Goal: Communication & Community: Answer question/provide support

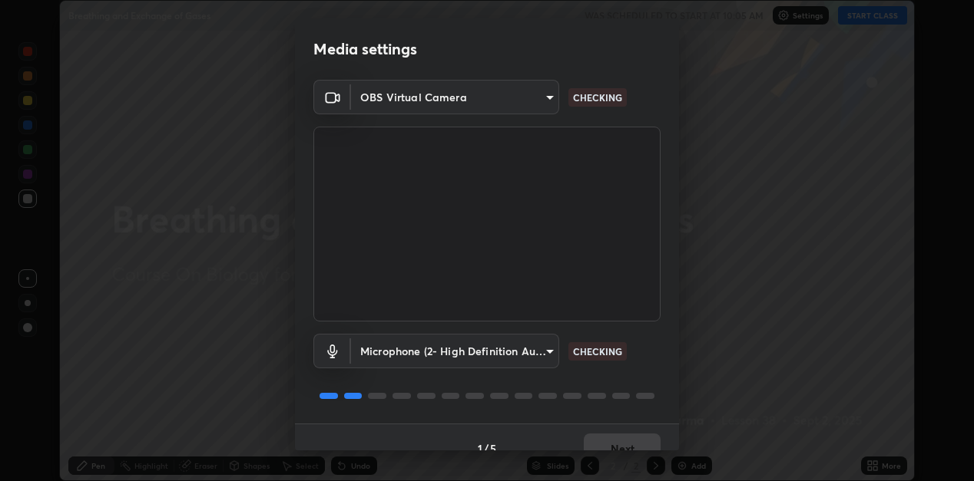
scroll to position [22, 0]
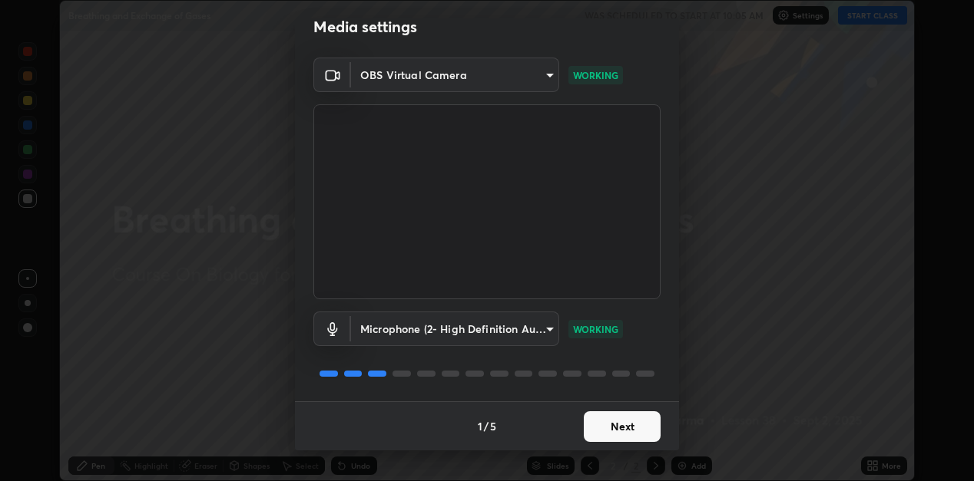
click at [620, 427] on button "Next" at bounding box center [622, 427] width 77 height 31
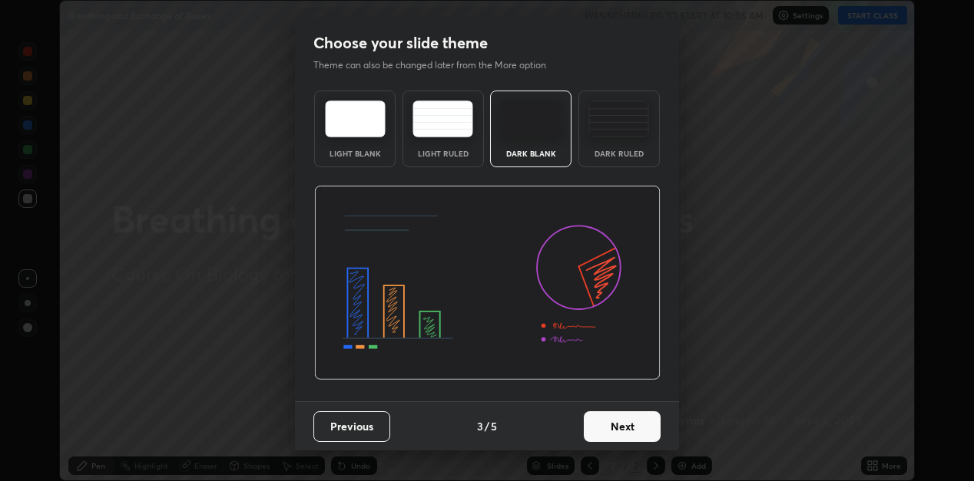
click at [619, 429] on button "Next" at bounding box center [622, 427] width 77 height 31
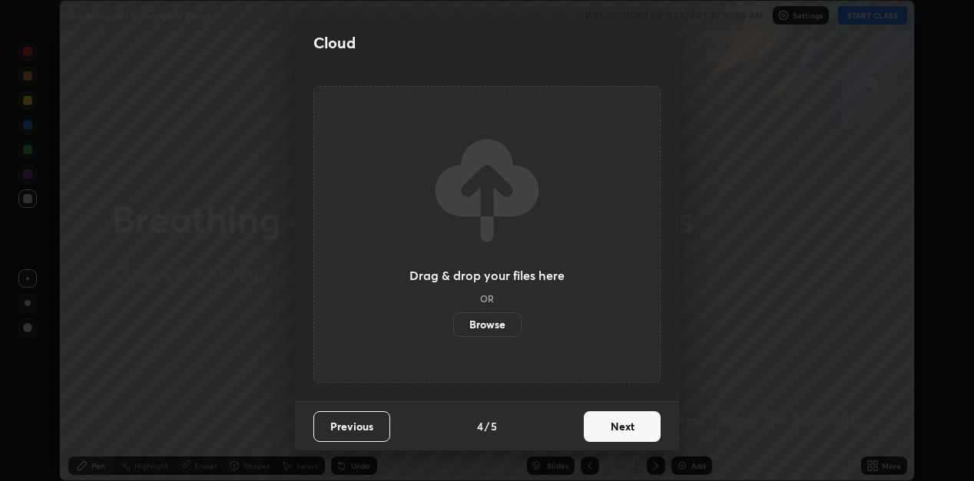
click at [620, 431] on button "Next" at bounding box center [622, 427] width 77 height 31
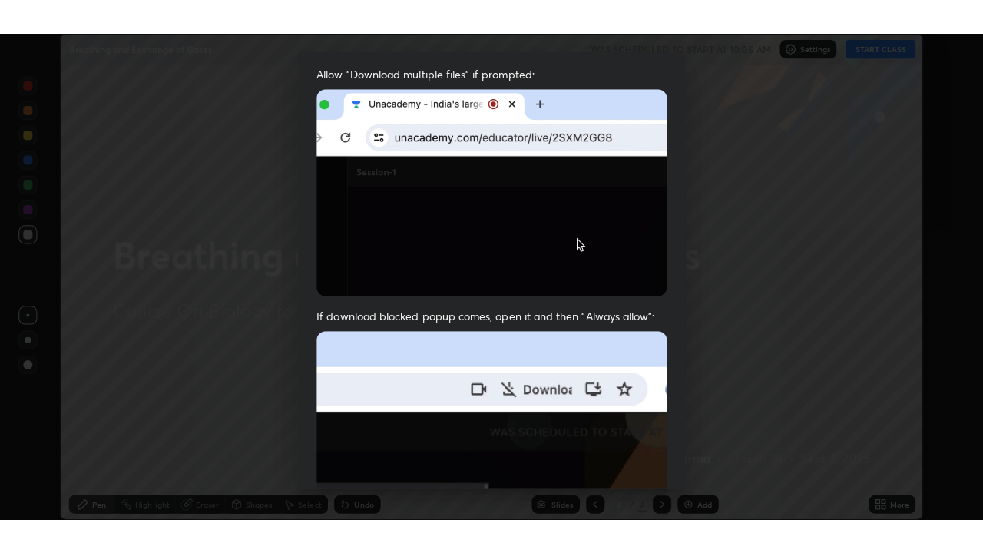
scroll to position [336, 0]
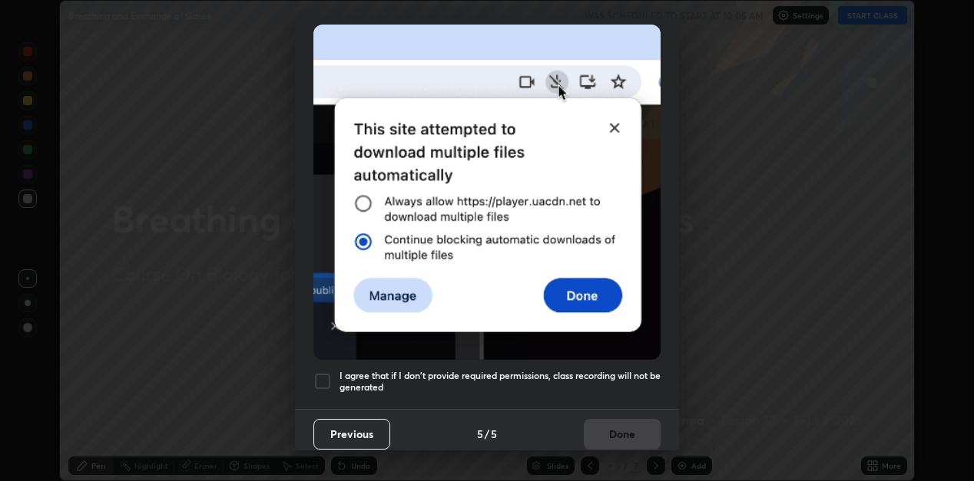
click at [329, 372] on div at bounding box center [322, 381] width 18 height 18
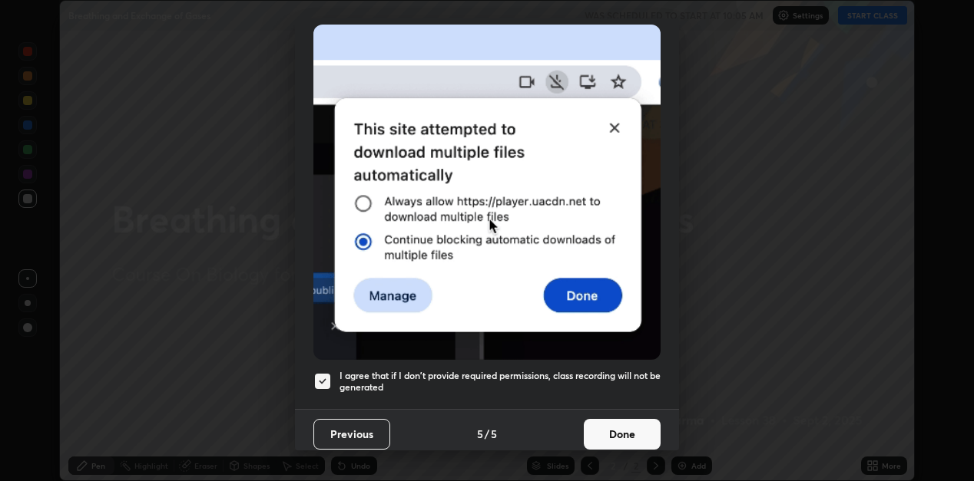
click at [606, 430] on button "Done" at bounding box center [622, 434] width 77 height 31
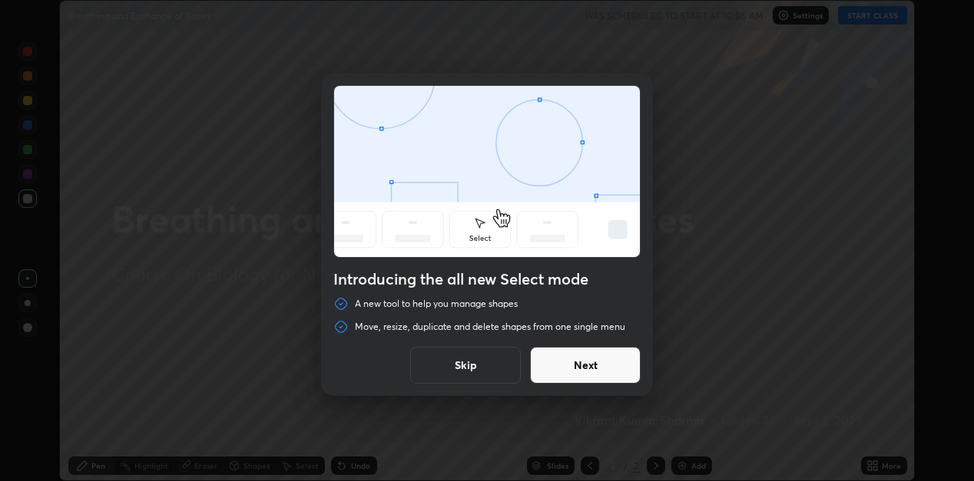
click at [624, 369] on button "Next" at bounding box center [585, 365] width 111 height 37
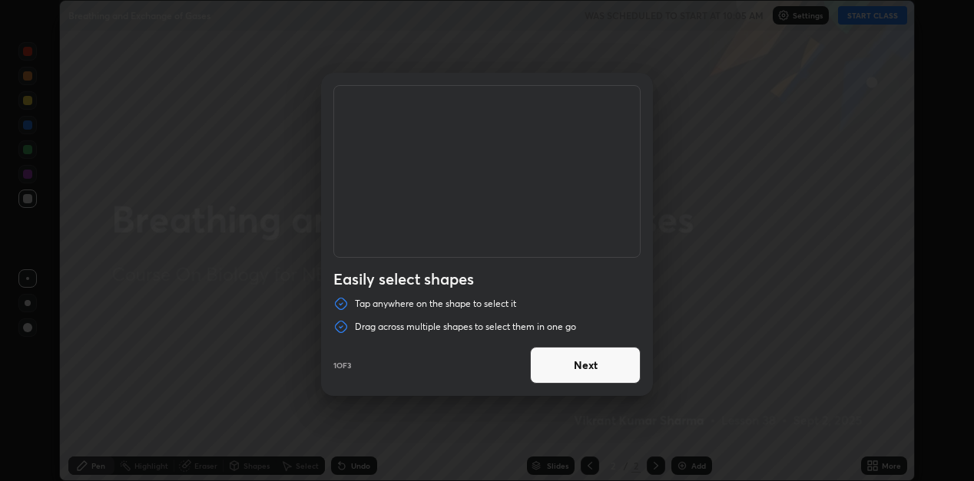
click at [618, 372] on button "Next" at bounding box center [585, 365] width 111 height 37
click at [617, 374] on button "Next" at bounding box center [585, 365] width 111 height 37
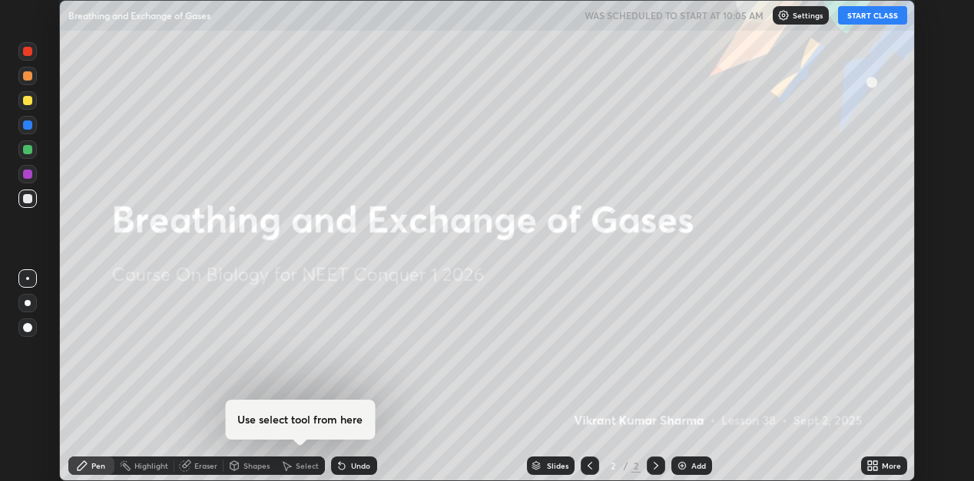
click at [622, 368] on div at bounding box center [487, 240] width 974 height 481
click at [687, 471] on div "Add" at bounding box center [691, 466] width 41 height 18
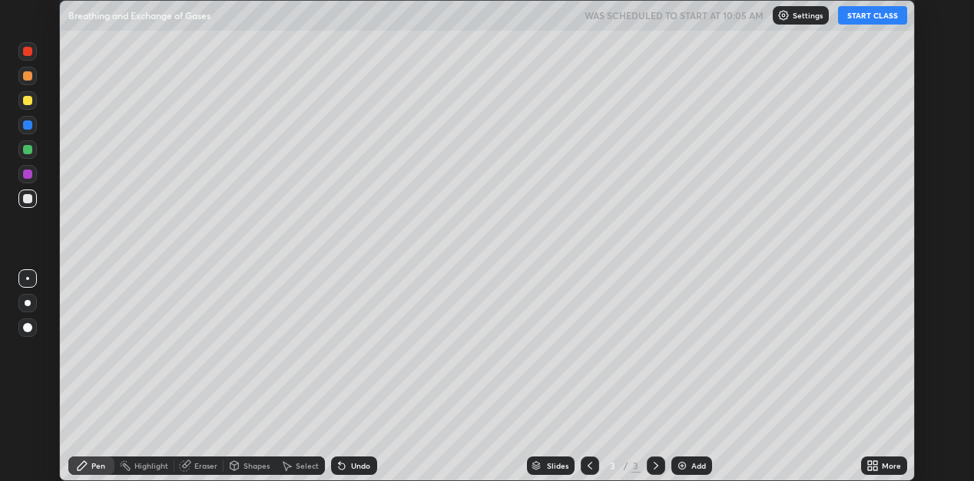
click at [879, 466] on div "More" at bounding box center [884, 466] width 46 height 18
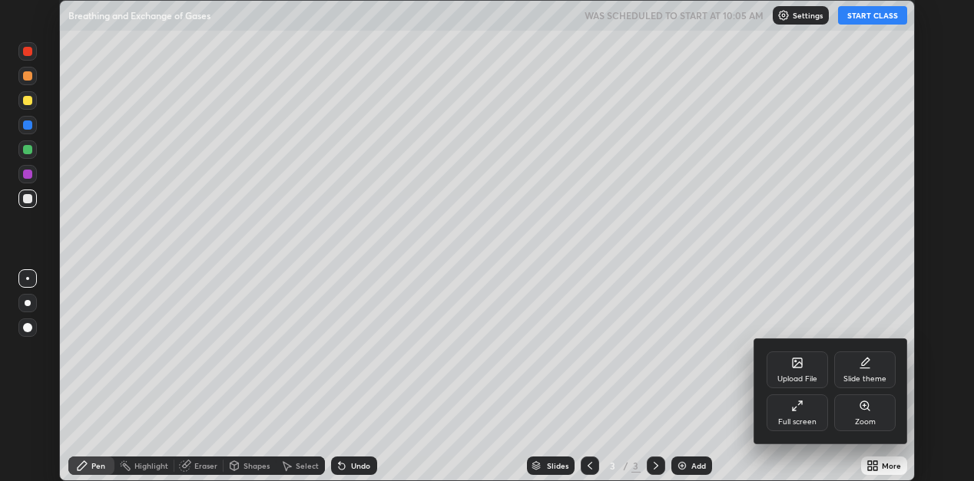
click at [816, 416] on div "Full screen" at bounding box center [796, 413] width 61 height 37
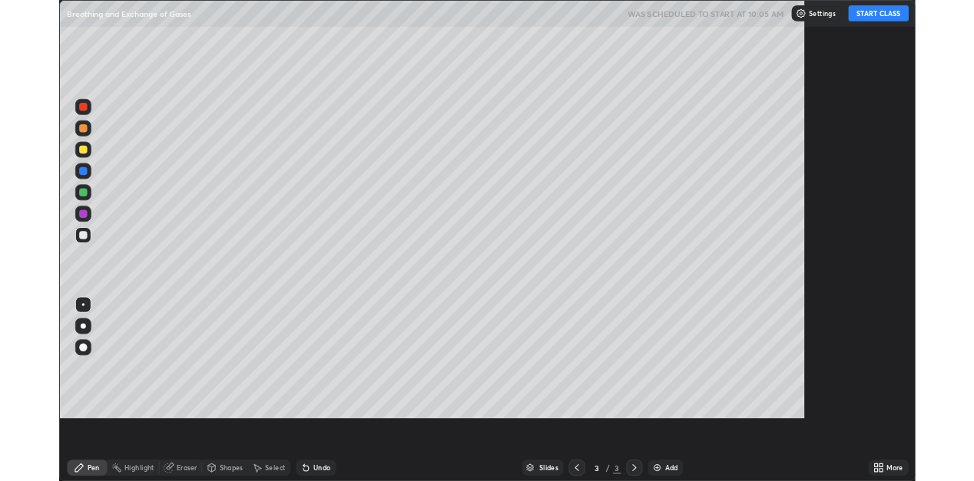
scroll to position [553, 983]
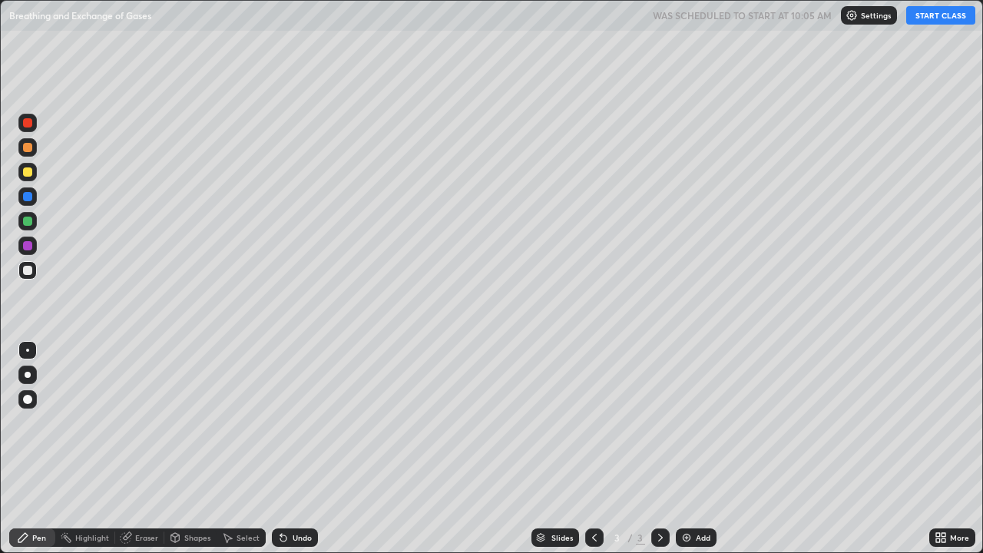
click at [930, 19] on button "START CLASS" at bounding box center [940, 15] width 69 height 18
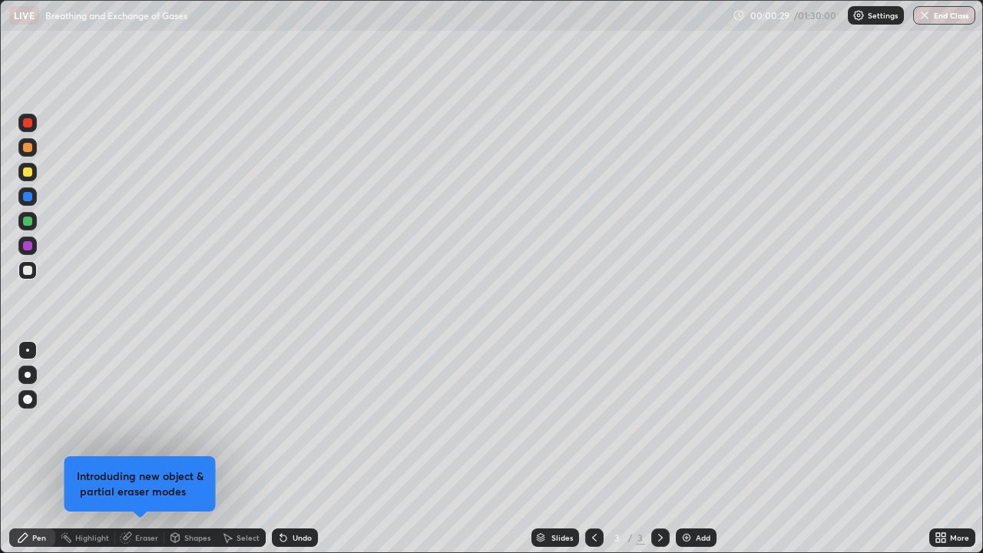
click at [943, 481] on icon at bounding box center [943, 535] width 4 height 4
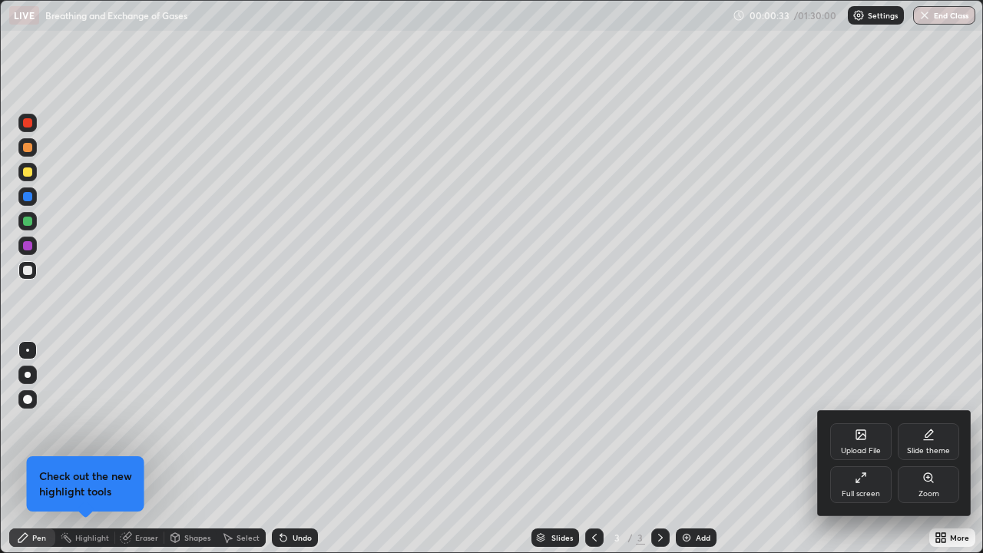
click at [870, 447] on div "Upload File" at bounding box center [861, 451] width 40 height 8
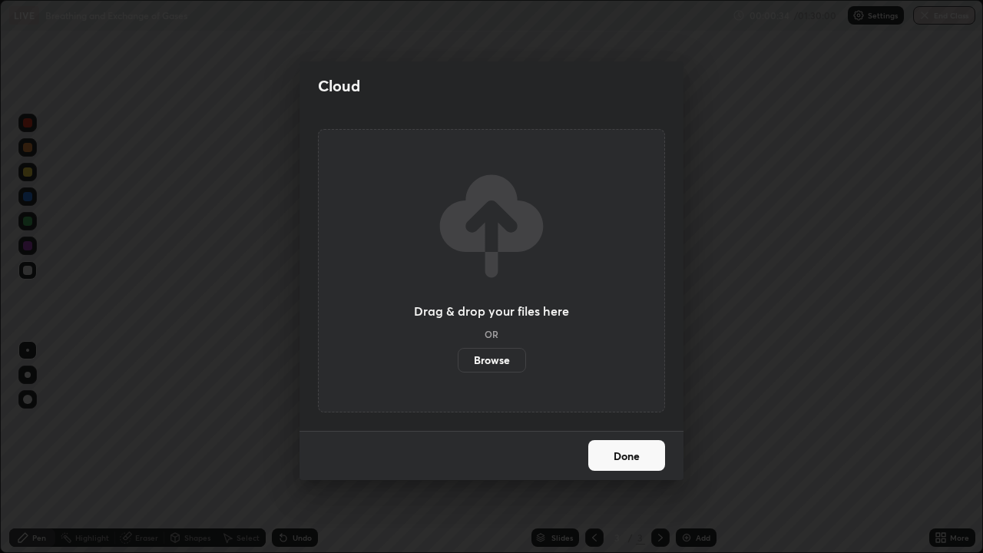
click at [505, 363] on label "Browse" at bounding box center [492, 360] width 68 height 25
click at [458, 363] on input "Browse" at bounding box center [458, 360] width 0 height 25
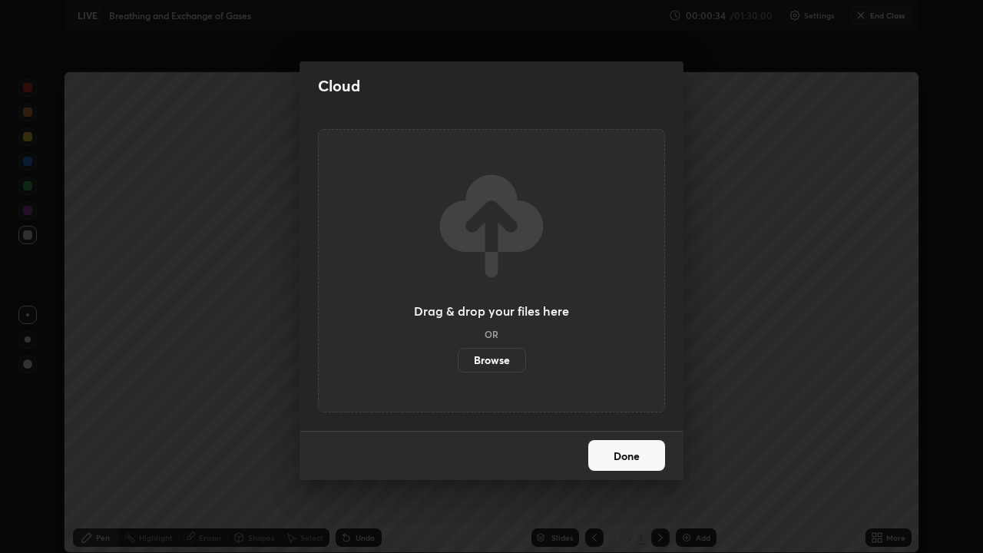
scroll to position [76309, 75817]
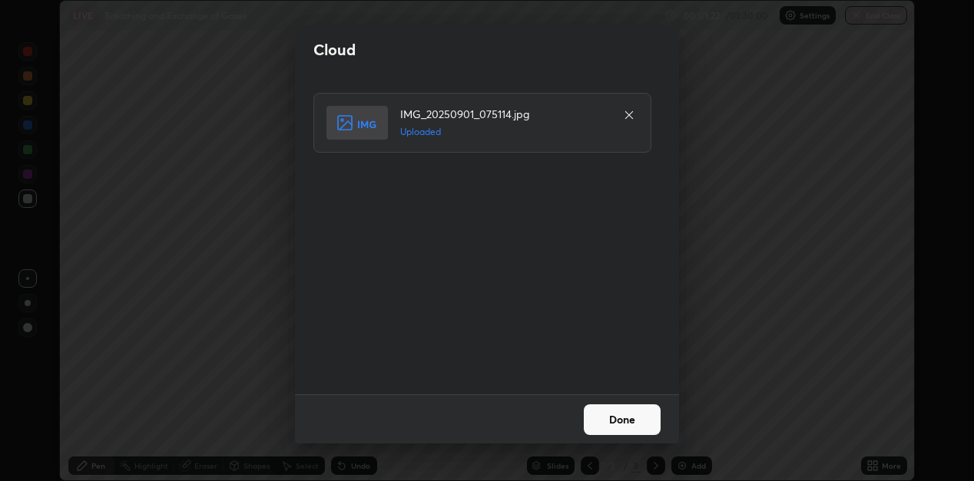
click at [616, 419] on button "Done" at bounding box center [622, 420] width 77 height 31
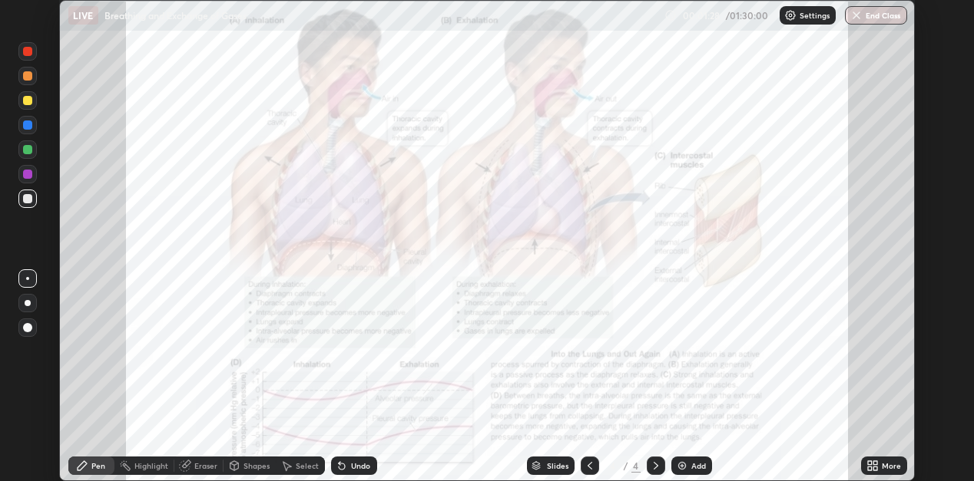
click at [878, 465] on icon at bounding box center [872, 466] width 12 height 12
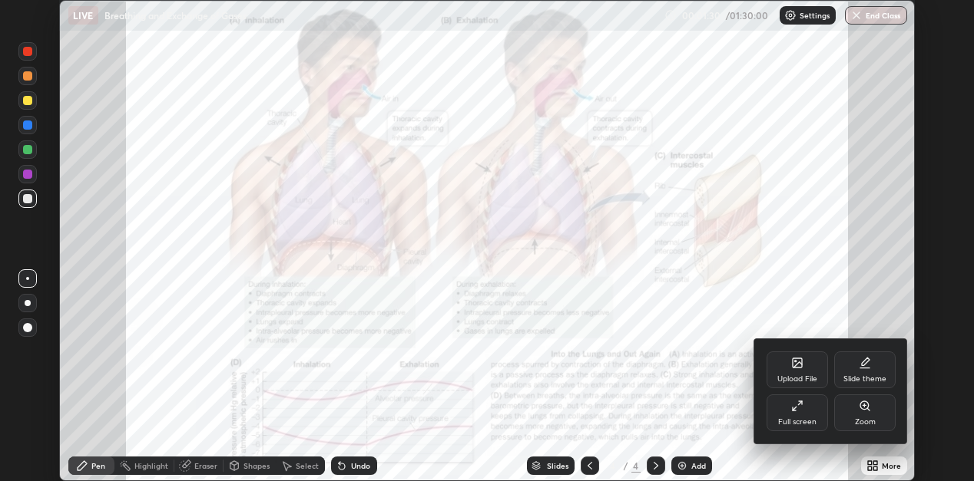
click at [803, 412] on div "Full screen" at bounding box center [796, 413] width 61 height 37
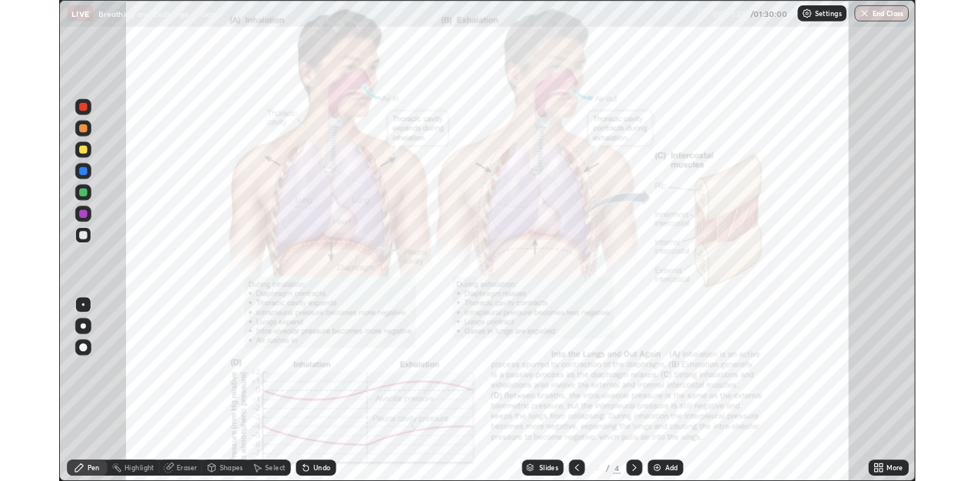
scroll to position [553, 983]
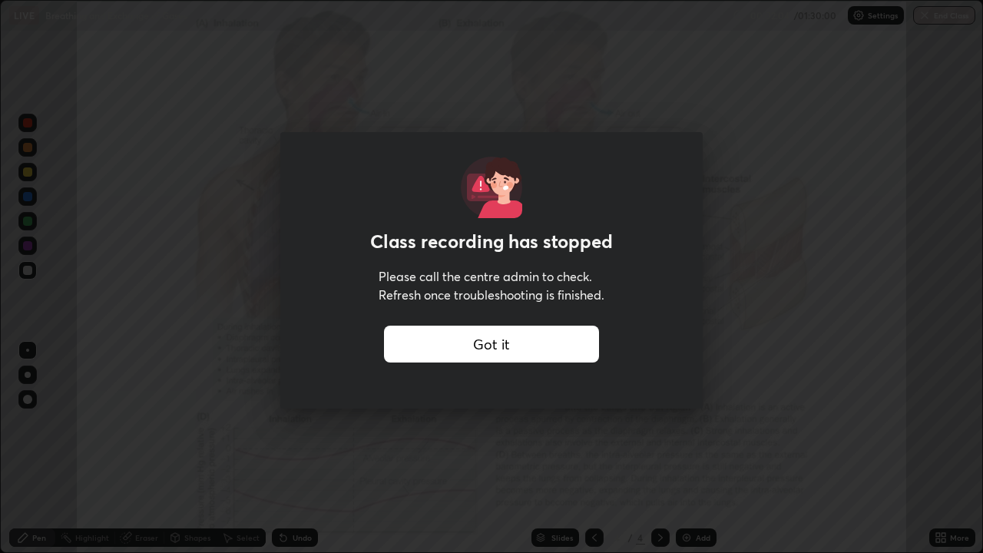
click at [578, 346] on div "Got it" at bounding box center [491, 344] width 215 height 37
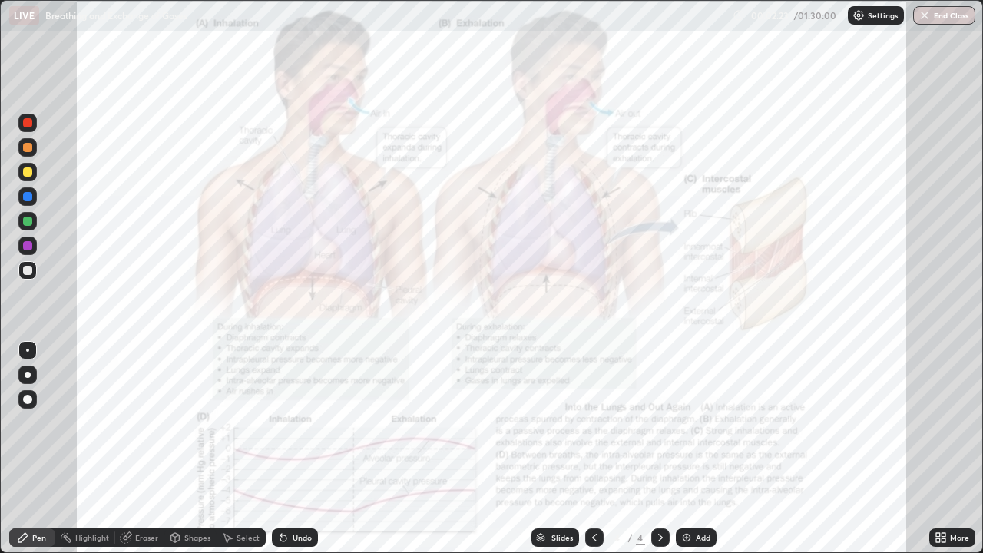
click at [26, 123] on div at bounding box center [27, 122] width 9 height 9
click at [35, 245] on div at bounding box center [27, 246] width 18 height 18
click at [28, 197] on div at bounding box center [27, 196] width 9 height 9
click at [300, 481] on div "Undo" at bounding box center [302, 538] width 19 height 8
click at [290, 481] on div "Undo" at bounding box center [295, 537] width 46 height 18
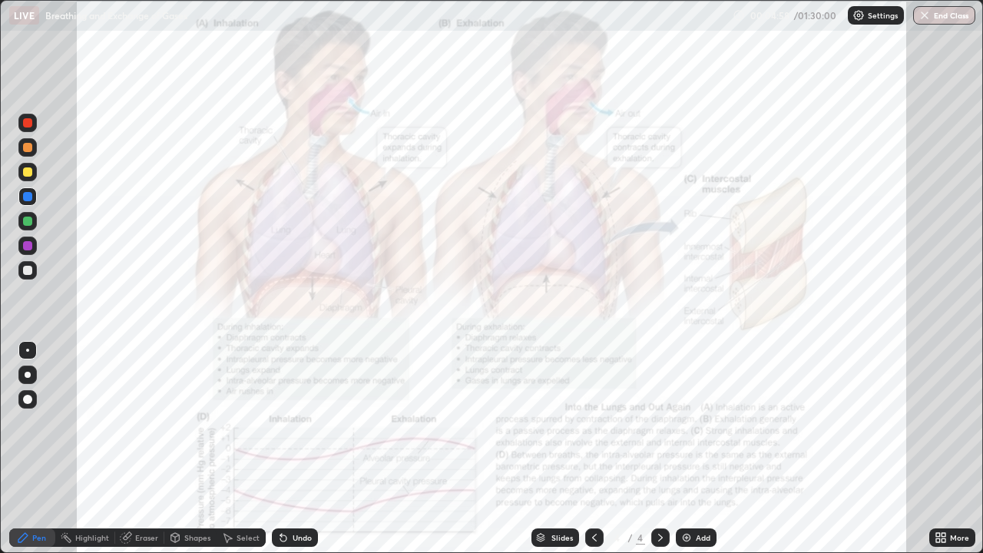
click at [283, 481] on icon at bounding box center [283, 537] width 12 height 12
click at [283, 481] on div "Undo" at bounding box center [295, 537] width 46 height 18
click at [286, 481] on div "Undo" at bounding box center [295, 537] width 46 height 18
click at [285, 481] on div "Undo" at bounding box center [295, 537] width 46 height 18
click at [289, 481] on div "Undo" at bounding box center [295, 537] width 46 height 18
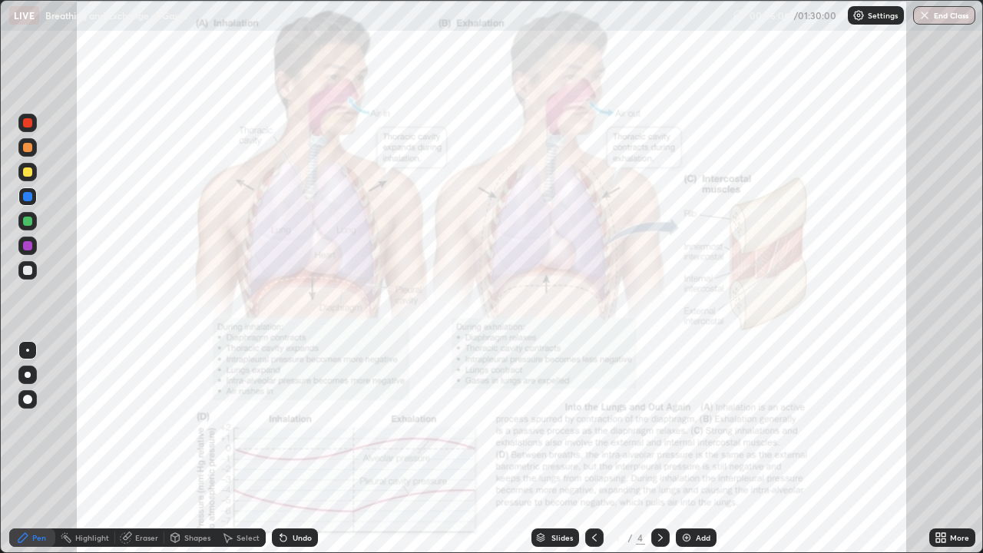
click at [659, 481] on icon at bounding box center [660, 537] width 12 height 12
click at [683, 481] on img at bounding box center [686, 537] width 12 height 12
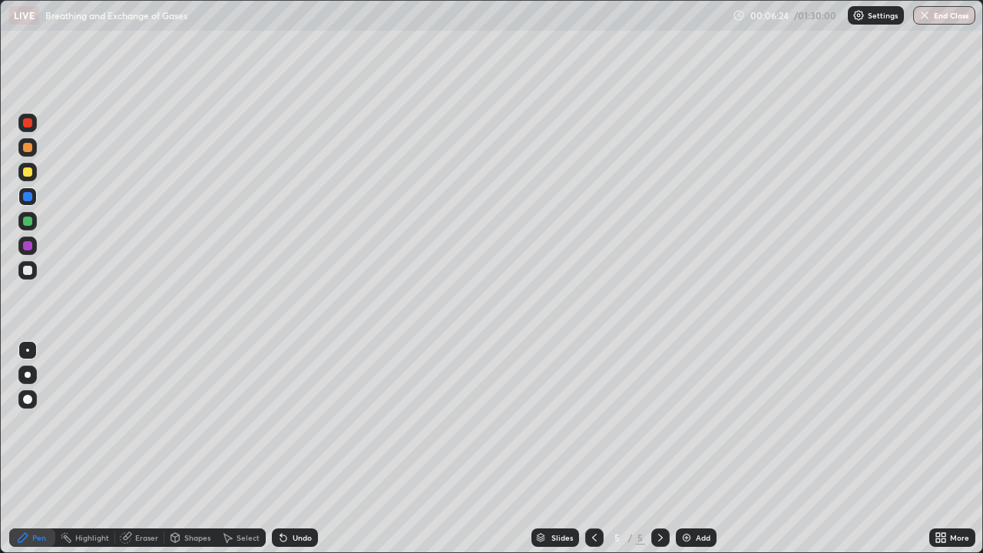
click at [293, 481] on div "Undo" at bounding box center [302, 538] width 19 height 8
click at [22, 273] on div at bounding box center [27, 270] width 18 height 18
click at [28, 172] on div at bounding box center [27, 171] width 9 height 9
click at [593, 481] on icon at bounding box center [594, 537] width 12 height 12
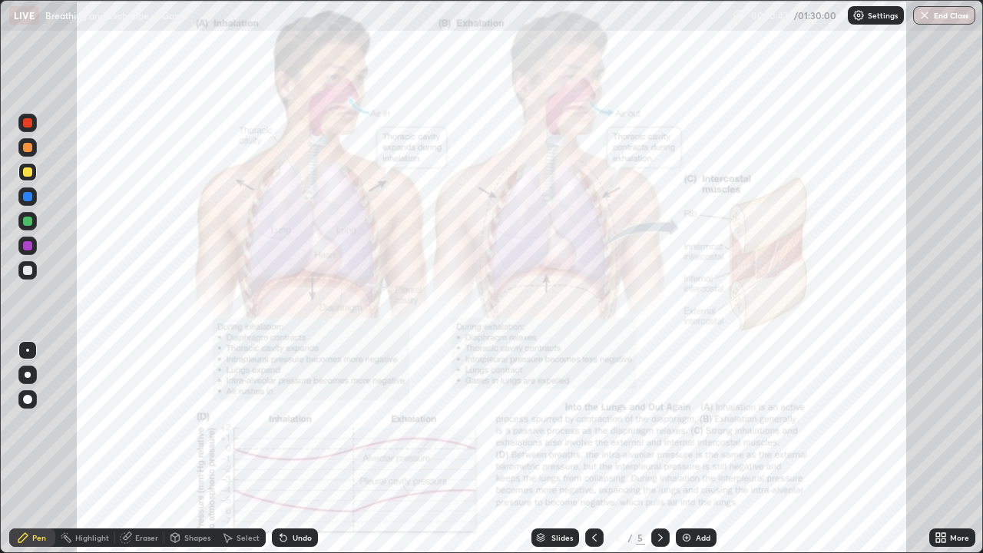
click at [595, 481] on icon at bounding box center [594, 537] width 12 height 12
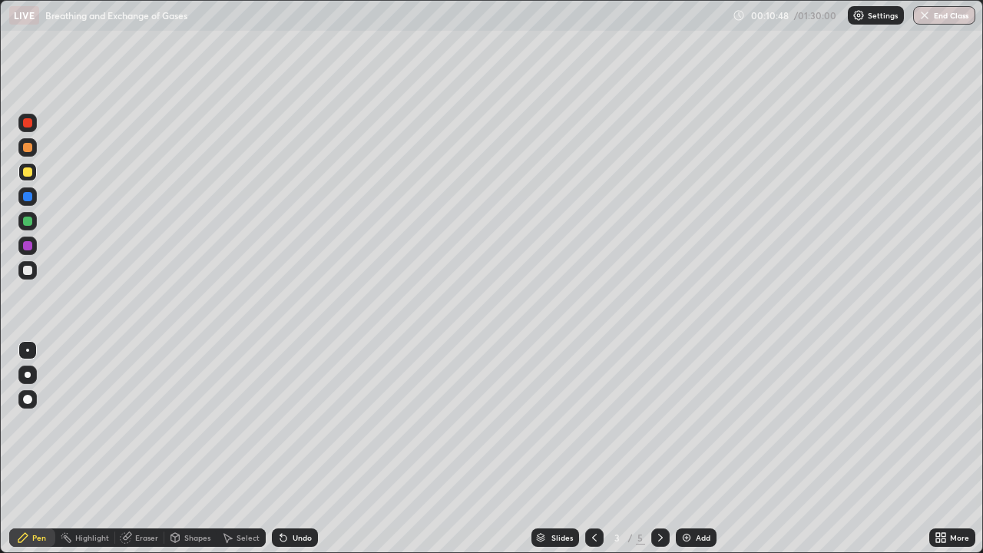
click at [659, 481] on icon at bounding box center [660, 537] width 12 height 12
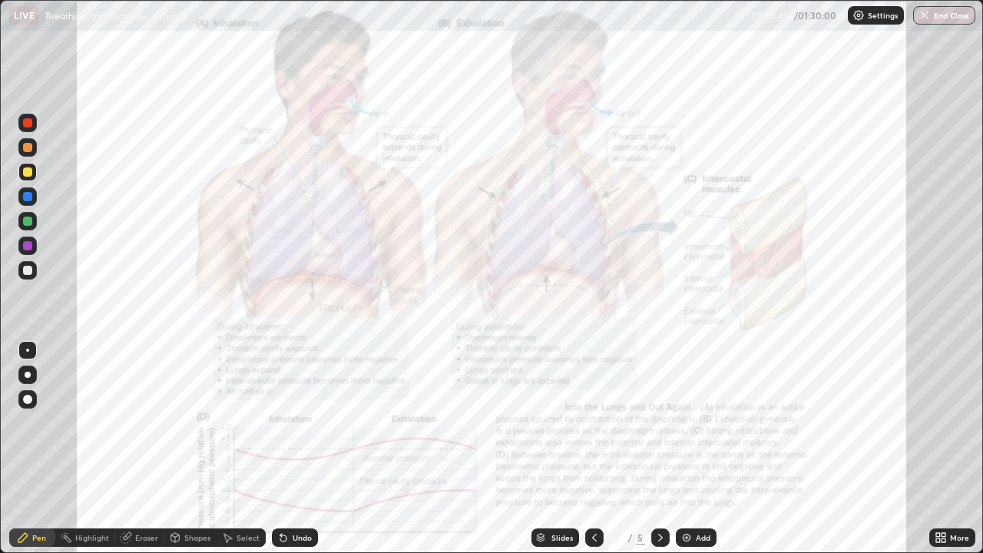
click at [659, 481] on icon at bounding box center [660, 537] width 12 height 12
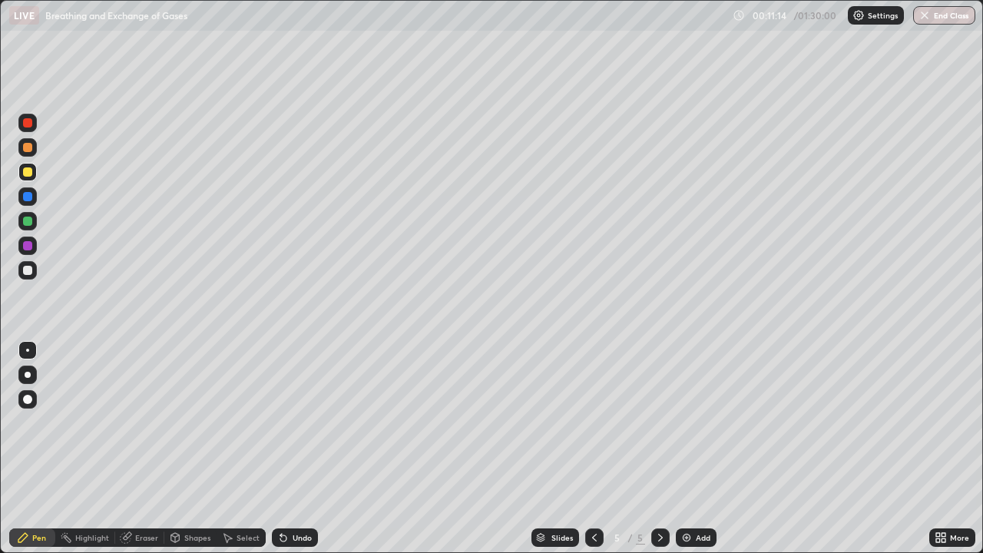
click at [593, 481] on icon at bounding box center [594, 537] width 12 height 12
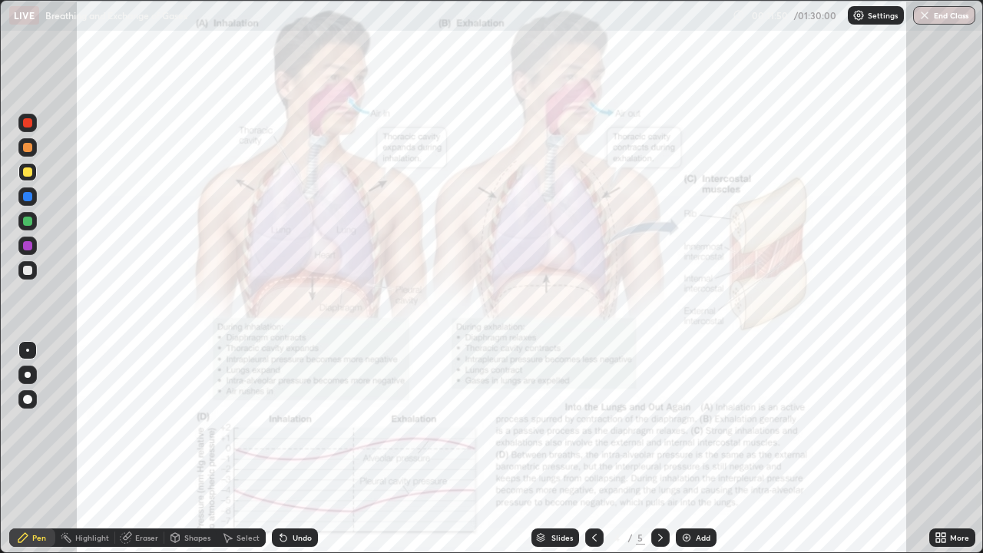
click at [662, 481] on icon at bounding box center [660, 537] width 12 height 12
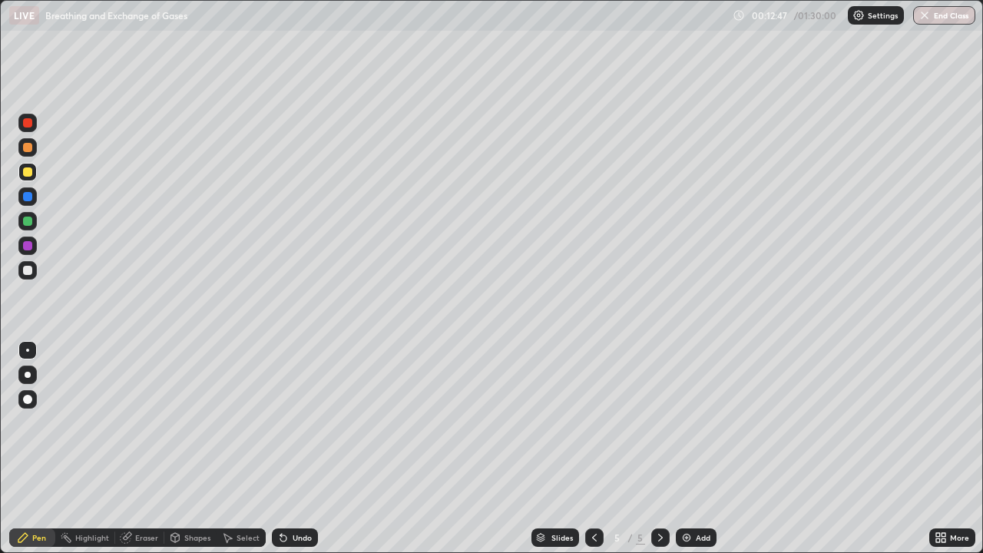
click at [593, 481] on icon at bounding box center [594, 537] width 12 height 12
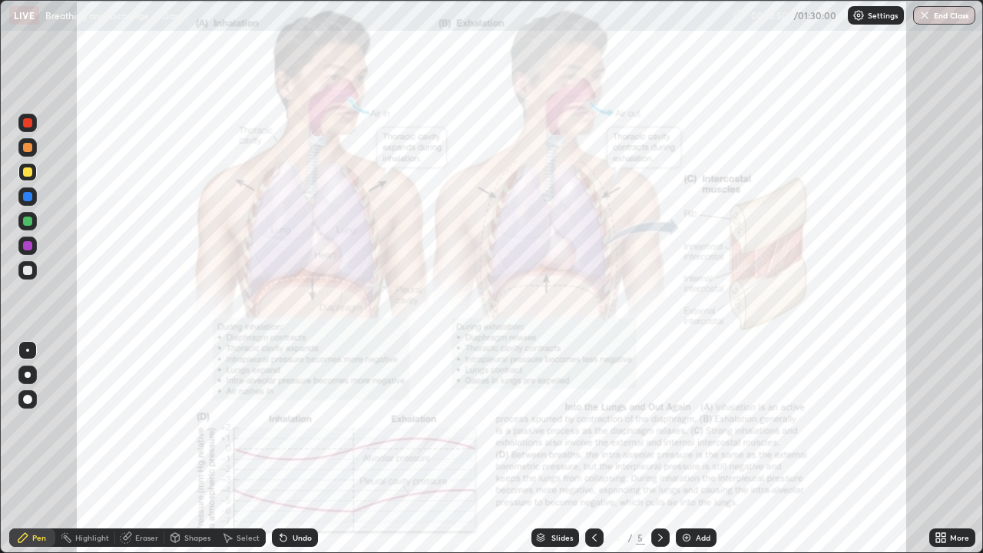
click at [659, 481] on icon at bounding box center [660, 538] width 5 height 8
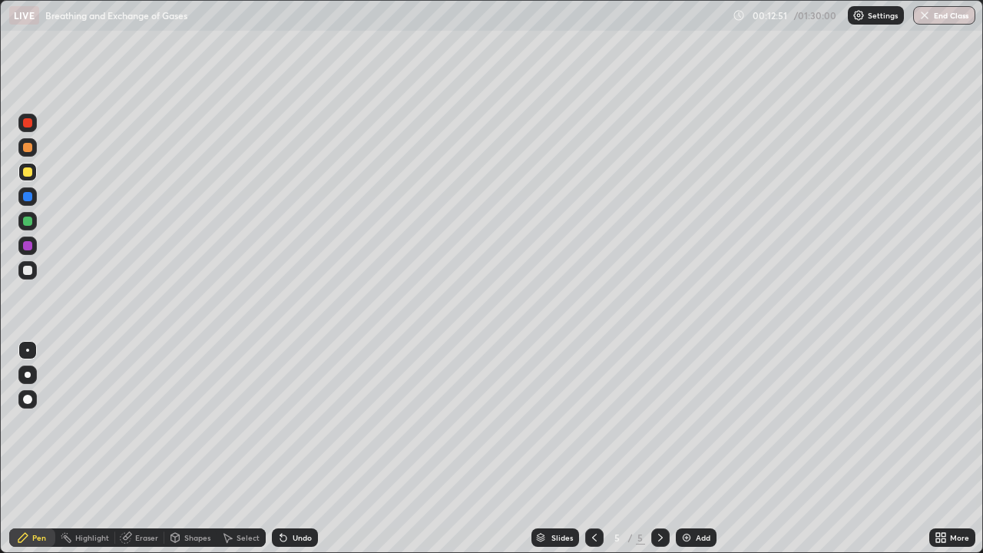
click at [593, 481] on icon at bounding box center [594, 537] width 12 height 12
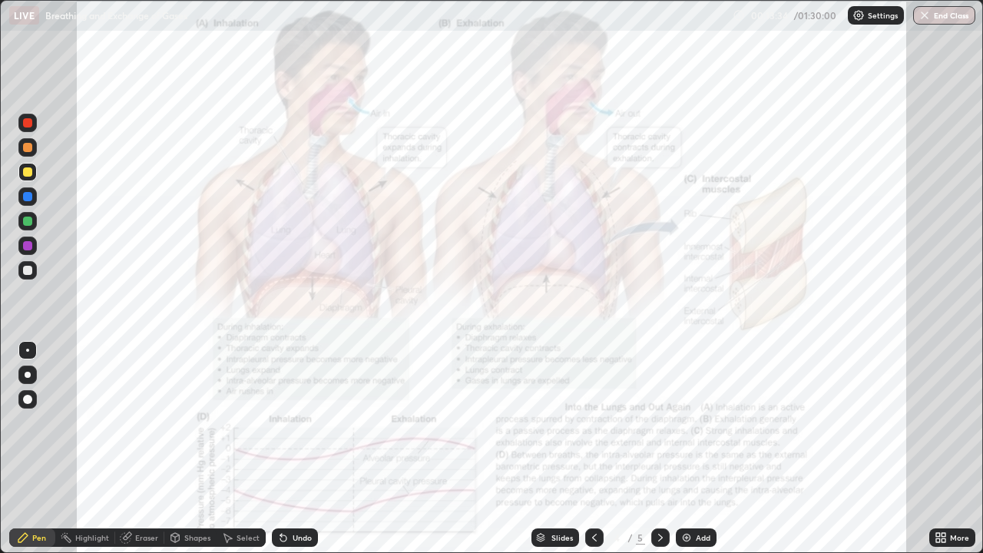
click at [943, 481] on icon at bounding box center [943, 540] width 4 height 4
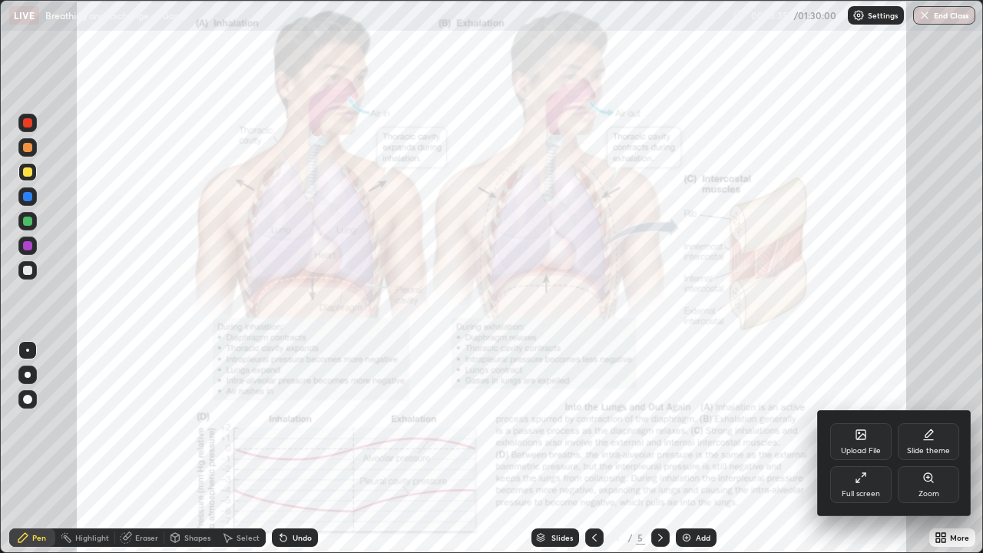
click at [960, 350] on div at bounding box center [491, 276] width 983 height 553
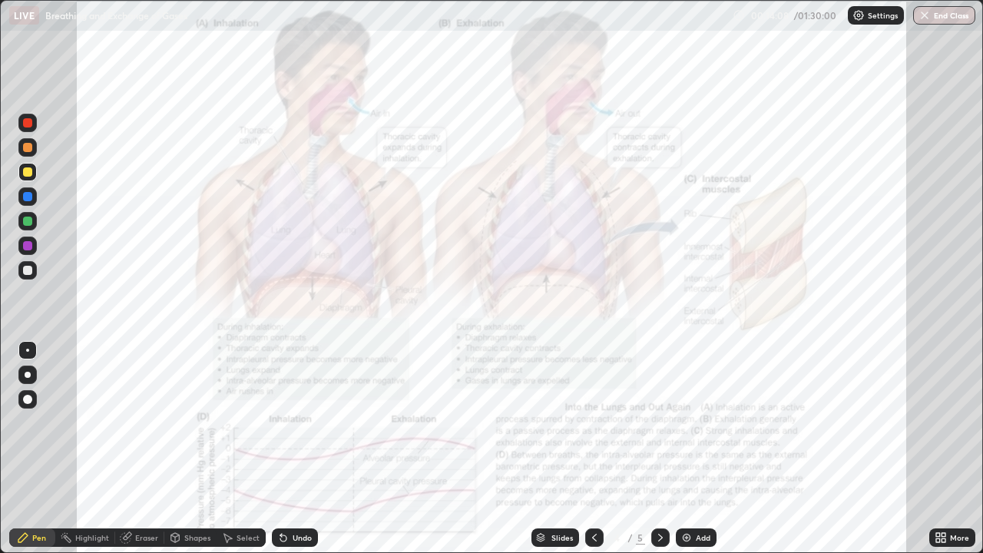
click at [659, 481] on icon at bounding box center [660, 537] width 12 height 12
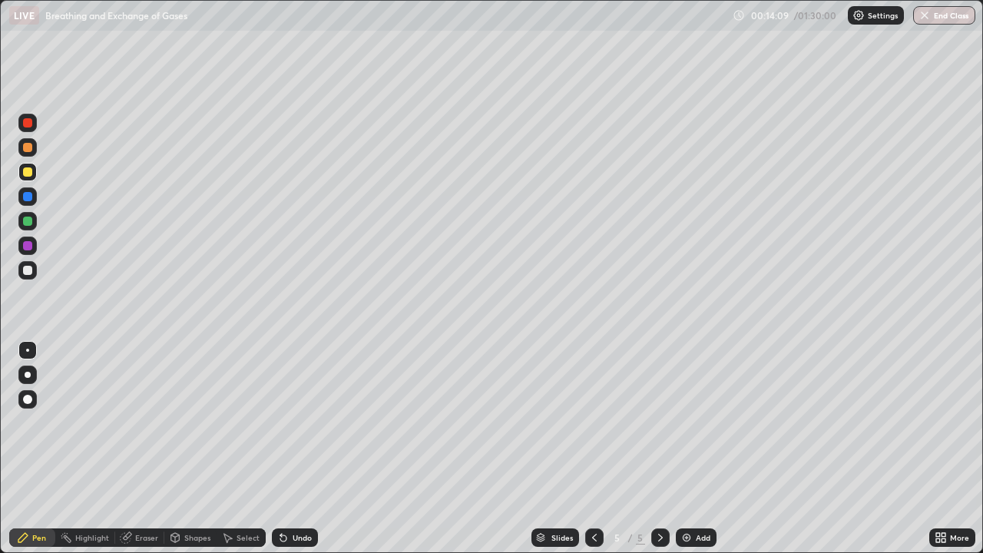
click at [943, 481] on icon at bounding box center [943, 535] width 4 height 4
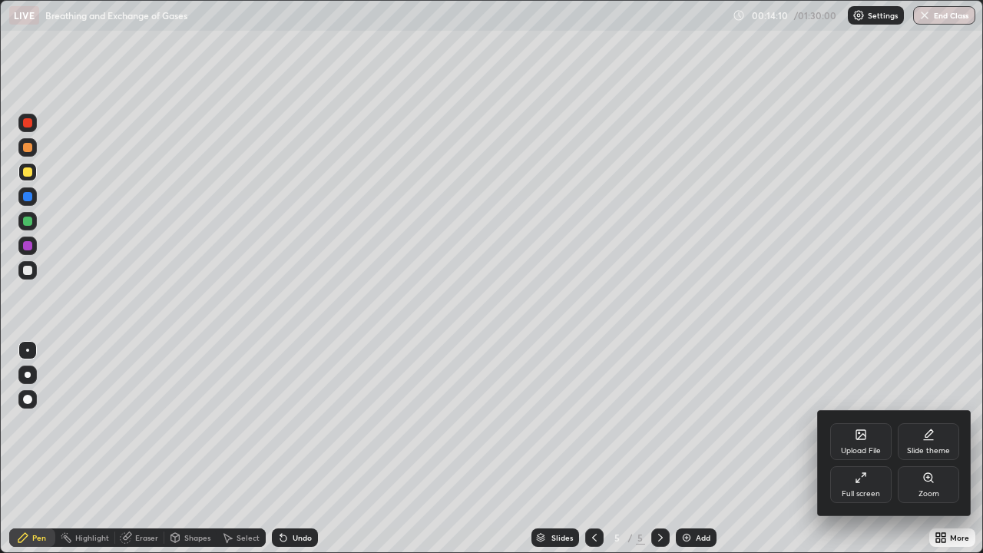
click at [851, 432] on div "Upload File" at bounding box center [860, 441] width 61 height 37
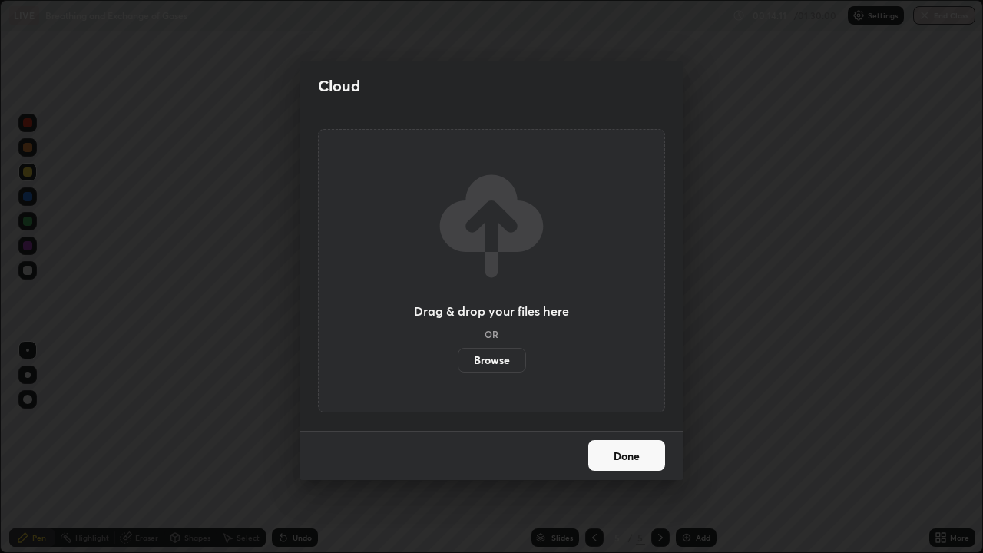
click at [515, 360] on label "Browse" at bounding box center [492, 360] width 68 height 25
click at [458, 360] on input "Browse" at bounding box center [458, 360] width 0 height 25
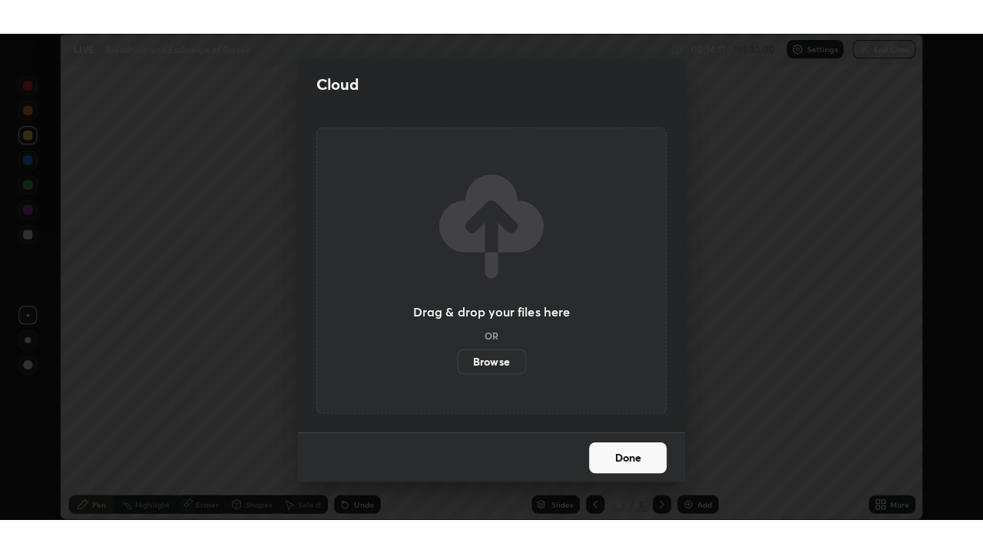
scroll to position [76309, 75817]
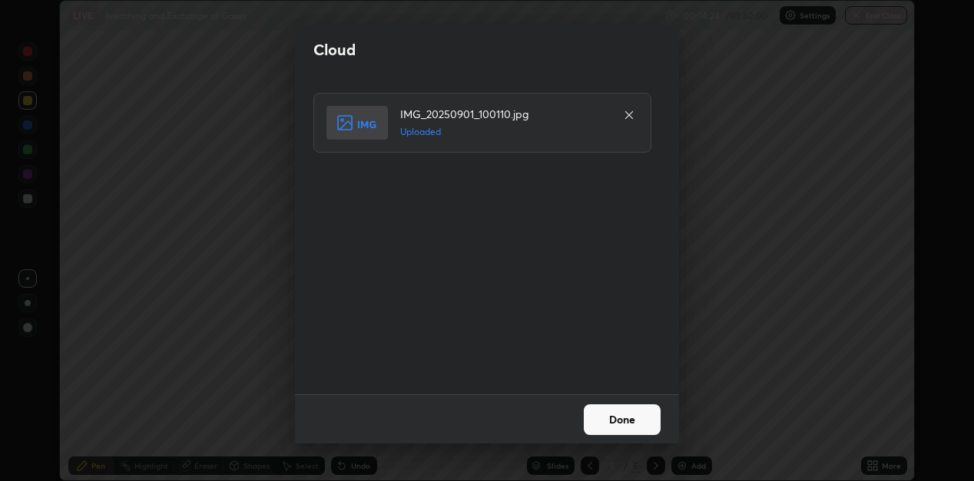
click at [628, 424] on button "Done" at bounding box center [622, 420] width 77 height 31
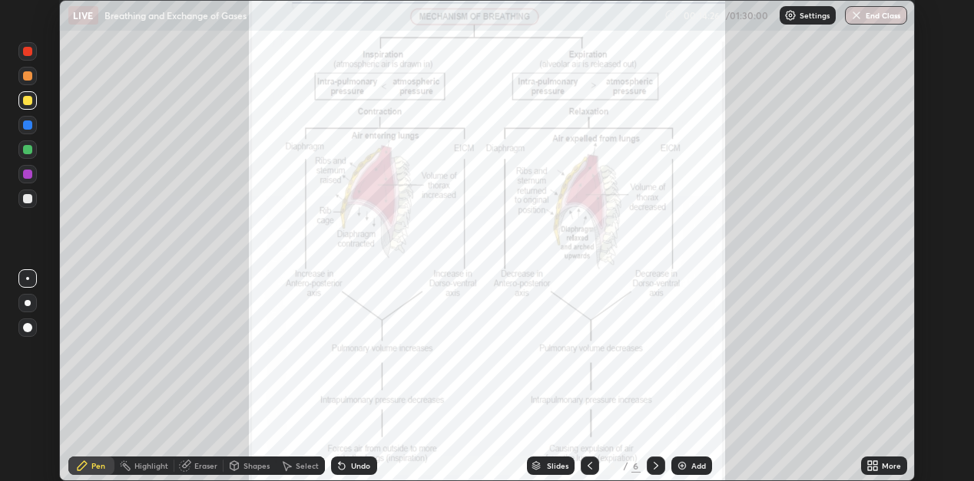
click at [869, 468] on icon at bounding box center [870, 469] width 4 height 4
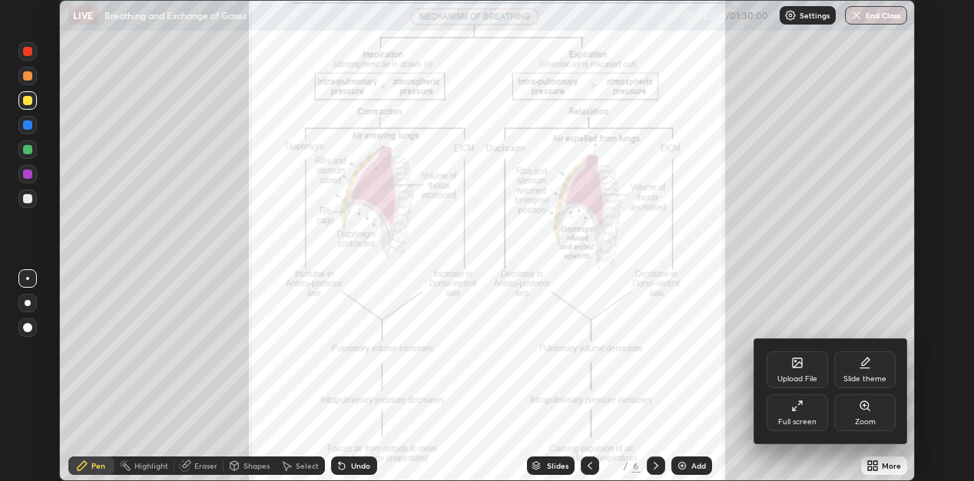
click at [795, 410] on icon at bounding box center [797, 406] width 12 height 12
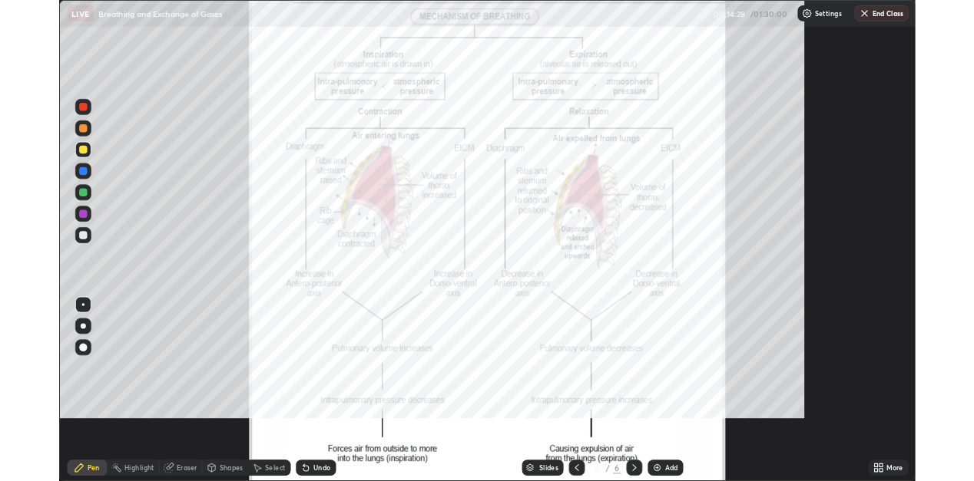
scroll to position [553, 983]
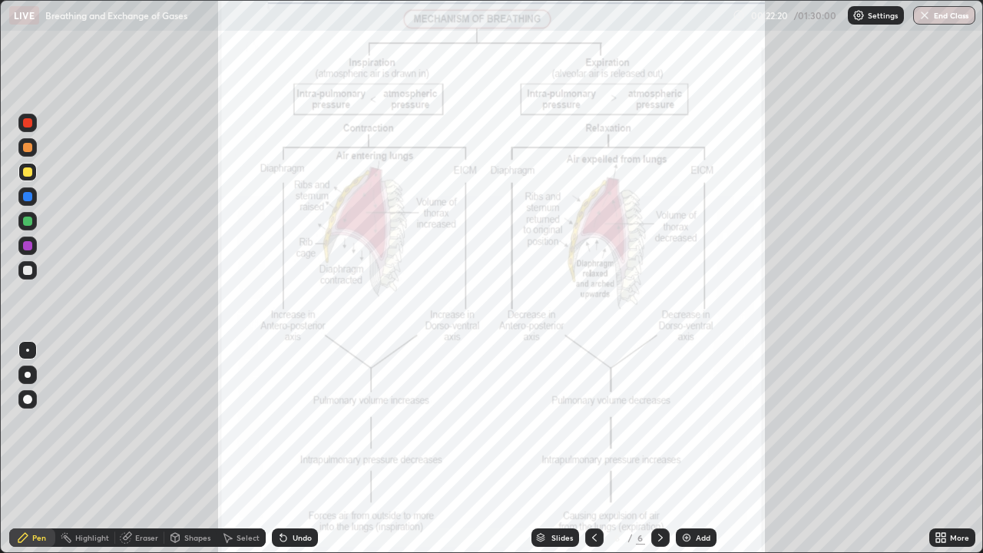
click at [660, 481] on icon at bounding box center [660, 537] width 12 height 12
click at [659, 481] on icon at bounding box center [660, 537] width 12 height 12
click at [665, 481] on div at bounding box center [660, 537] width 18 height 18
click at [660, 481] on icon at bounding box center [660, 537] width 12 height 12
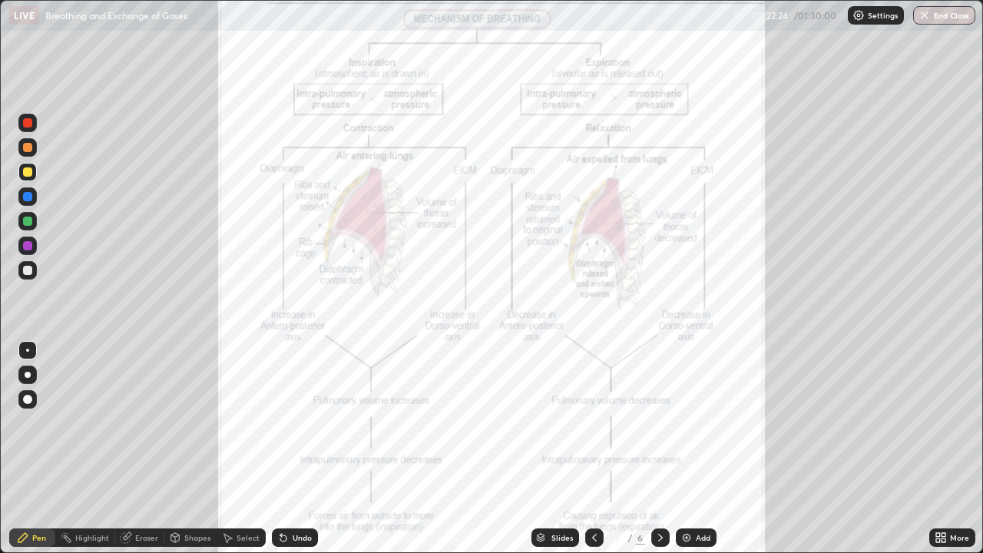
click at [658, 481] on icon at bounding box center [660, 537] width 12 height 12
click at [690, 481] on img at bounding box center [686, 537] width 12 height 12
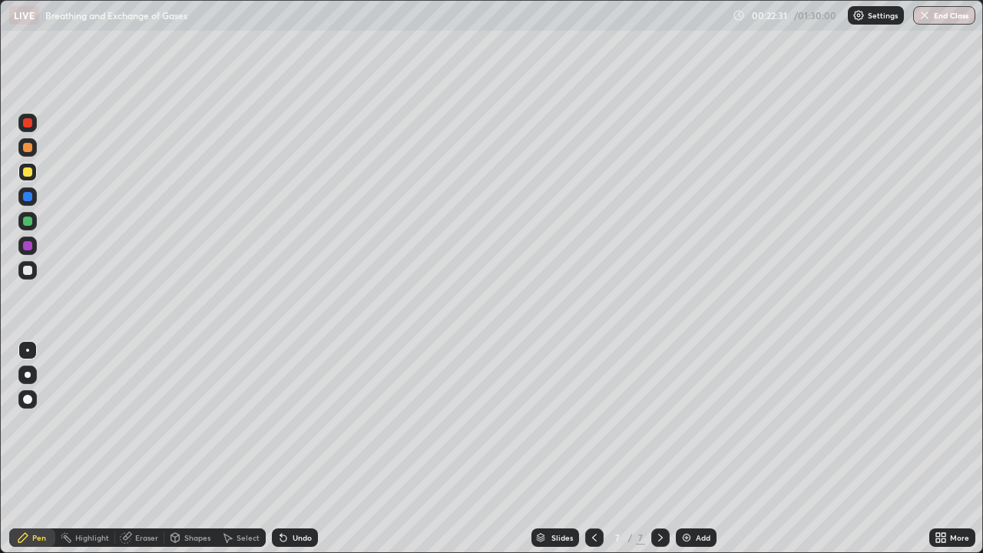
click at [31, 197] on div at bounding box center [27, 196] width 9 height 9
click at [30, 372] on div at bounding box center [27, 375] width 18 height 18
click at [33, 220] on div at bounding box center [27, 221] width 18 height 18
click at [30, 262] on div at bounding box center [27, 270] width 18 height 18
click at [28, 243] on div at bounding box center [27, 245] width 9 height 9
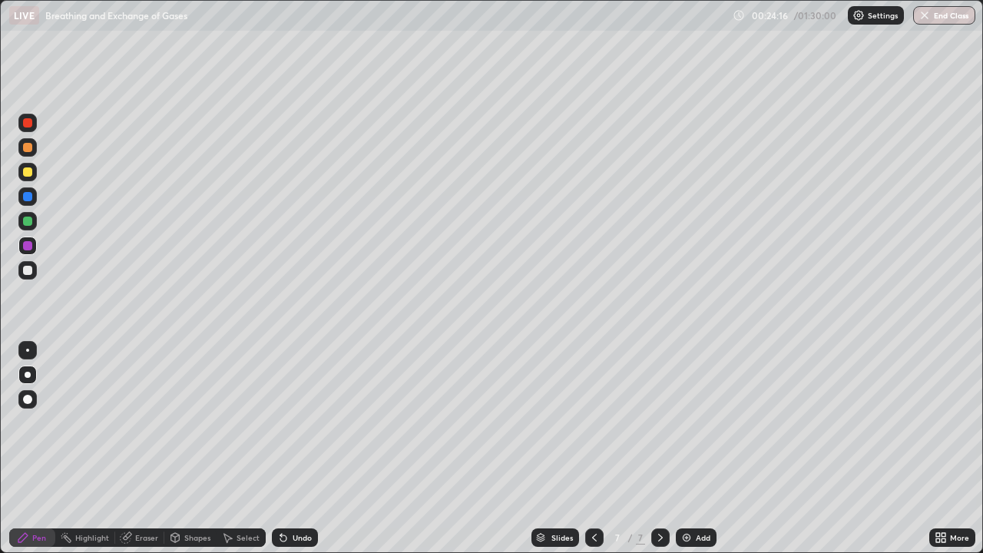
click at [296, 481] on div "Undo" at bounding box center [302, 538] width 19 height 8
click at [299, 481] on div "Undo" at bounding box center [302, 538] width 19 height 8
click at [25, 270] on div at bounding box center [27, 270] width 9 height 9
click at [28, 350] on div at bounding box center [27, 350] width 3 height 3
click at [293, 481] on div "Undo" at bounding box center [302, 538] width 19 height 8
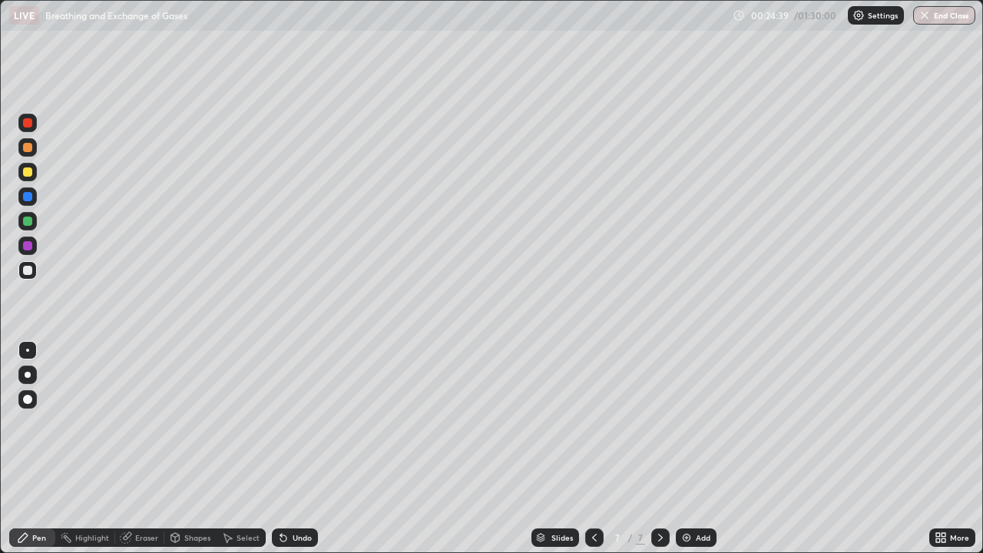
click at [293, 481] on div "Undo" at bounding box center [302, 538] width 19 height 8
click at [281, 481] on icon at bounding box center [283, 538] width 6 height 6
click at [290, 481] on div "Undo" at bounding box center [295, 537] width 46 height 18
click at [293, 481] on div "Undo" at bounding box center [302, 538] width 19 height 8
click at [28, 250] on div at bounding box center [27, 245] width 9 height 9
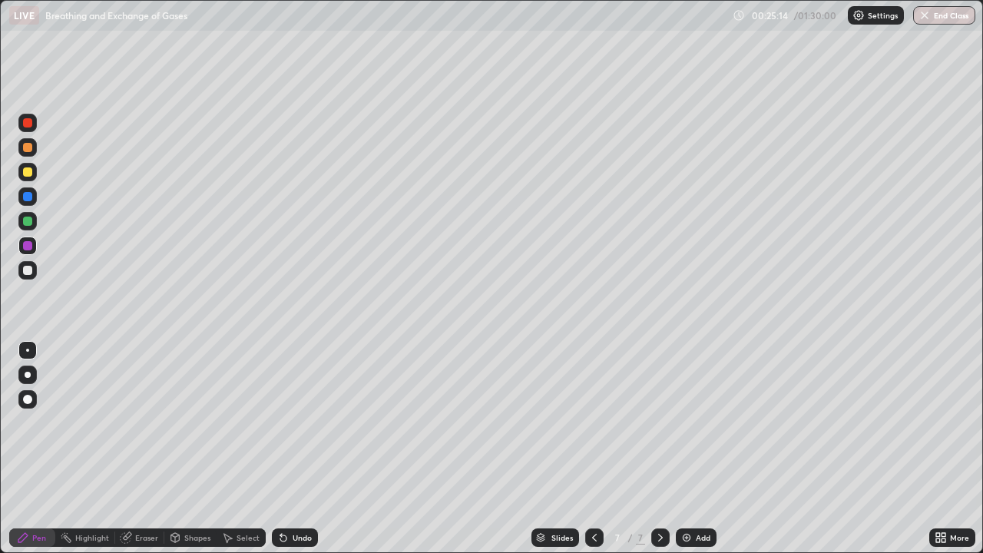
click at [26, 199] on div at bounding box center [27, 196] width 9 height 9
click at [35, 119] on div at bounding box center [27, 123] width 18 height 18
click at [27, 272] on div at bounding box center [27, 270] width 9 height 9
click at [687, 481] on img at bounding box center [686, 537] width 12 height 12
click at [26, 270] on div at bounding box center [27, 270] width 9 height 9
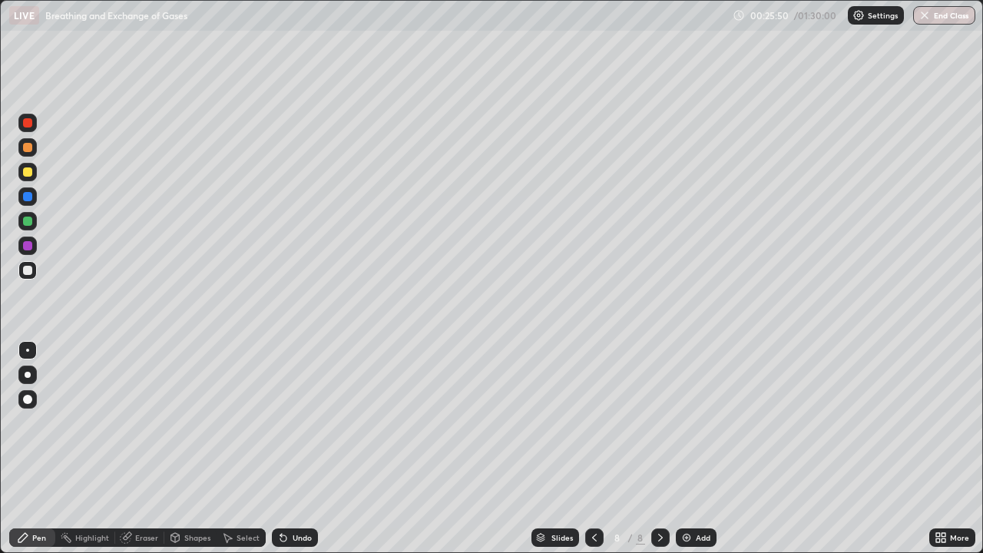
click at [28, 375] on div at bounding box center [28, 375] width 6 height 6
click at [280, 481] on icon at bounding box center [283, 538] width 6 height 6
click at [28, 350] on div at bounding box center [27, 350] width 3 height 3
click at [594, 481] on icon at bounding box center [594, 537] width 12 height 12
click at [659, 481] on icon at bounding box center [660, 537] width 12 height 12
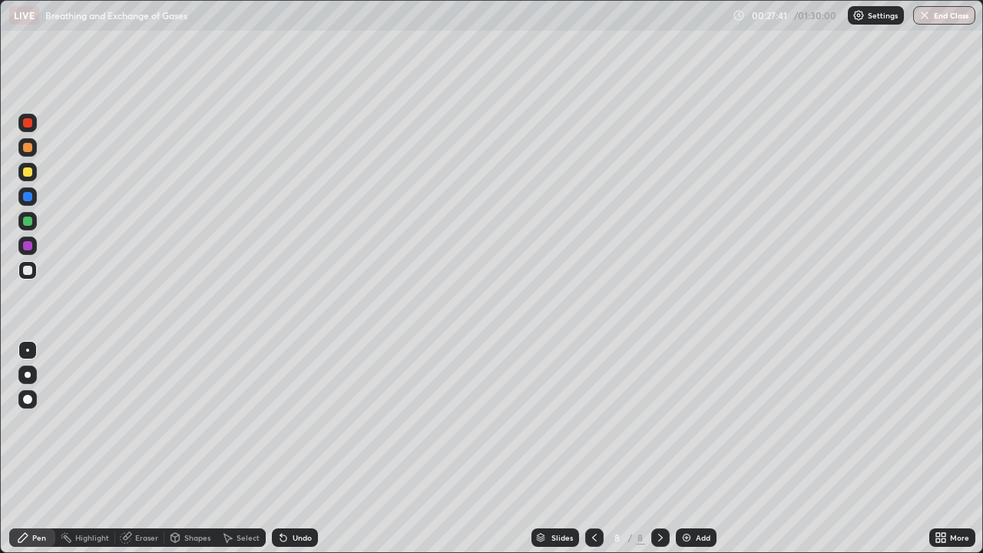
click at [35, 220] on div at bounding box center [27, 221] width 18 height 18
click at [298, 481] on div "Undo" at bounding box center [302, 538] width 19 height 8
click at [29, 270] on div at bounding box center [27, 270] width 9 height 9
click at [28, 270] on div at bounding box center [27, 270] width 9 height 9
click at [29, 243] on div at bounding box center [27, 245] width 9 height 9
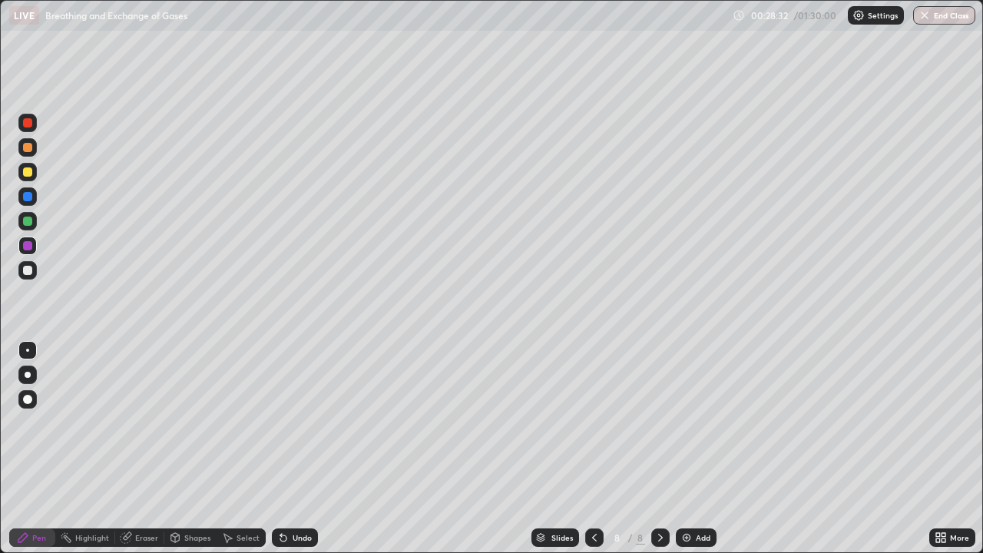
click at [29, 369] on div at bounding box center [27, 375] width 18 height 18
click at [595, 481] on icon at bounding box center [594, 537] width 12 height 12
click at [659, 481] on icon at bounding box center [660, 537] width 12 height 12
click at [36, 273] on div at bounding box center [27, 270] width 18 height 18
click at [28, 350] on div at bounding box center [27, 350] width 3 height 3
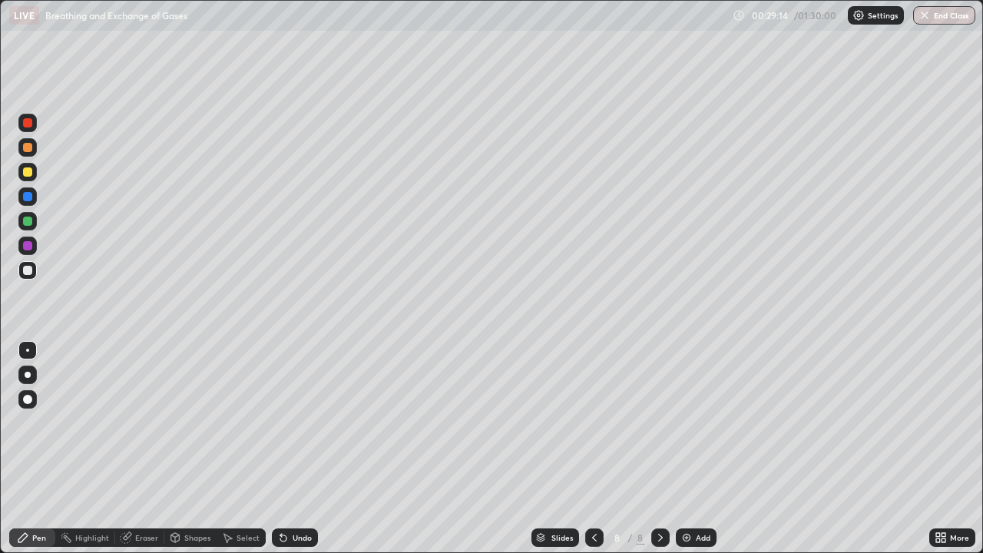
click at [593, 481] on icon at bounding box center [594, 537] width 12 height 12
click at [660, 481] on icon at bounding box center [660, 538] width 5 height 8
click at [30, 147] on div at bounding box center [27, 147] width 9 height 9
click at [28, 120] on div at bounding box center [27, 122] width 9 height 9
click at [31, 196] on div at bounding box center [27, 196] width 9 height 9
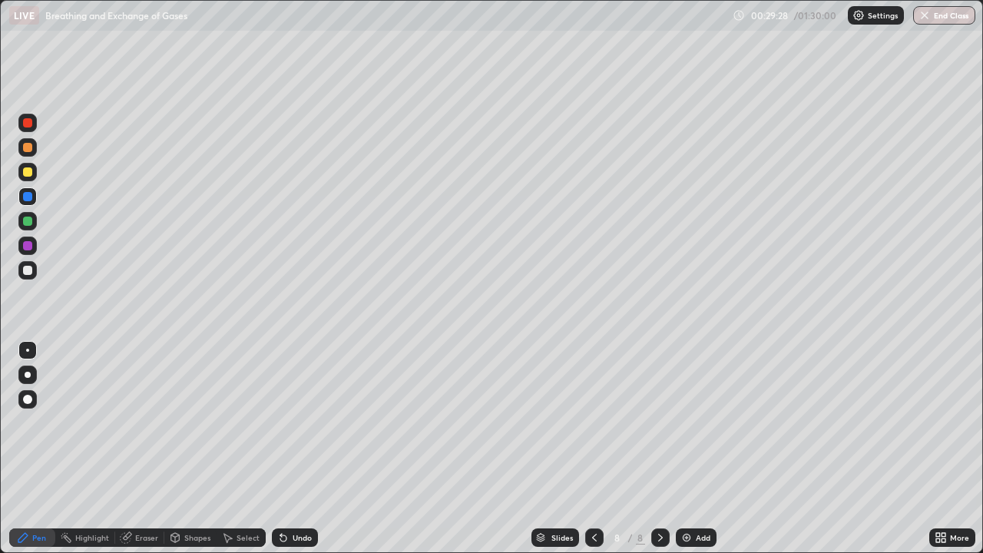
click at [30, 271] on div at bounding box center [27, 270] width 9 height 9
click at [29, 151] on div at bounding box center [27, 147] width 9 height 9
click at [26, 267] on div at bounding box center [27, 270] width 9 height 9
click at [28, 197] on div at bounding box center [27, 196] width 9 height 9
click at [28, 247] on div at bounding box center [27, 245] width 9 height 9
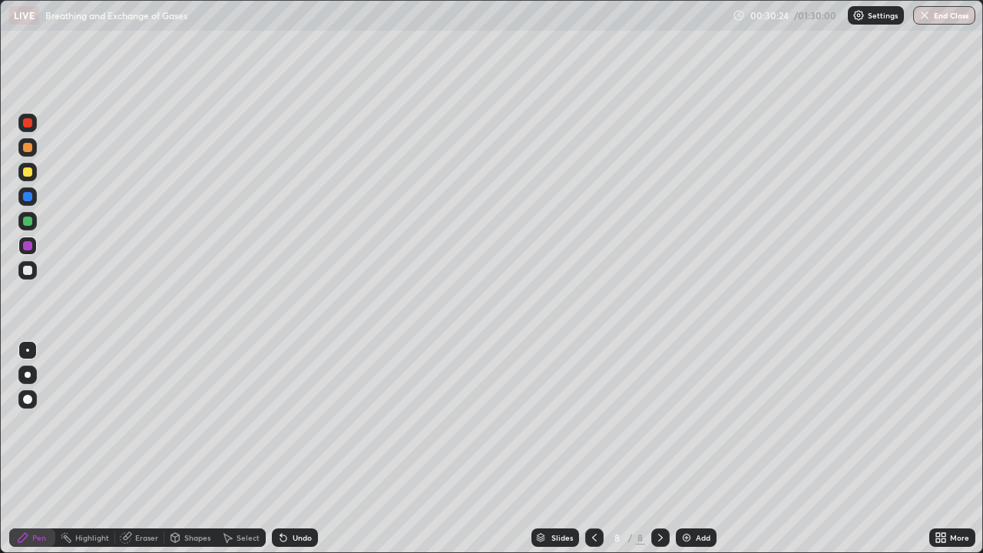
click at [29, 175] on div at bounding box center [27, 171] width 9 height 9
click at [28, 121] on div at bounding box center [27, 122] width 9 height 9
click at [593, 481] on icon at bounding box center [594, 537] width 12 height 12
click at [657, 481] on icon at bounding box center [660, 537] width 12 height 12
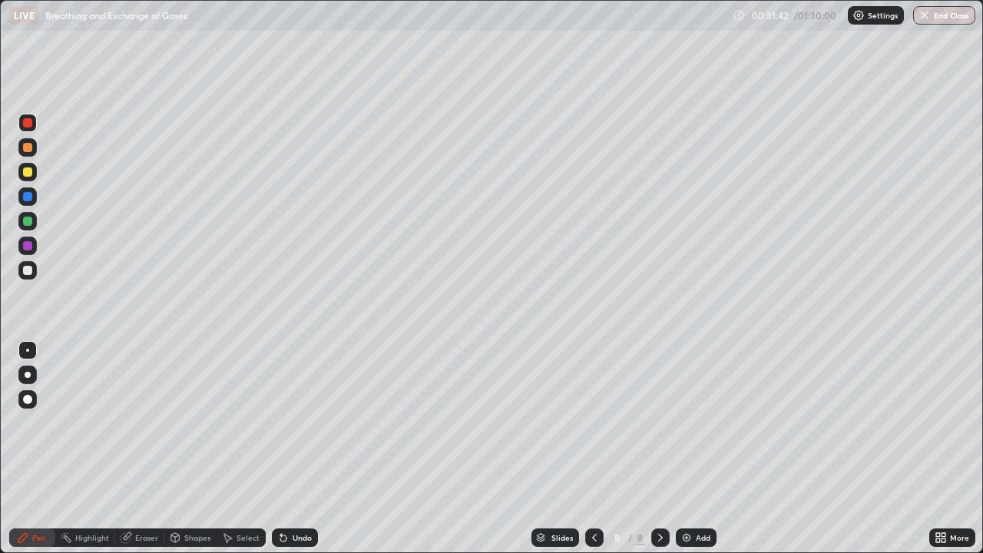
click at [593, 481] on icon at bounding box center [594, 537] width 12 height 12
click at [660, 481] on icon at bounding box center [660, 537] width 12 height 12
click at [31, 246] on div at bounding box center [27, 245] width 9 height 9
click at [34, 376] on div at bounding box center [27, 375] width 18 height 18
click at [593, 481] on icon at bounding box center [594, 537] width 12 height 12
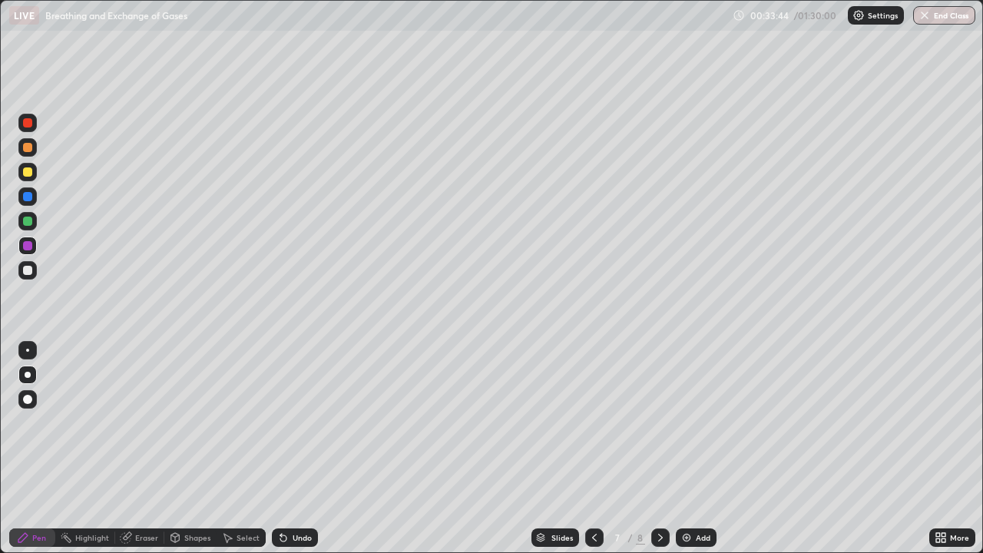
click at [653, 481] on div at bounding box center [660, 537] width 18 height 18
click at [685, 481] on img at bounding box center [686, 537] width 12 height 12
click at [31, 199] on div at bounding box center [27, 196] width 9 height 9
click at [31, 273] on div at bounding box center [27, 270] width 9 height 9
click at [28, 350] on div at bounding box center [27, 350] width 3 height 3
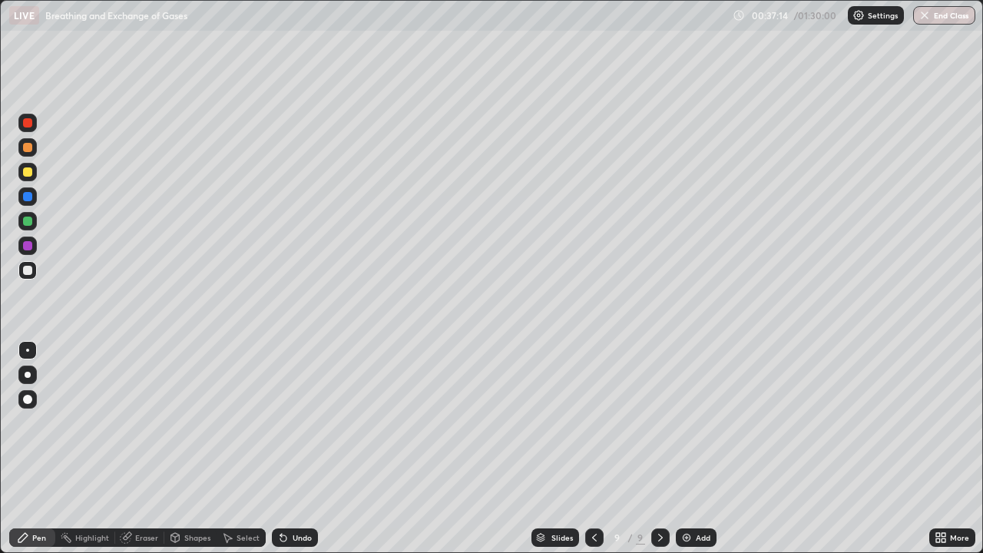
click at [33, 243] on div at bounding box center [27, 246] width 18 height 18
click at [26, 273] on div at bounding box center [27, 270] width 9 height 9
click at [33, 248] on div at bounding box center [27, 246] width 18 height 18
click at [144, 481] on div "Eraser" at bounding box center [146, 538] width 23 height 8
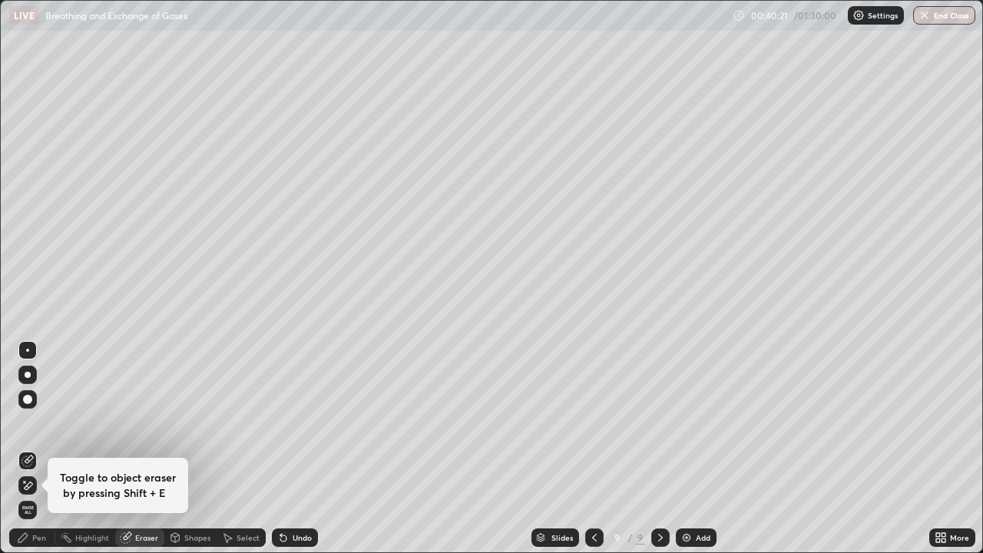
click at [26, 481] on icon at bounding box center [28, 485] width 12 height 13
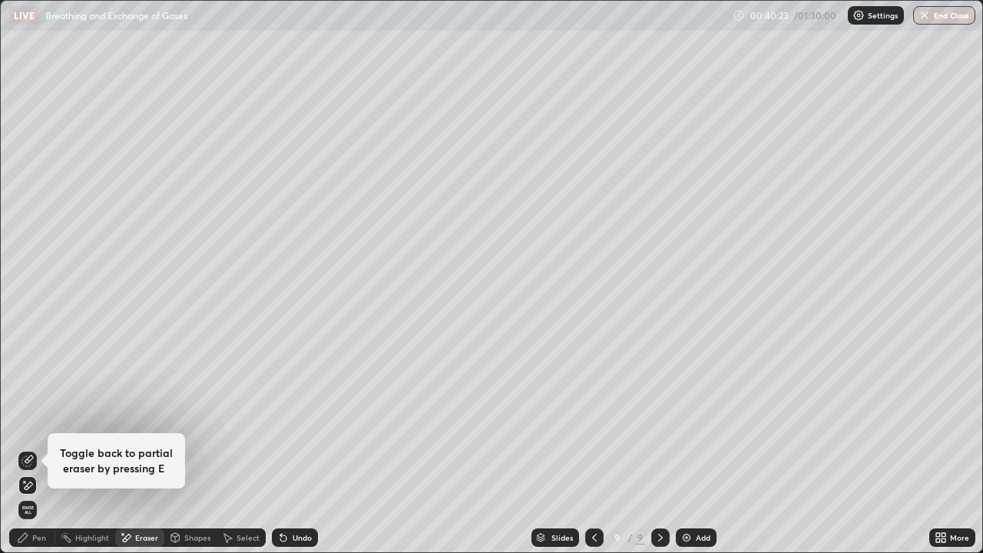
click at [286, 481] on icon at bounding box center [283, 537] width 12 height 12
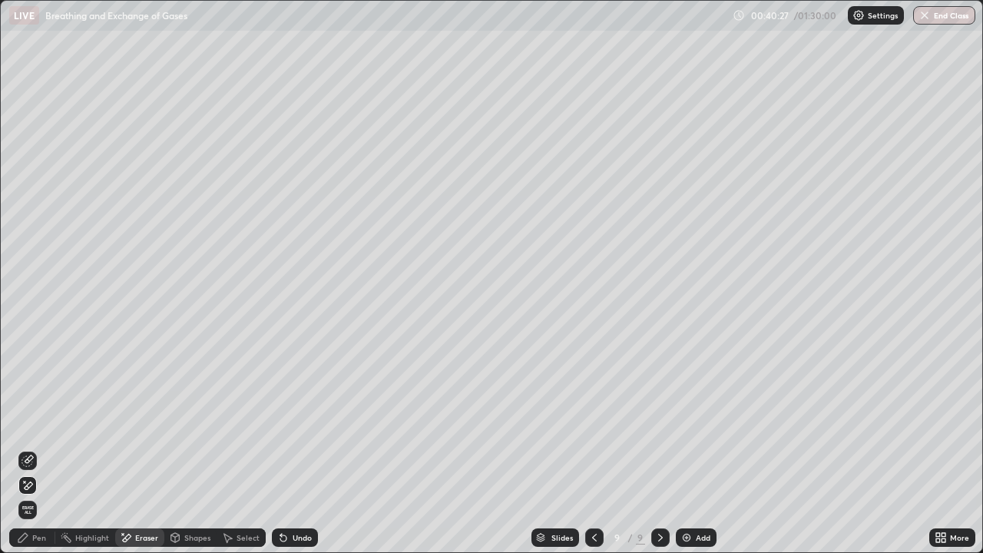
click at [34, 481] on div "Pen" at bounding box center [39, 538] width 14 height 8
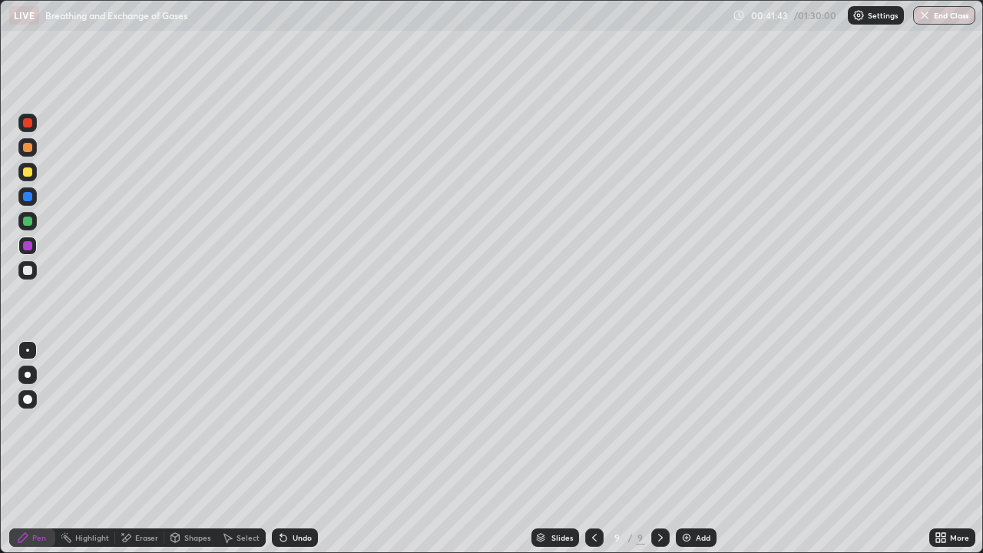
click at [28, 225] on div at bounding box center [27, 221] width 9 height 9
click at [690, 481] on img at bounding box center [686, 537] width 12 height 12
click at [594, 481] on icon at bounding box center [593, 537] width 12 height 12
click at [659, 481] on icon at bounding box center [660, 537] width 12 height 12
click at [27, 246] on div at bounding box center [27, 245] width 9 height 9
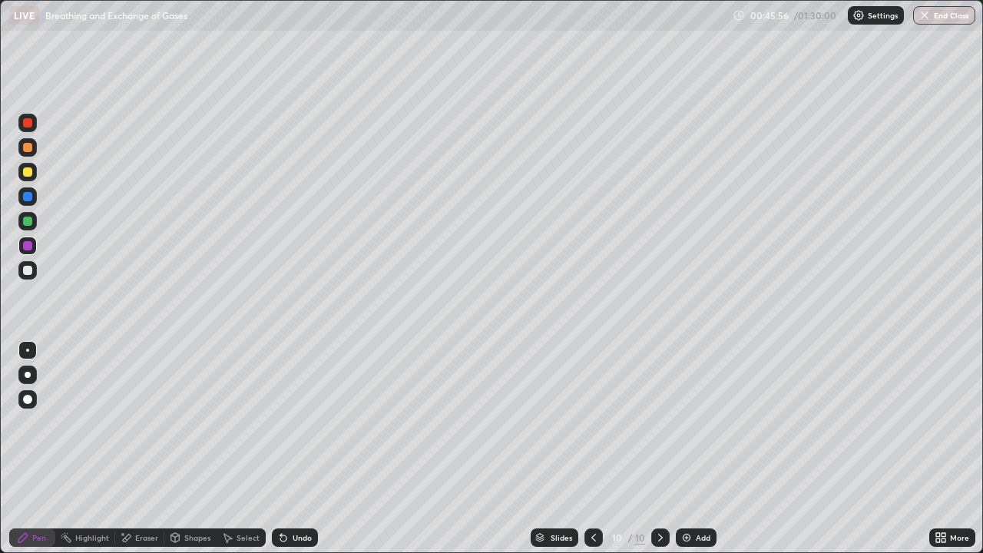
click at [28, 271] on div at bounding box center [27, 270] width 9 height 9
click at [31, 249] on div at bounding box center [27, 245] width 9 height 9
click at [28, 273] on div at bounding box center [27, 270] width 9 height 9
click at [31, 218] on div at bounding box center [27, 221] width 9 height 9
click at [288, 481] on div "Undo" at bounding box center [295, 537] width 46 height 18
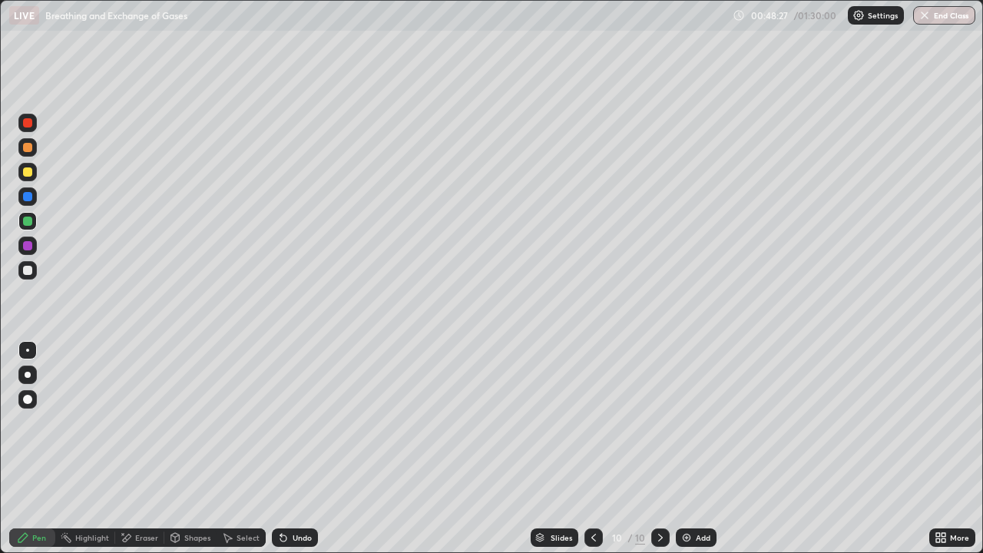
click at [289, 481] on div "Undo" at bounding box center [295, 537] width 46 height 18
click at [291, 481] on div "Undo" at bounding box center [295, 537] width 46 height 18
click at [290, 481] on div "Undo" at bounding box center [295, 537] width 46 height 18
click at [292, 481] on div "Undo" at bounding box center [295, 537] width 46 height 18
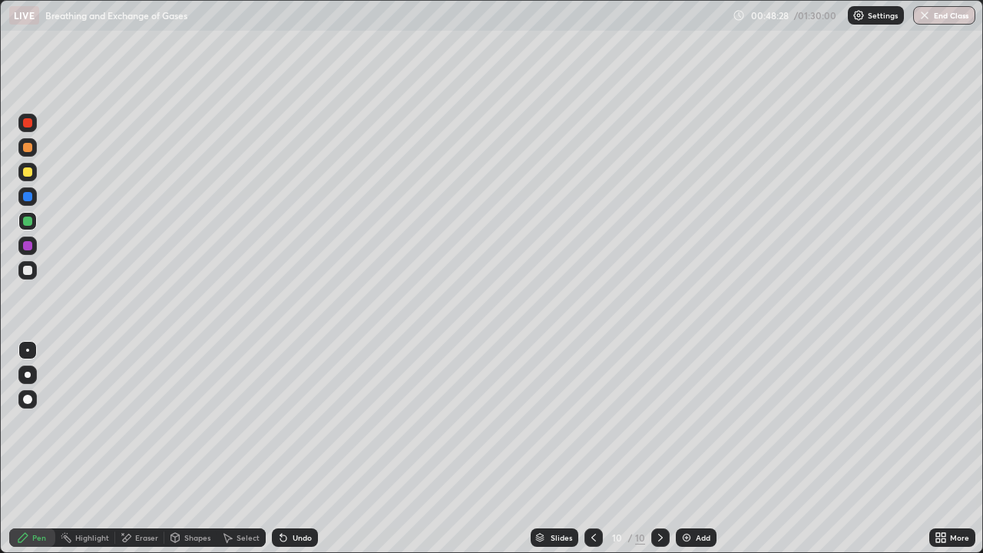
click at [293, 481] on div "Undo" at bounding box center [295, 537] width 46 height 18
click at [292, 481] on div "Undo" at bounding box center [295, 537] width 46 height 18
click at [28, 197] on div at bounding box center [27, 196] width 9 height 9
click at [286, 481] on icon at bounding box center [283, 537] width 12 height 12
click at [690, 481] on img at bounding box center [686, 537] width 12 height 12
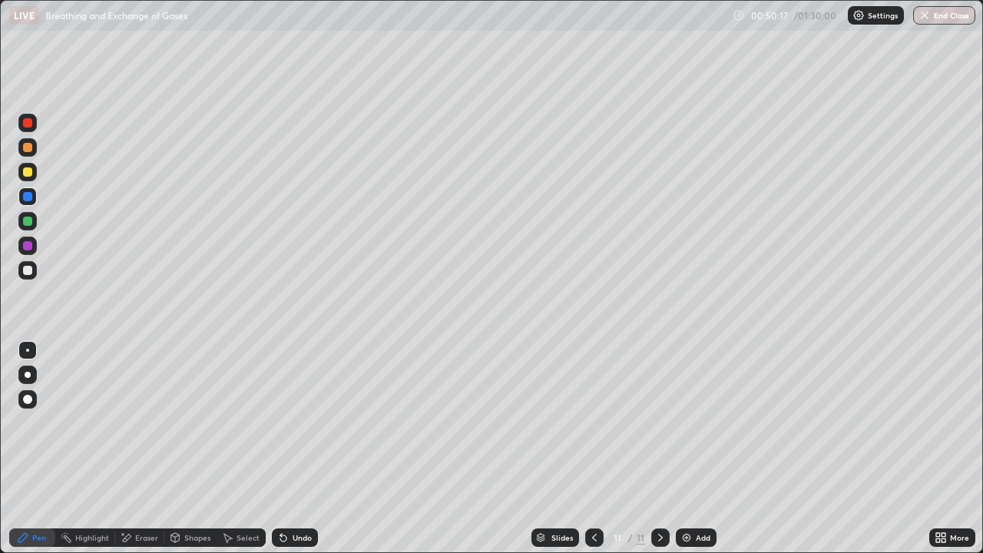
click at [28, 375] on div at bounding box center [28, 375] width 6 height 6
click at [31, 268] on div at bounding box center [27, 270] width 9 height 9
click at [591, 481] on icon at bounding box center [594, 537] width 12 height 12
click at [661, 481] on icon at bounding box center [660, 537] width 12 height 12
click at [594, 481] on icon at bounding box center [594, 537] width 12 height 12
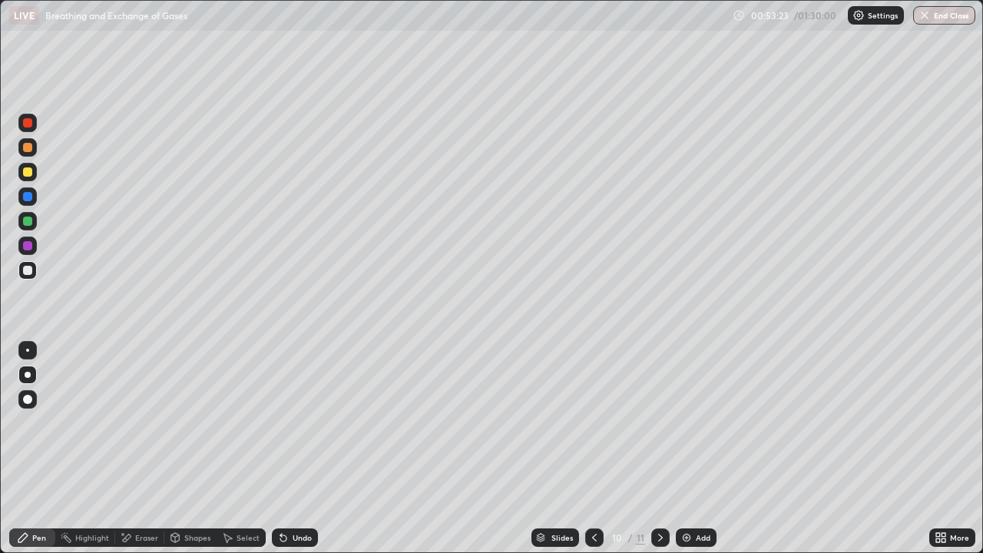
click at [659, 481] on icon at bounding box center [660, 537] width 12 height 12
click at [31, 243] on div at bounding box center [27, 245] width 9 height 9
click at [938, 481] on icon at bounding box center [938, 535] width 4 height 4
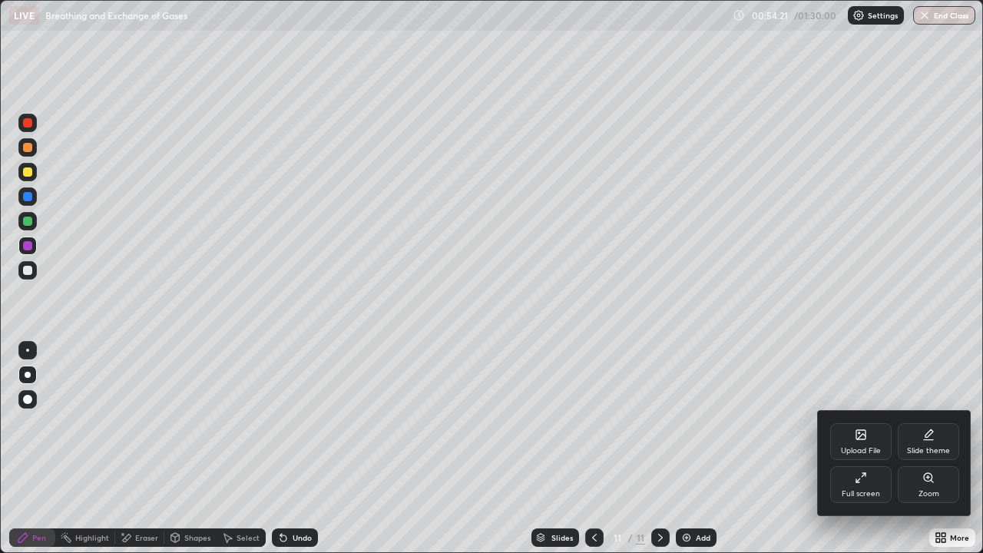
click at [855, 440] on icon at bounding box center [861, 434] width 12 height 12
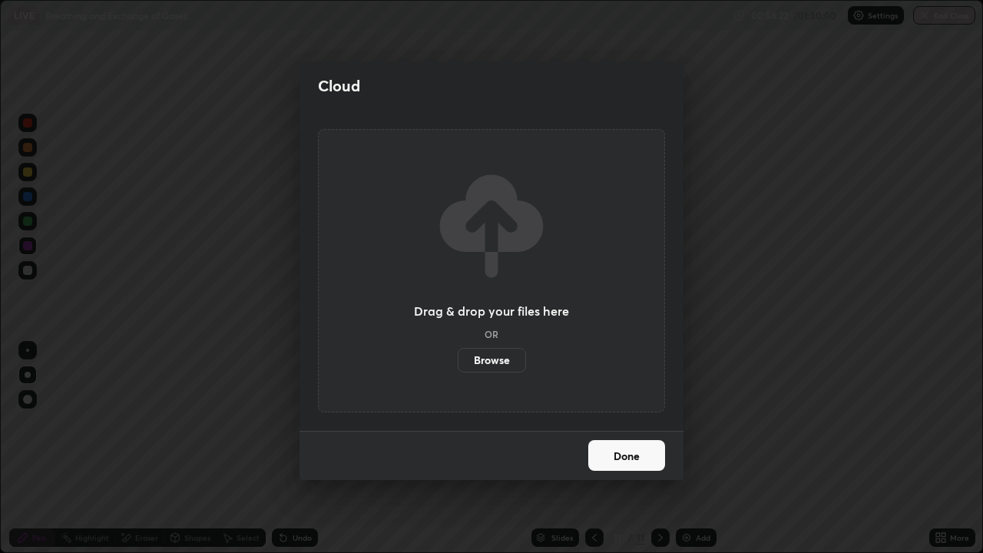
click at [514, 365] on label "Browse" at bounding box center [492, 360] width 68 height 25
click at [458, 365] on input "Browse" at bounding box center [458, 360] width 0 height 25
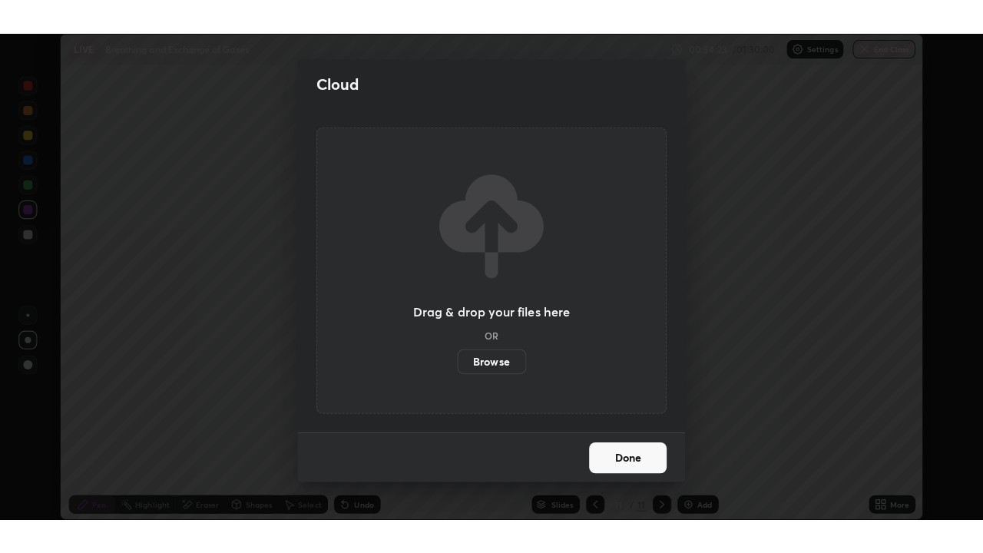
scroll to position [76309, 75817]
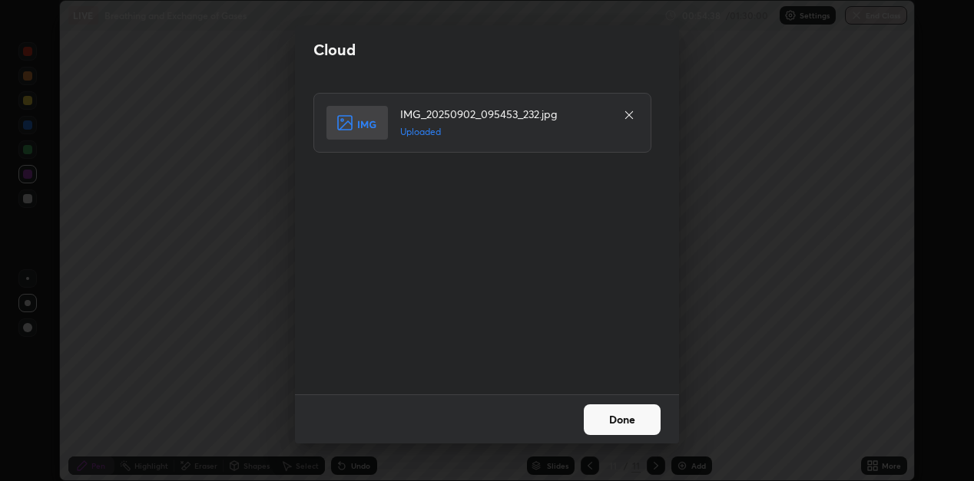
click at [605, 410] on button "Done" at bounding box center [622, 420] width 77 height 31
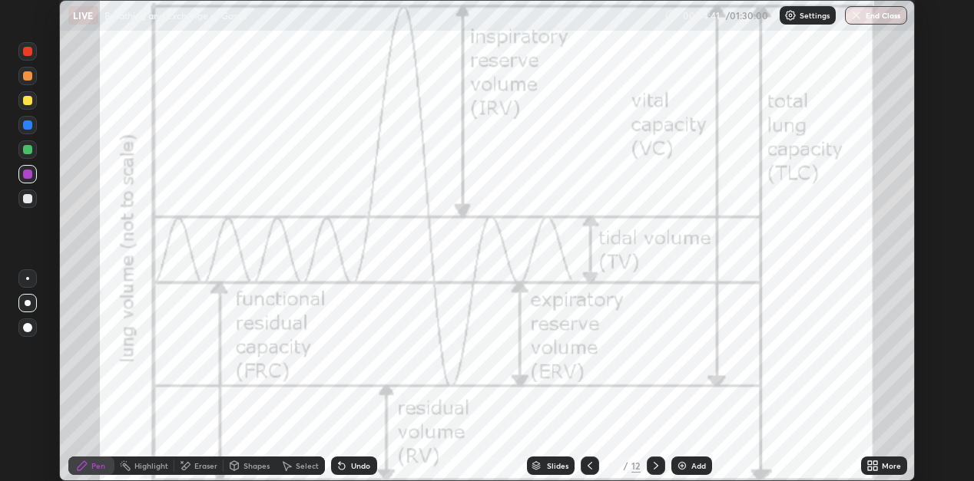
click at [877, 464] on icon at bounding box center [875, 464] width 4 height 4
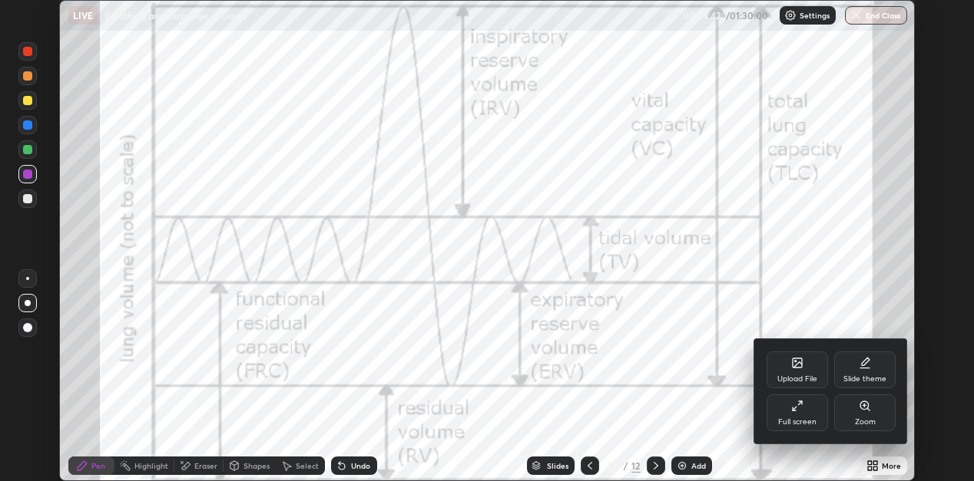
click at [799, 403] on icon at bounding box center [800, 404] width 4 height 4
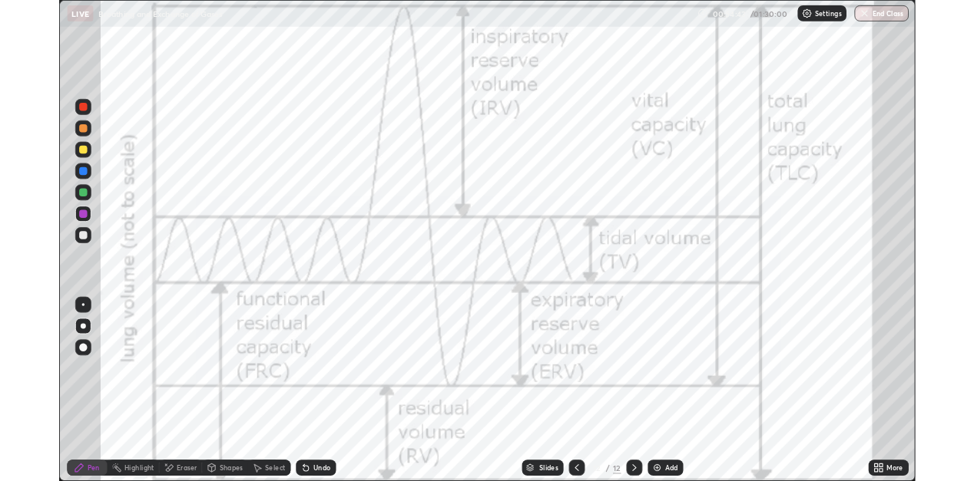
scroll to position [553, 983]
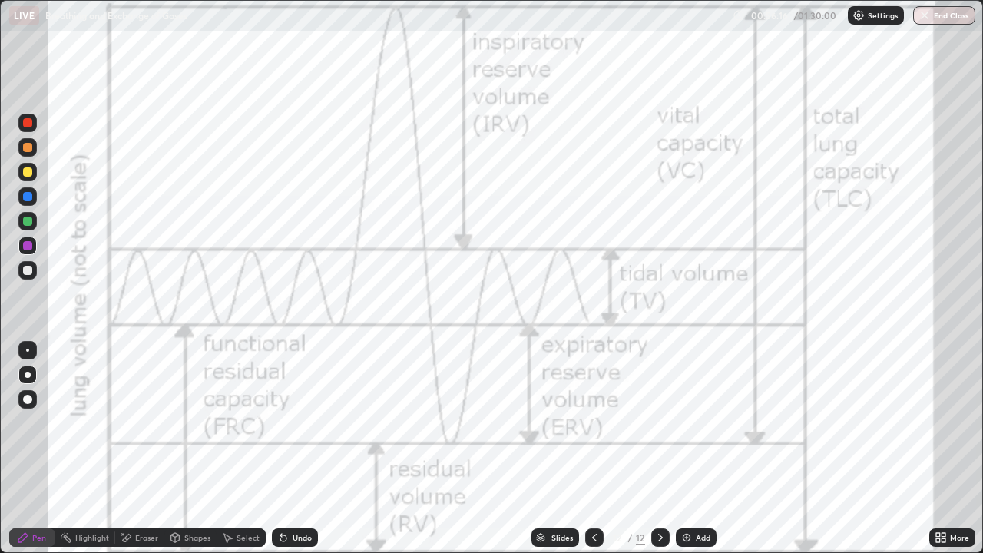
click at [29, 228] on div at bounding box center [27, 221] width 18 height 18
click at [34, 194] on div at bounding box center [27, 196] width 18 height 18
click at [31, 125] on div at bounding box center [27, 122] width 9 height 9
click at [28, 243] on div at bounding box center [27, 245] width 9 height 9
click at [30, 200] on div at bounding box center [27, 196] width 9 height 9
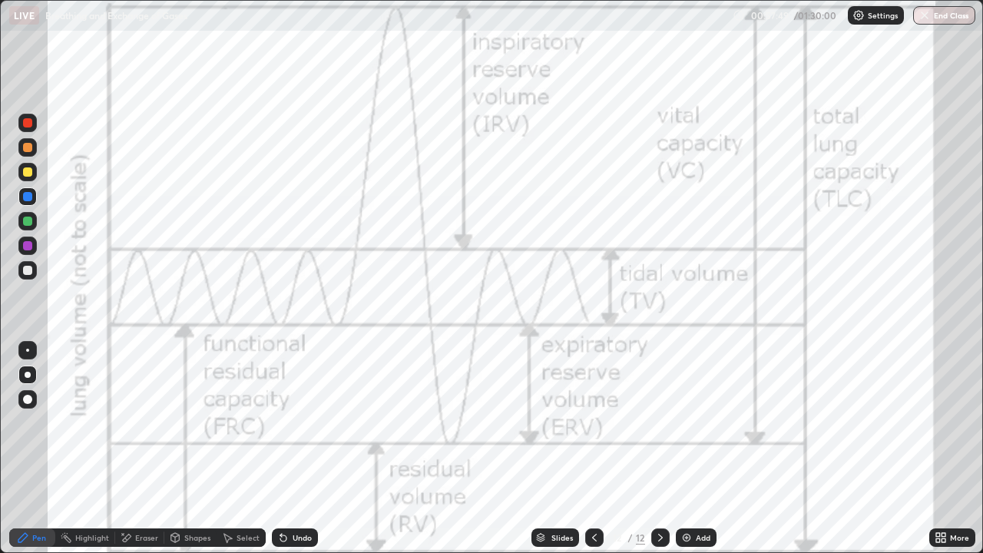
click at [296, 481] on div "Undo" at bounding box center [302, 538] width 19 height 8
click at [313, 481] on div "Undo" at bounding box center [295, 537] width 46 height 18
click at [306, 481] on div "Undo" at bounding box center [295, 537] width 46 height 18
click at [293, 481] on div "Undo" at bounding box center [302, 538] width 19 height 8
click at [293, 481] on div "Undo" at bounding box center [295, 537] width 46 height 18
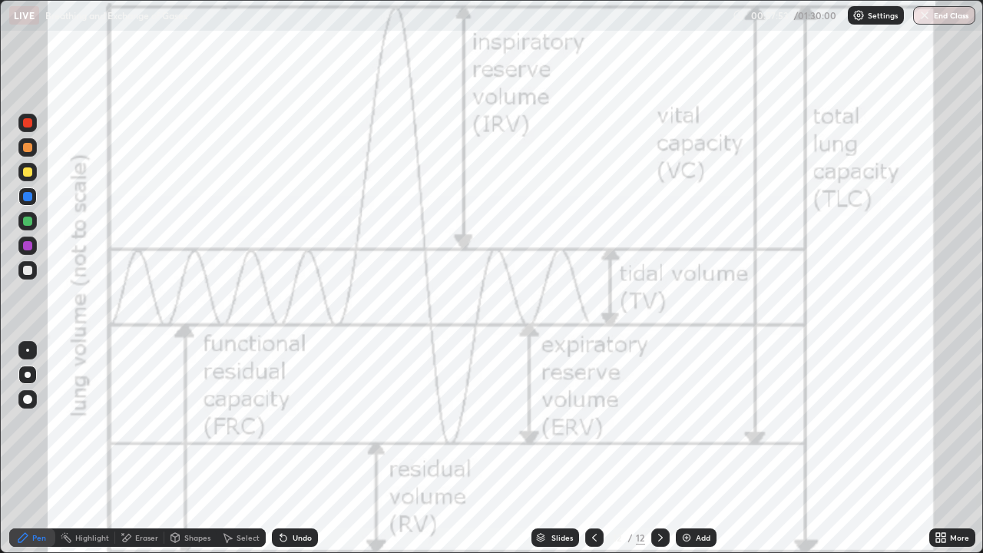
click at [292, 481] on div "Undo" at bounding box center [295, 537] width 46 height 18
click at [31, 171] on div at bounding box center [27, 171] width 9 height 9
click at [139, 481] on div "Eraser" at bounding box center [146, 538] width 23 height 8
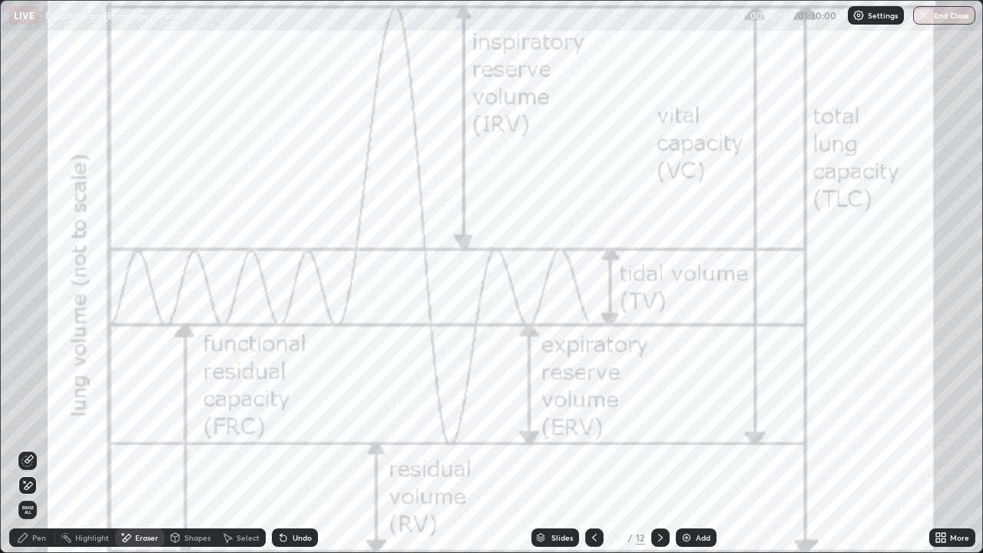
click at [47, 481] on div "Pen" at bounding box center [32, 537] width 46 height 18
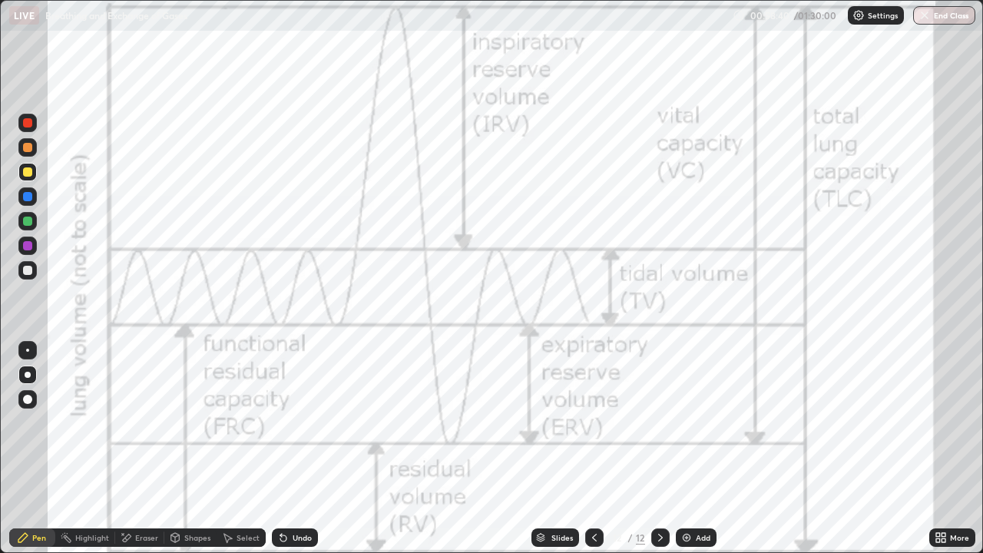
click at [31, 220] on div at bounding box center [27, 221] width 9 height 9
click at [25, 155] on div at bounding box center [27, 147] width 18 height 18
click at [147, 481] on div "Eraser" at bounding box center [146, 538] width 23 height 8
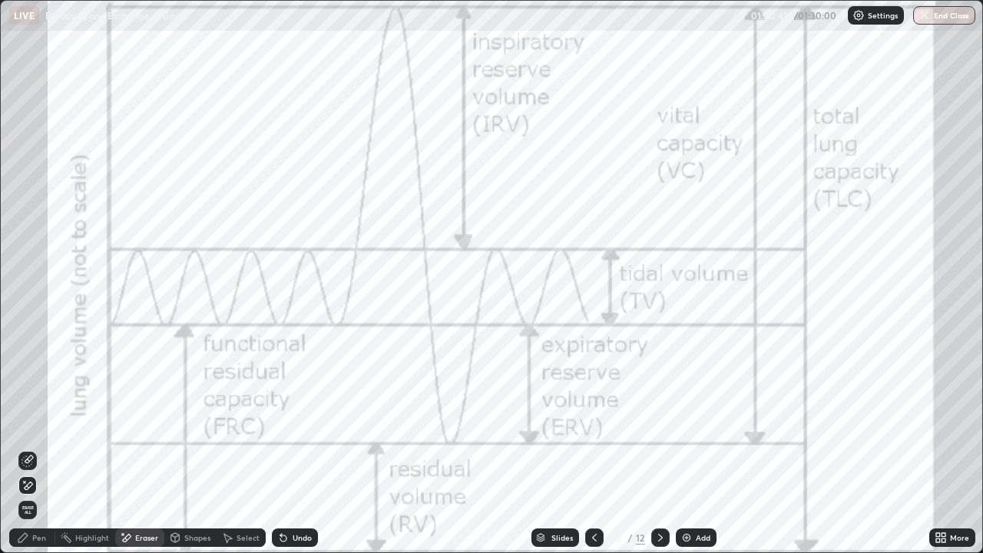
click at [35, 481] on div "Pen" at bounding box center [39, 538] width 14 height 8
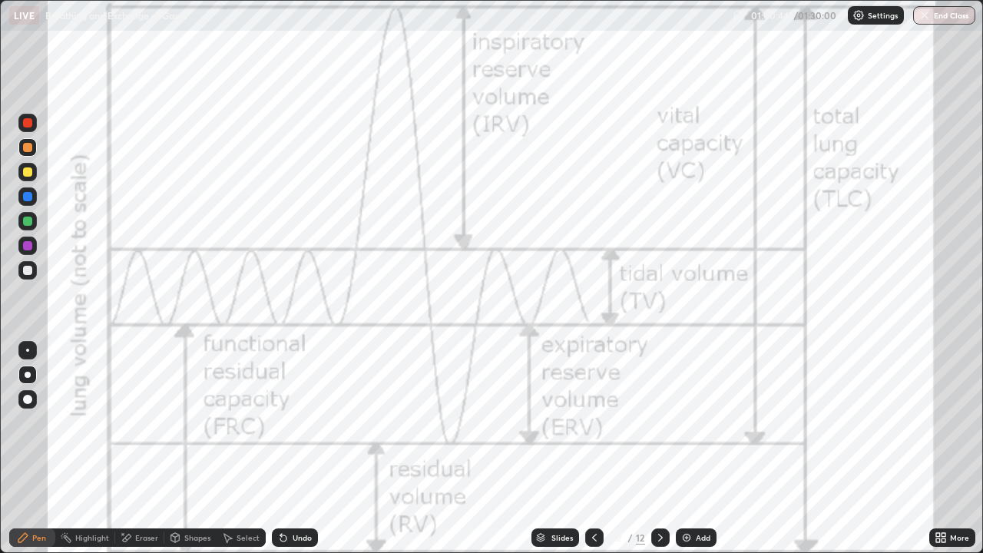
click at [28, 245] on div at bounding box center [27, 245] width 9 height 9
click at [35, 224] on div at bounding box center [27, 221] width 18 height 18
click at [301, 481] on div "Undo" at bounding box center [302, 538] width 19 height 8
click at [296, 481] on div "Undo" at bounding box center [302, 538] width 19 height 8
click at [128, 481] on icon at bounding box center [127, 538] width 8 height 8
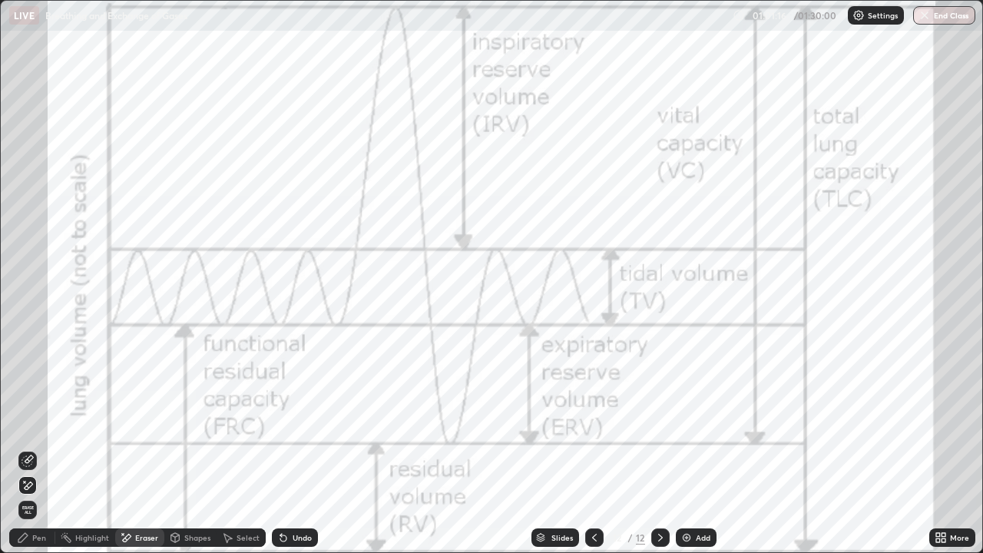
click at [18, 481] on div "Pen" at bounding box center [32, 537] width 46 height 18
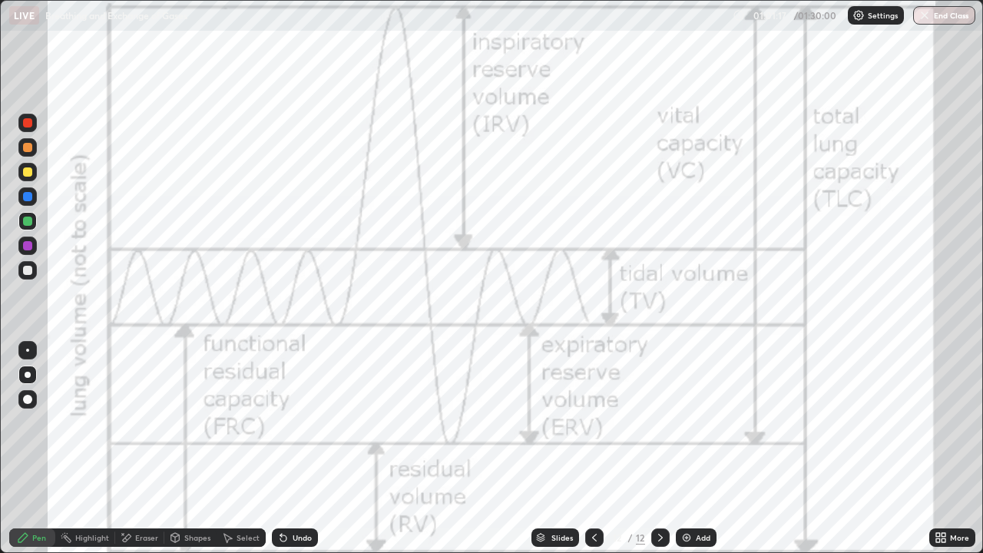
click at [29, 199] on div at bounding box center [27, 196] width 9 height 9
click at [144, 481] on div "Eraser" at bounding box center [146, 538] width 23 height 8
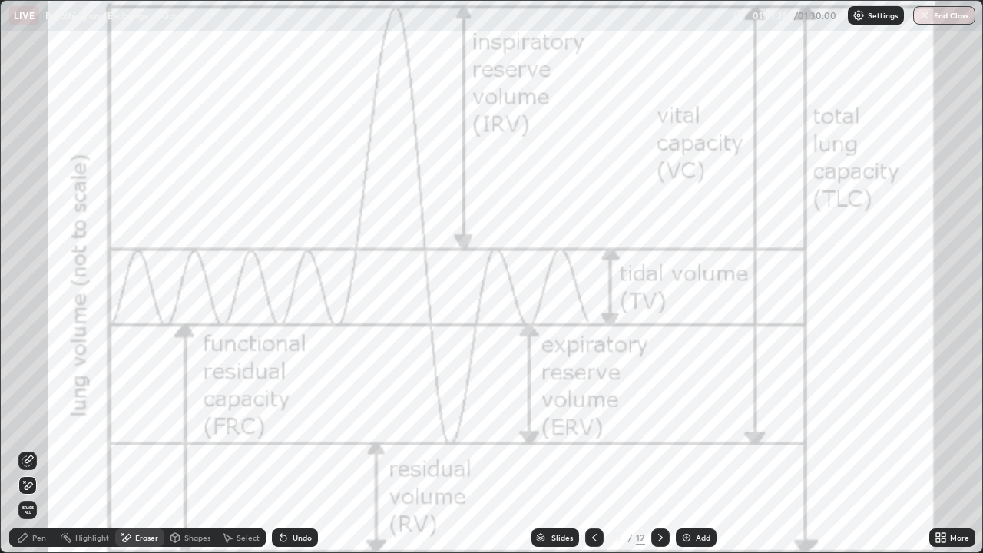
click at [24, 481] on icon at bounding box center [23, 537] width 12 height 12
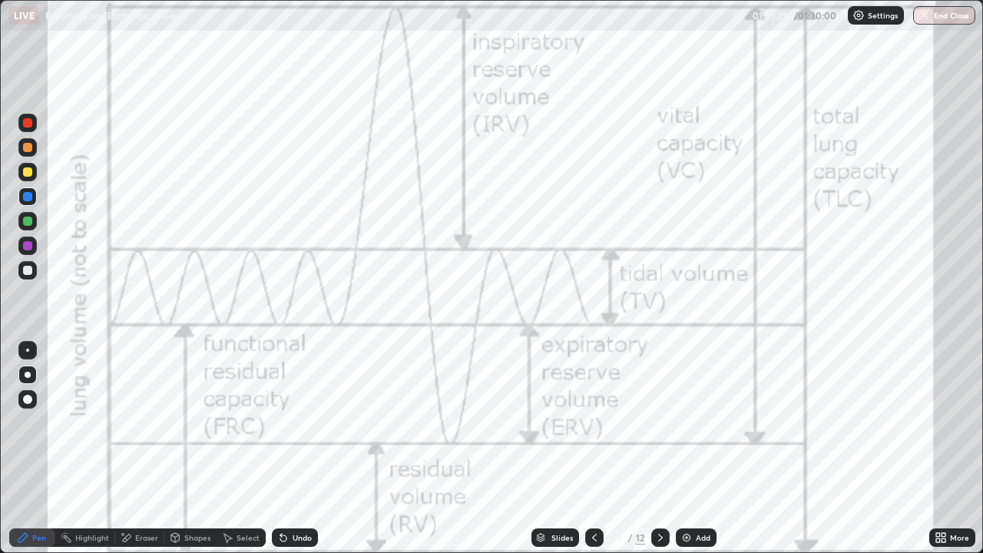
click at [31, 222] on div at bounding box center [27, 221] width 9 height 9
click at [149, 481] on div "Eraser" at bounding box center [146, 538] width 23 height 8
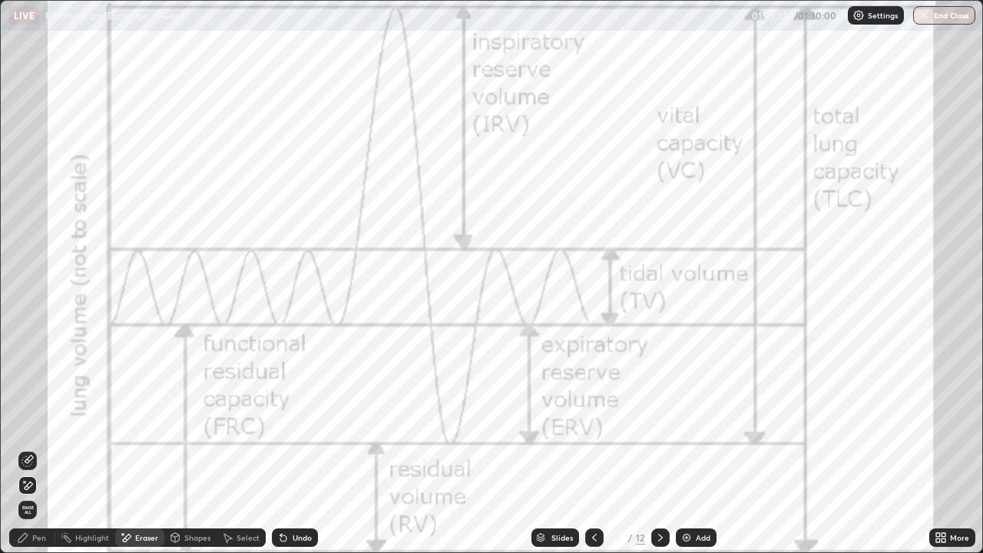
click at [37, 481] on div "Pen" at bounding box center [39, 538] width 14 height 8
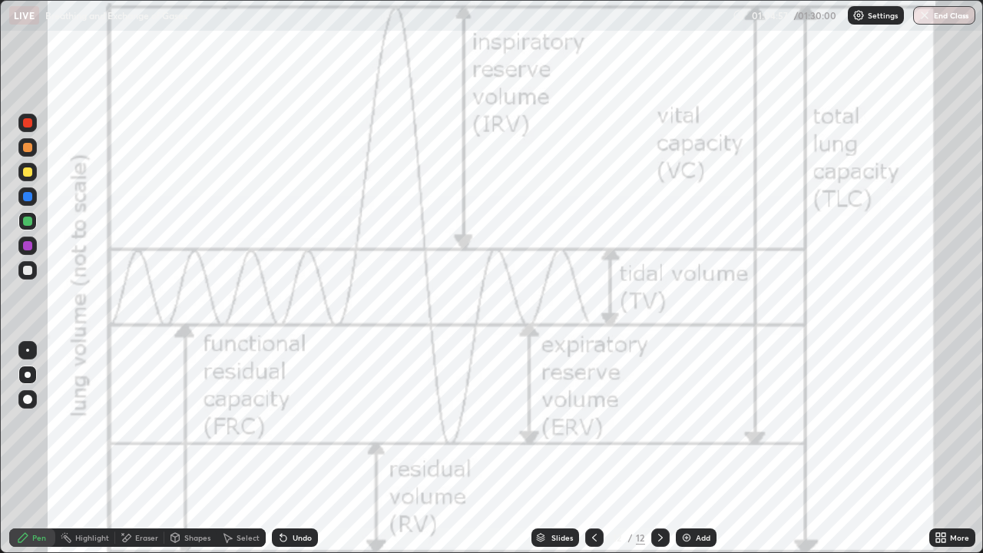
click at [157, 481] on div "Eraser" at bounding box center [146, 538] width 23 height 8
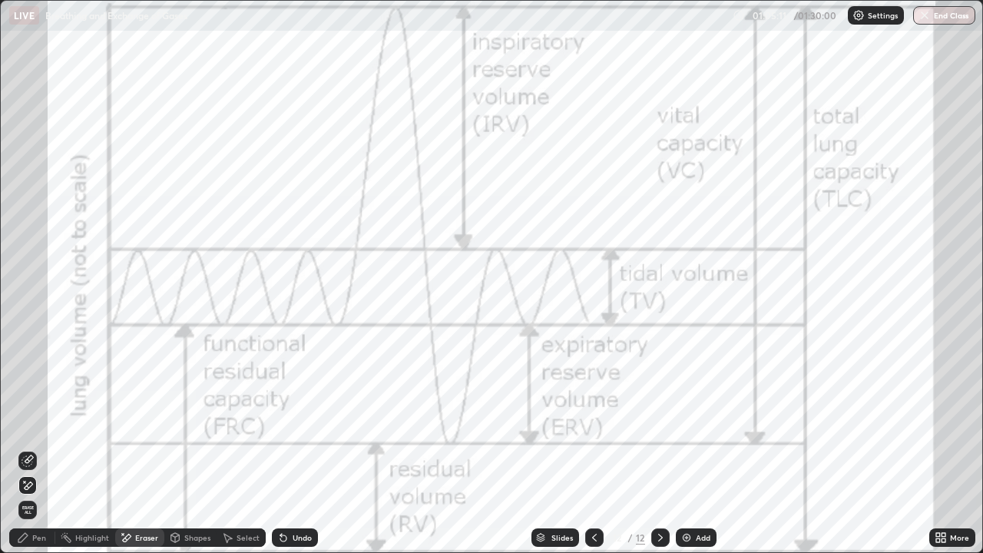
click at [41, 481] on div "Pen" at bounding box center [32, 537] width 46 height 18
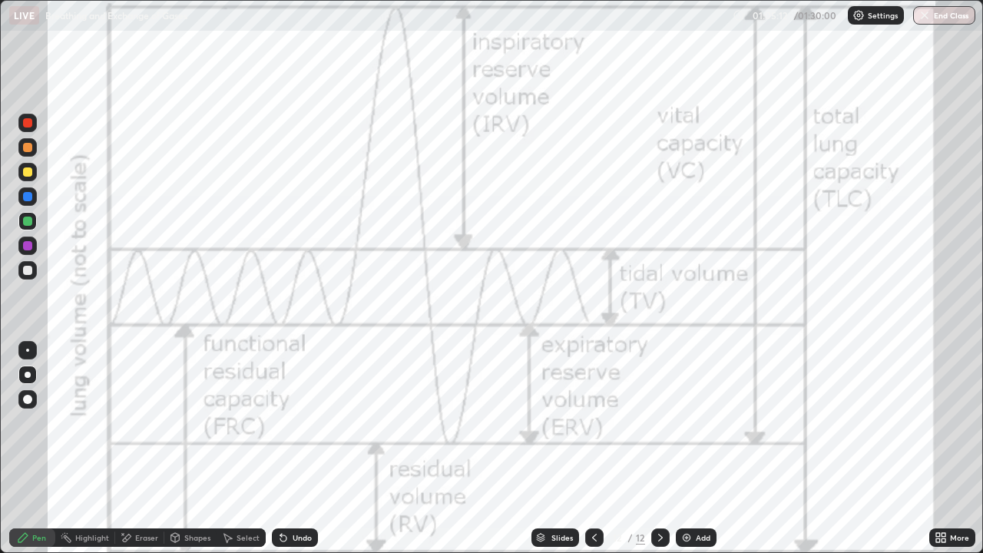
click at [27, 250] on div at bounding box center [27, 245] width 9 height 9
click at [28, 197] on div at bounding box center [27, 196] width 9 height 9
click at [942, 481] on icon at bounding box center [943, 535] width 4 height 4
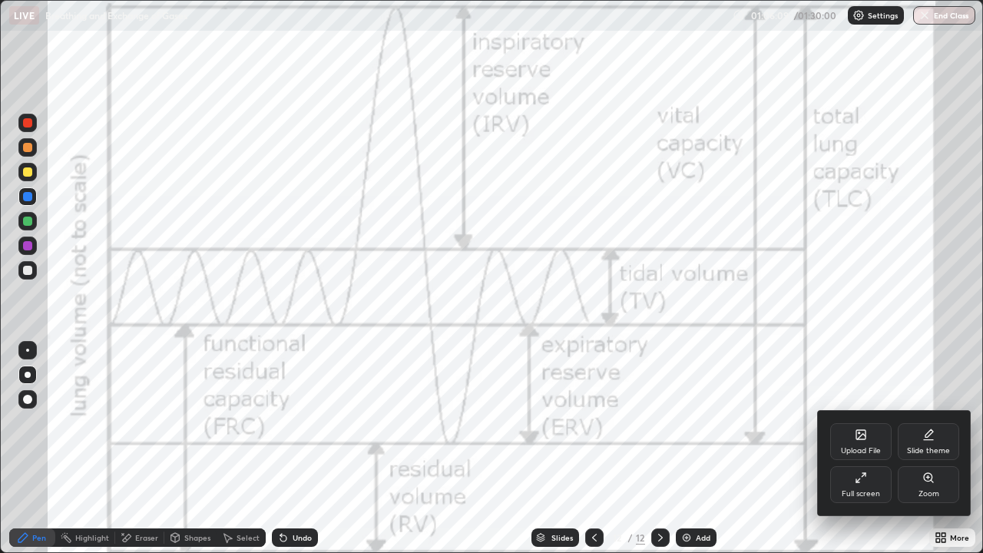
click at [865, 440] on icon at bounding box center [861, 434] width 12 height 12
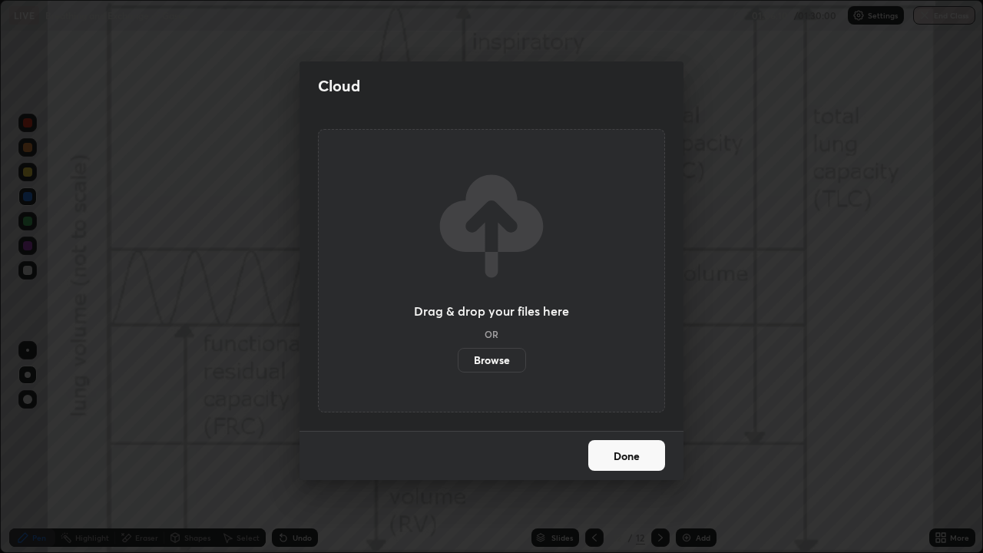
click at [514, 358] on label "Browse" at bounding box center [492, 360] width 68 height 25
click at [458, 358] on input "Browse" at bounding box center [458, 360] width 0 height 25
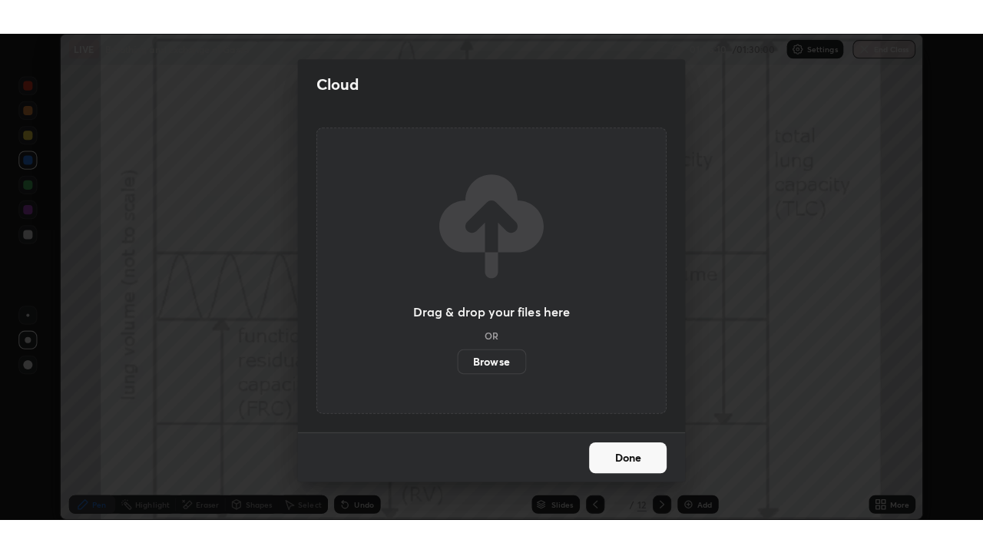
scroll to position [76309, 75817]
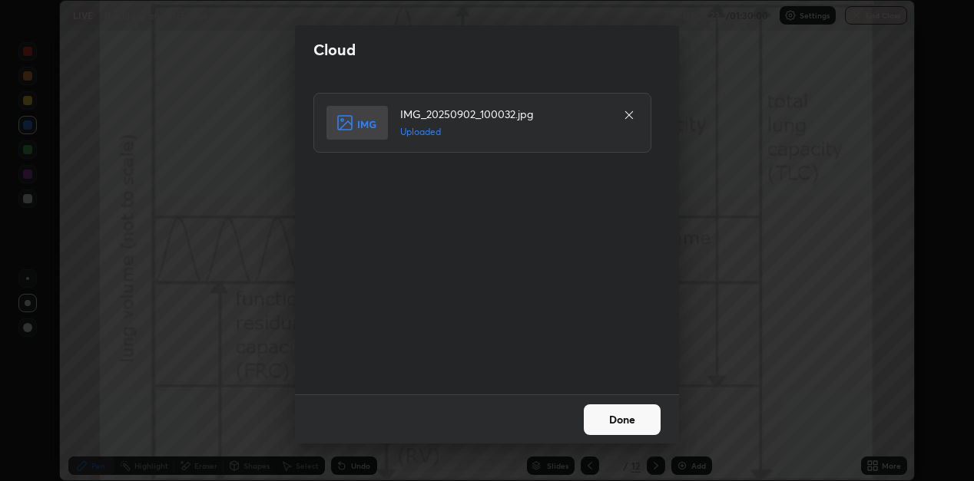
click at [622, 420] on button "Done" at bounding box center [622, 420] width 77 height 31
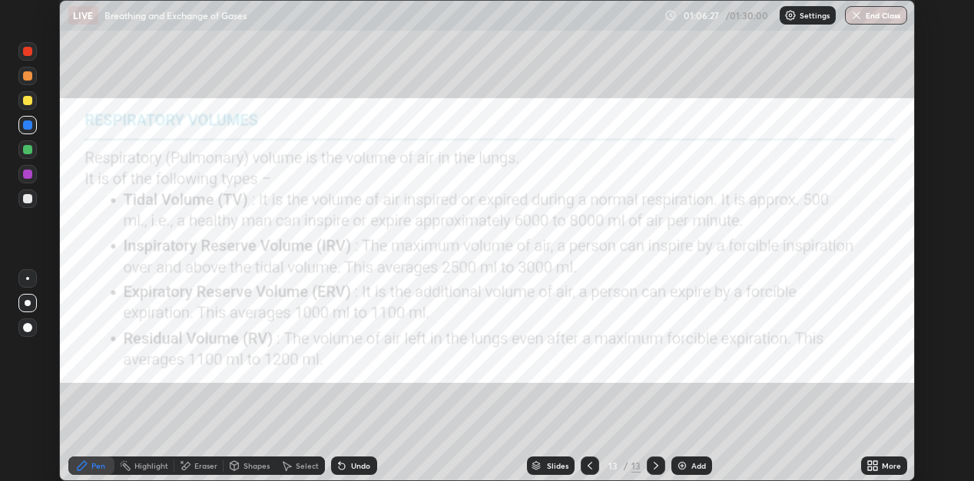
click at [881, 468] on div "More" at bounding box center [884, 466] width 46 height 18
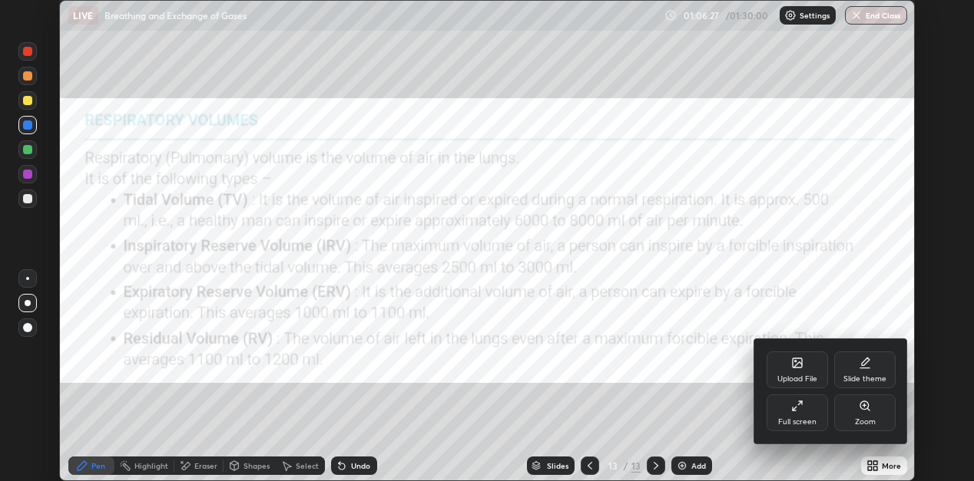
click at [790, 371] on div "Upload File" at bounding box center [796, 370] width 61 height 37
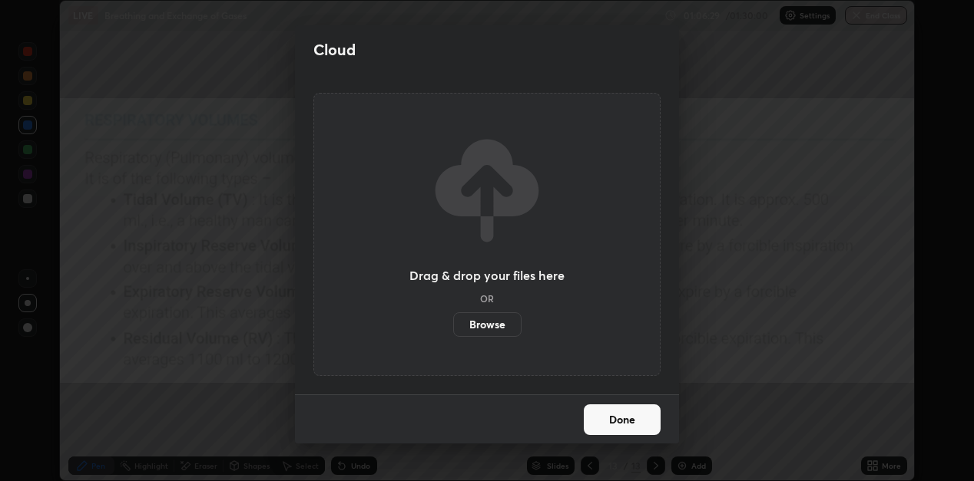
click at [486, 329] on label "Browse" at bounding box center [487, 325] width 68 height 25
click at [453, 329] on input "Browse" at bounding box center [453, 325] width 0 height 25
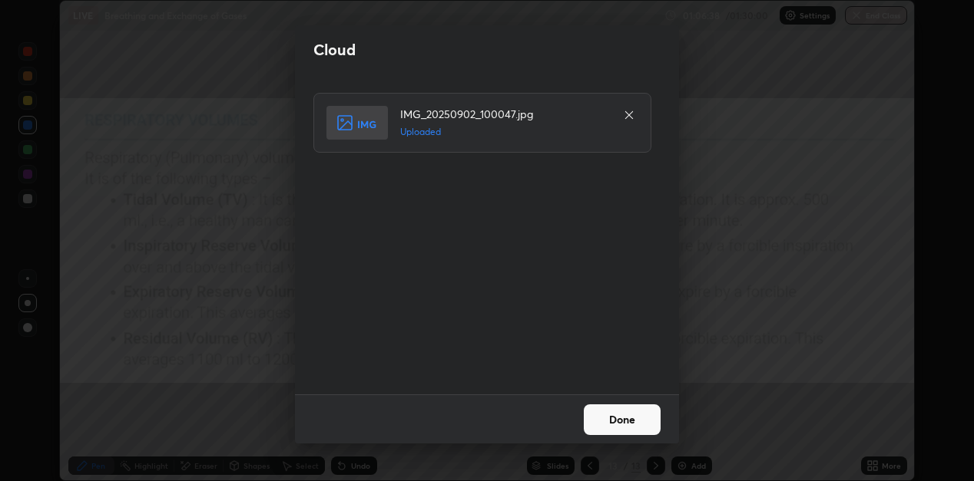
click at [621, 418] on button "Done" at bounding box center [622, 420] width 77 height 31
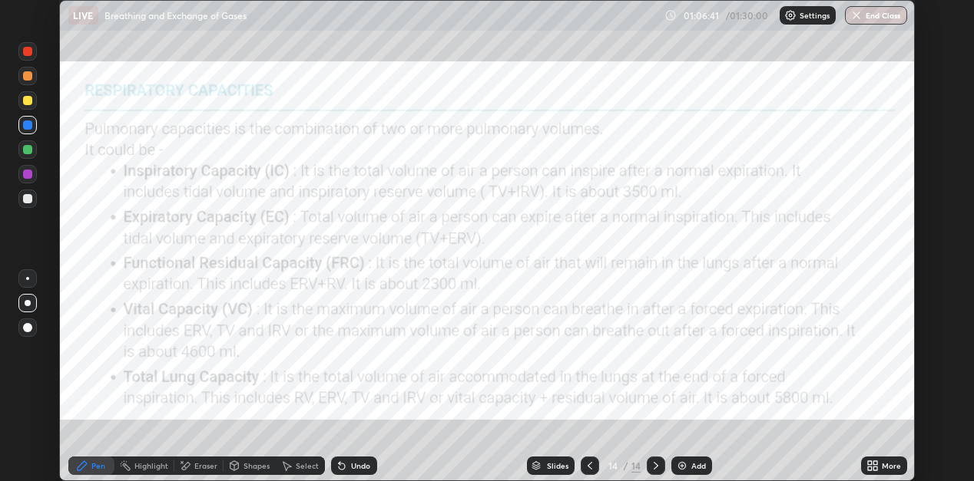
click at [869, 468] on icon at bounding box center [870, 469] width 4 height 4
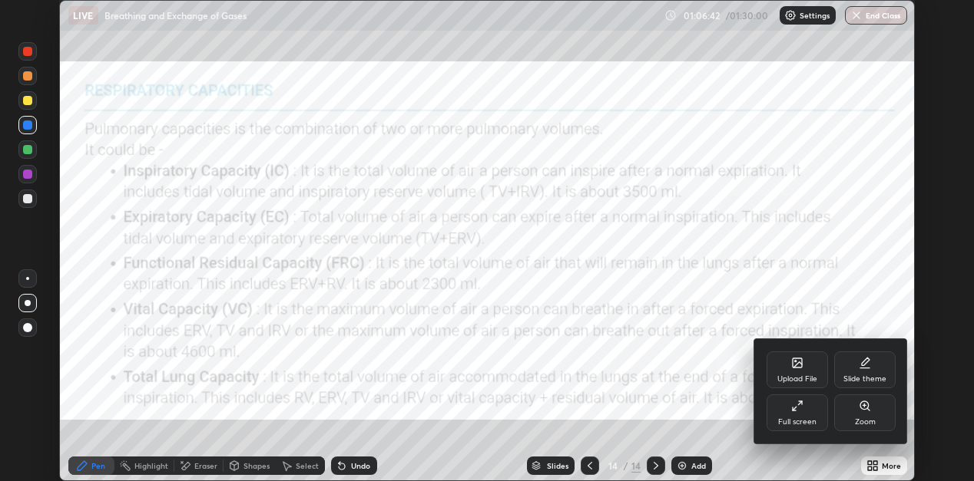
click at [808, 412] on div "Full screen" at bounding box center [796, 413] width 61 height 37
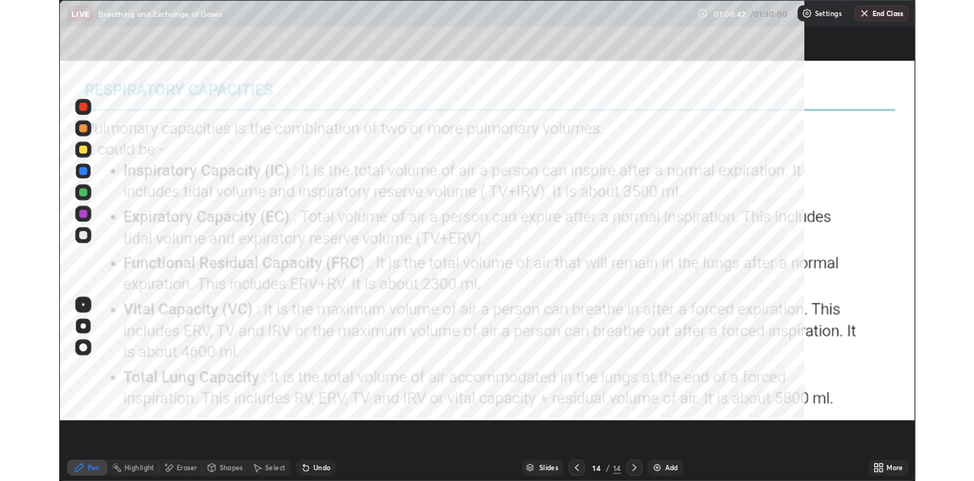
scroll to position [553, 983]
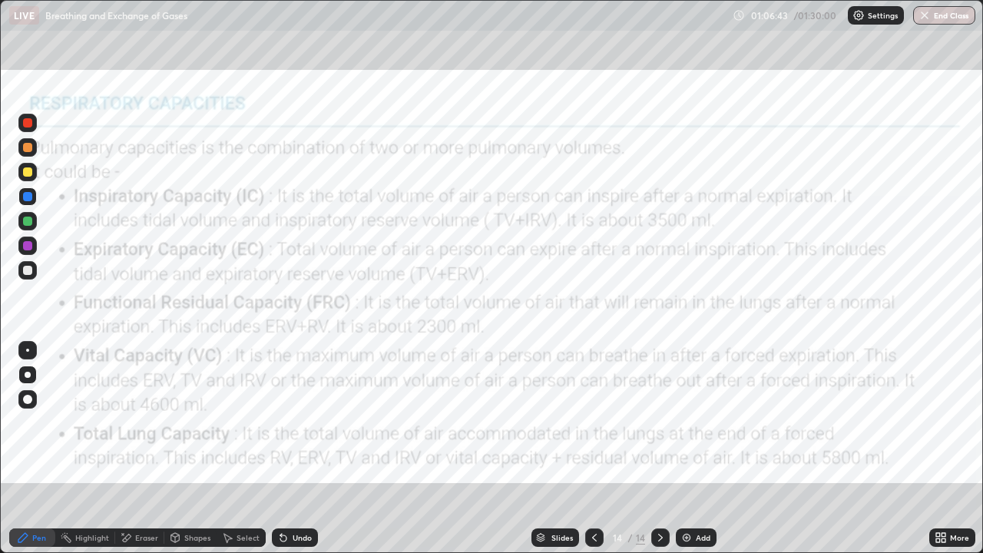
click at [591, 481] on icon at bounding box center [594, 537] width 12 height 12
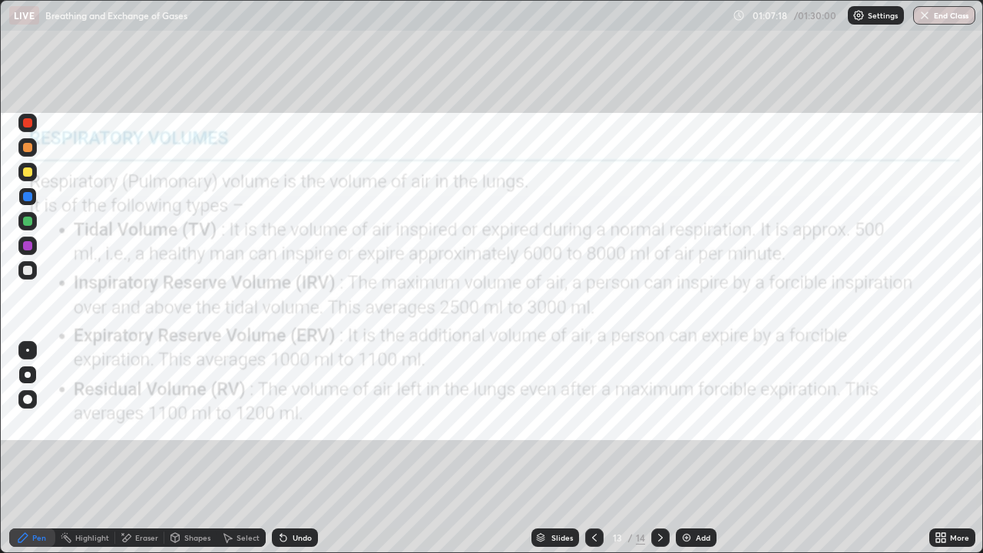
click at [659, 481] on icon at bounding box center [660, 537] width 12 height 12
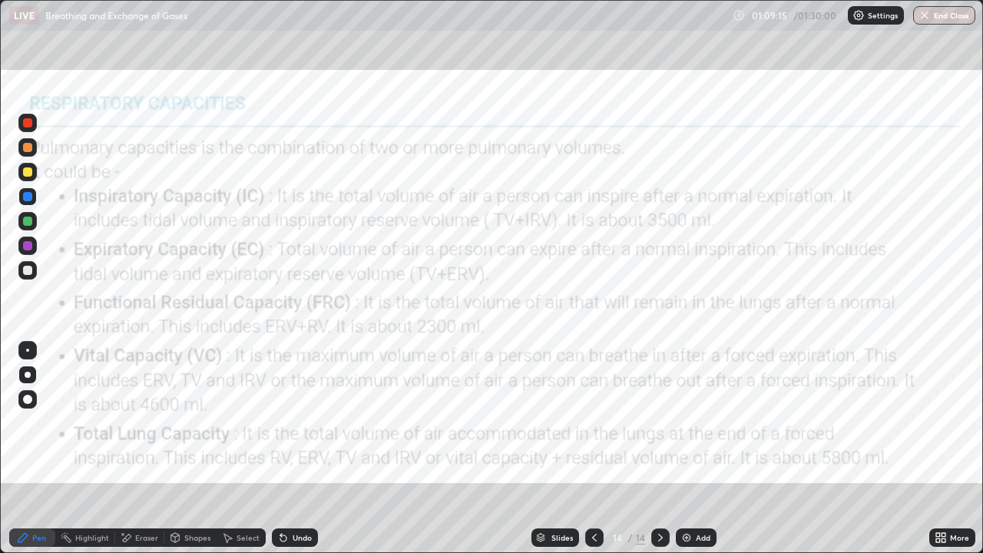
click at [594, 481] on icon at bounding box center [594, 537] width 12 height 12
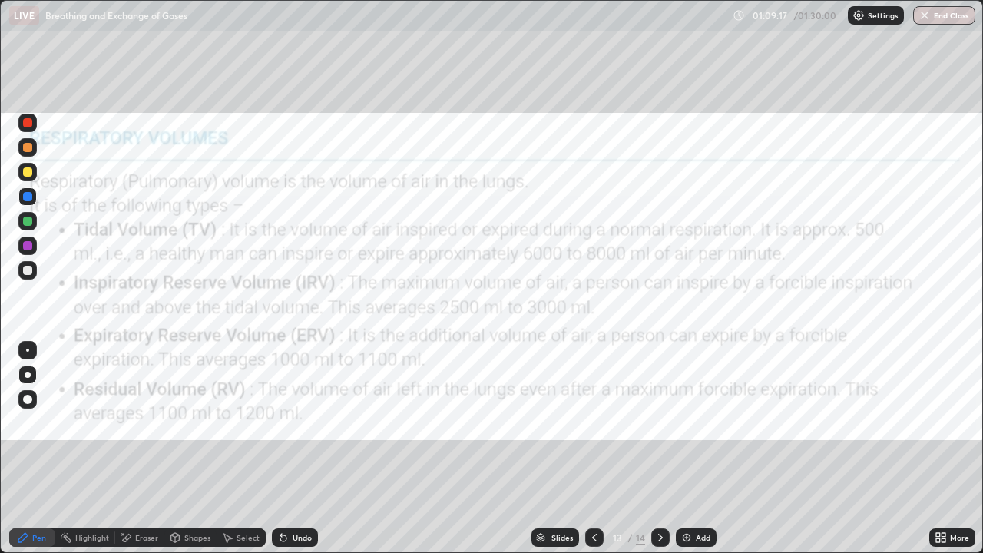
click at [592, 481] on icon at bounding box center [594, 538] width 5 height 8
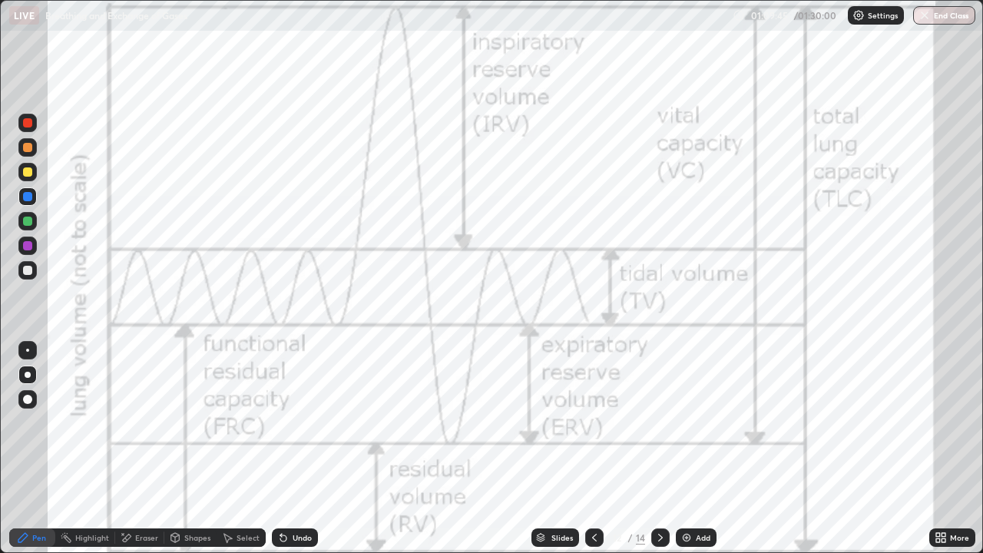
click at [663, 481] on icon at bounding box center [660, 537] width 12 height 12
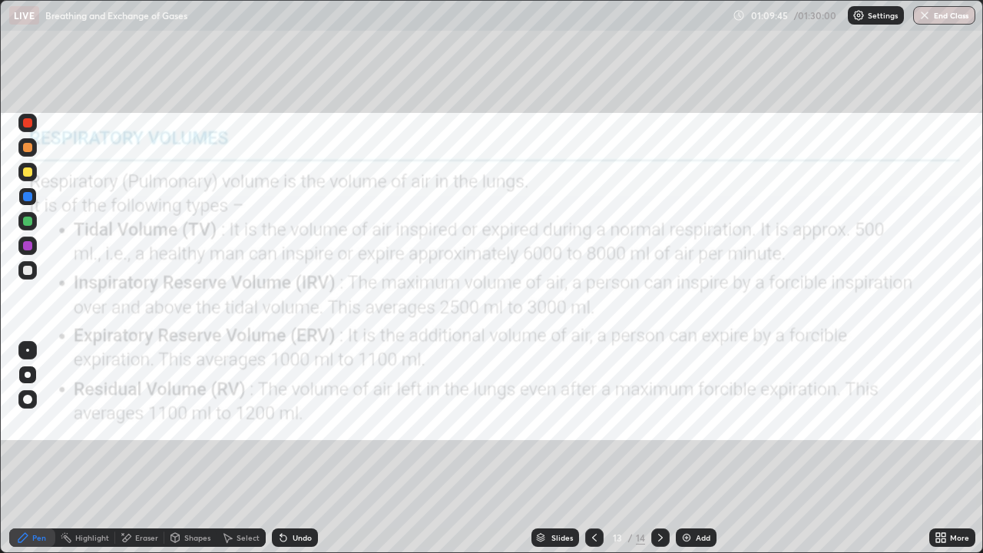
click at [658, 481] on icon at bounding box center [660, 537] width 12 height 12
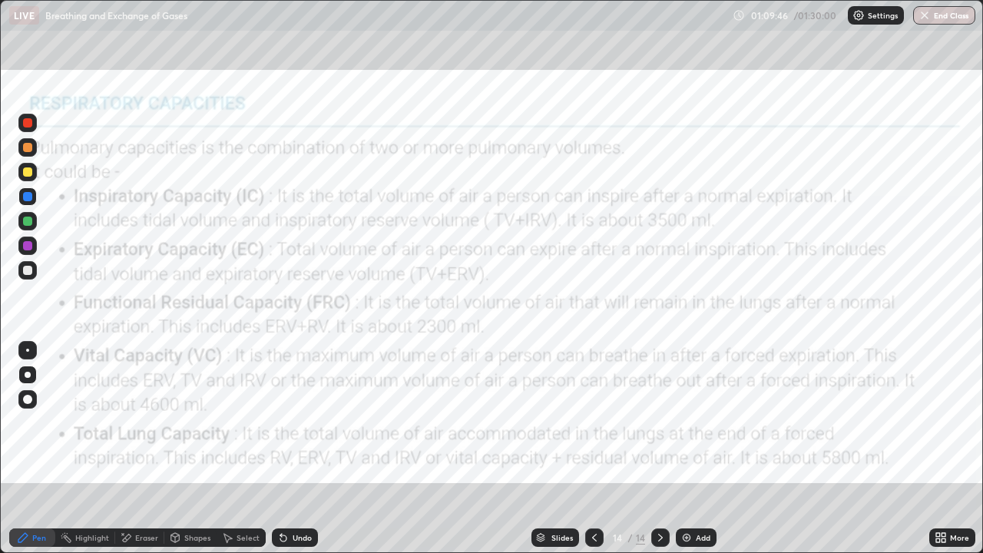
click at [657, 481] on icon at bounding box center [660, 537] width 12 height 12
click at [592, 481] on icon at bounding box center [594, 537] width 12 height 12
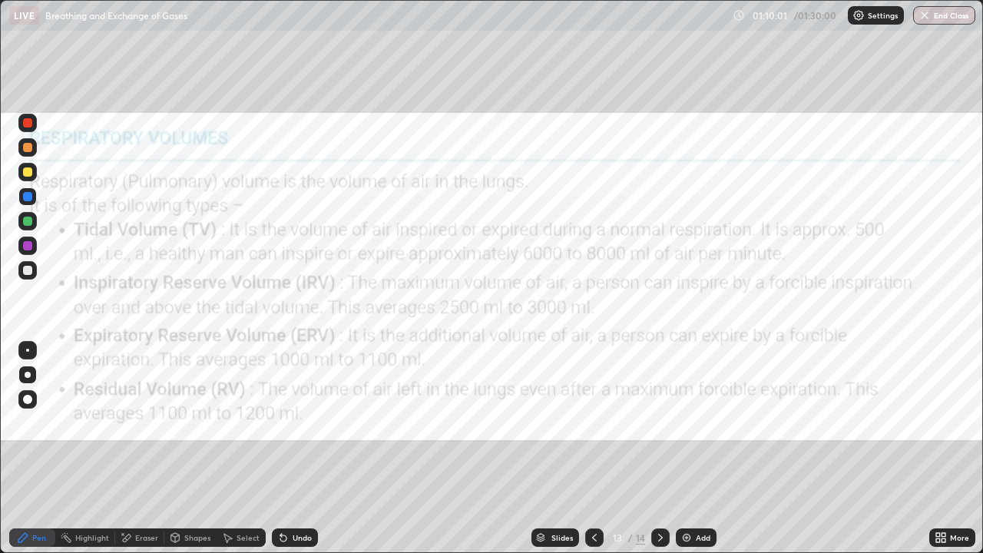
click at [599, 481] on div at bounding box center [594, 537] width 18 height 18
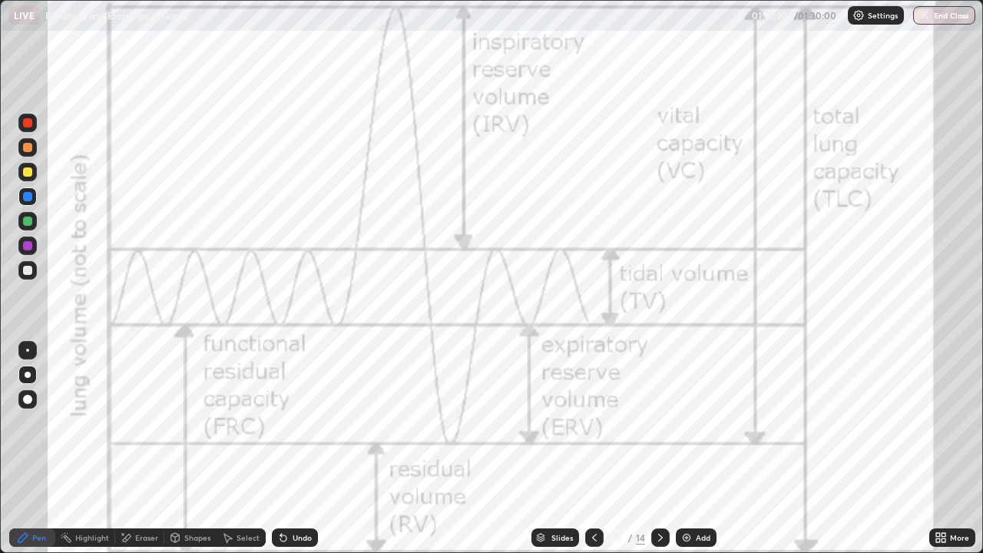
click at [145, 481] on div "Eraser" at bounding box center [146, 538] width 23 height 8
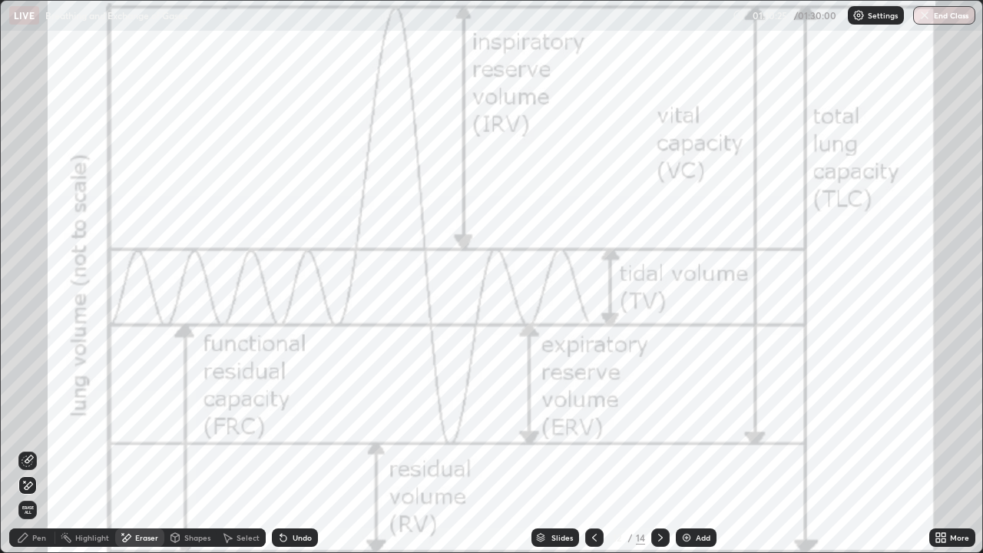
click at [30, 481] on div "Pen" at bounding box center [32, 537] width 46 height 18
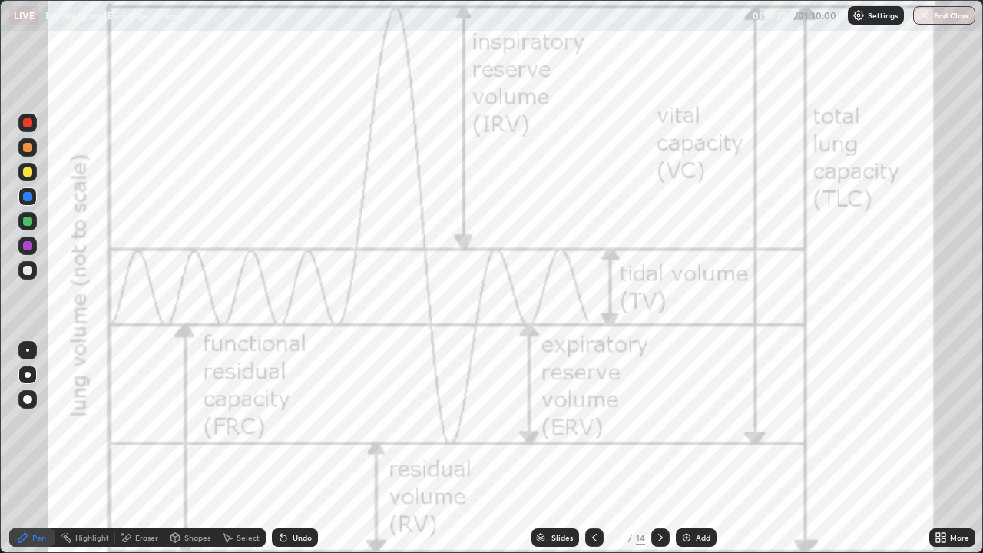
click at [131, 481] on icon at bounding box center [126, 537] width 12 height 13
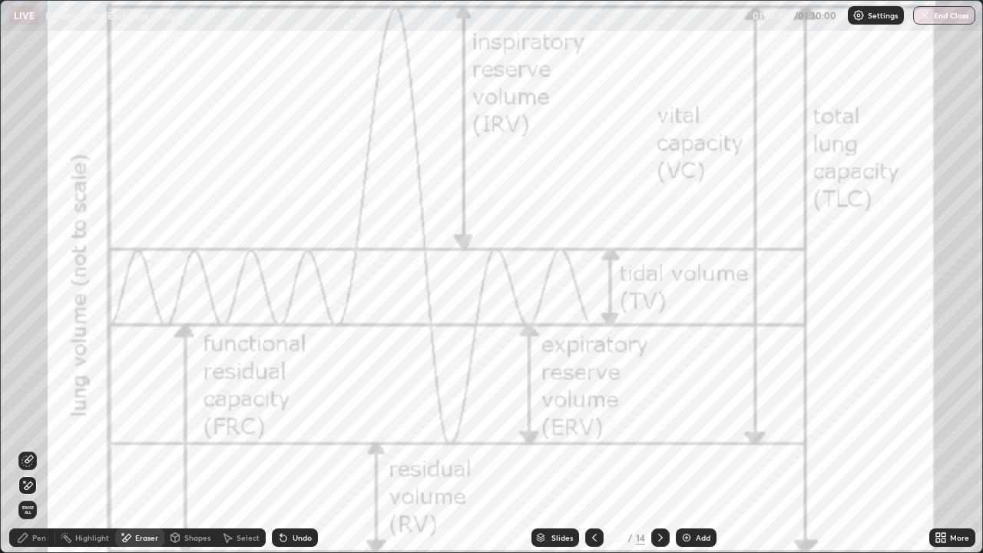
click at [39, 481] on div "Pen" at bounding box center [39, 538] width 14 height 8
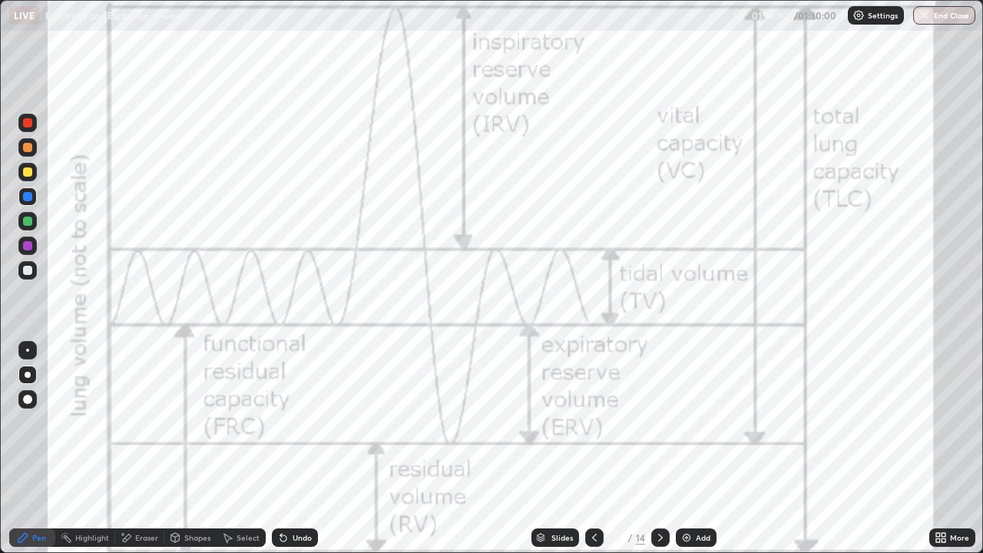
click at [25, 218] on div at bounding box center [27, 221] width 9 height 9
click at [659, 481] on icon at bounding box center [660, 537] width 12 height 12
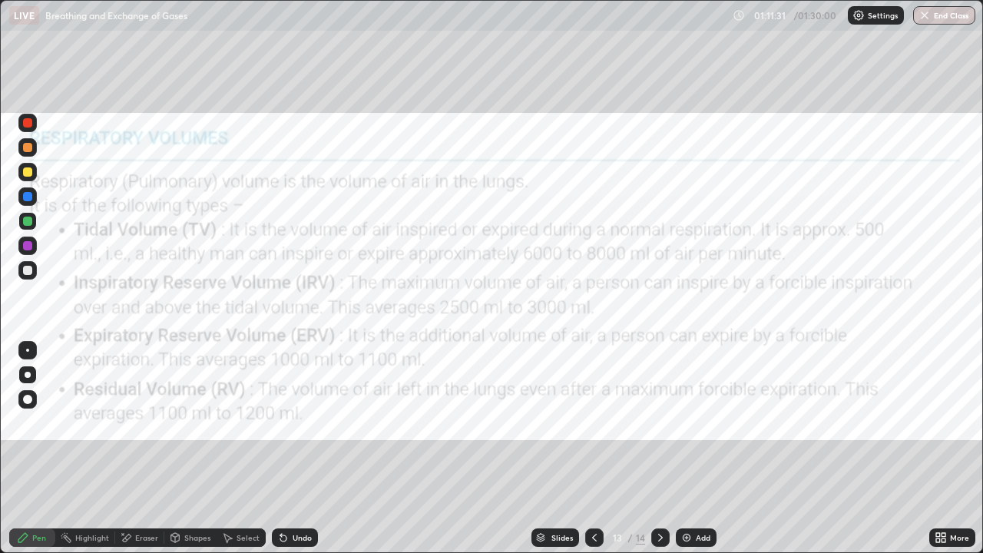
click at [659, 481] on icon at bounding box center [660, 537] width 12 height 12
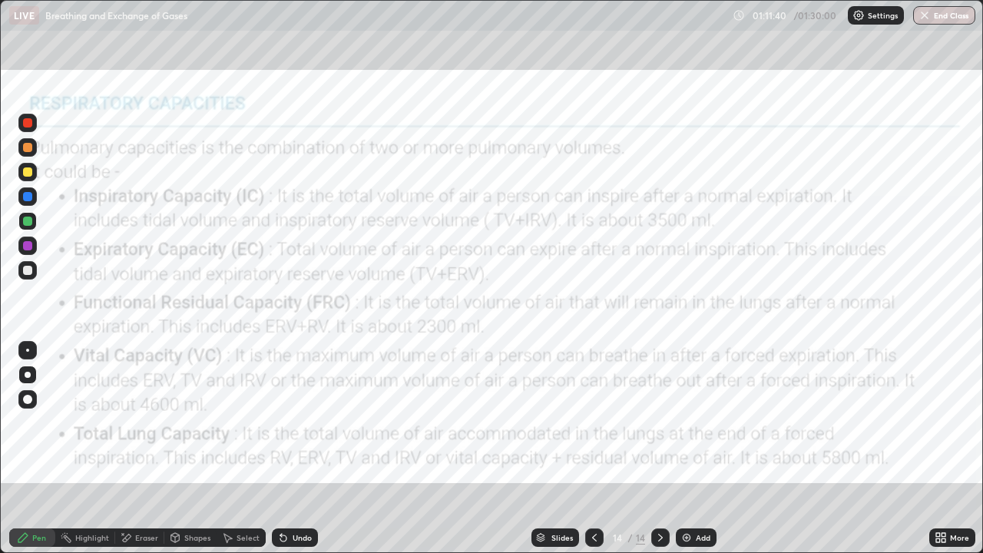
click at [591, 481] on icon at bounding box center [594, 537] width 12 height 12
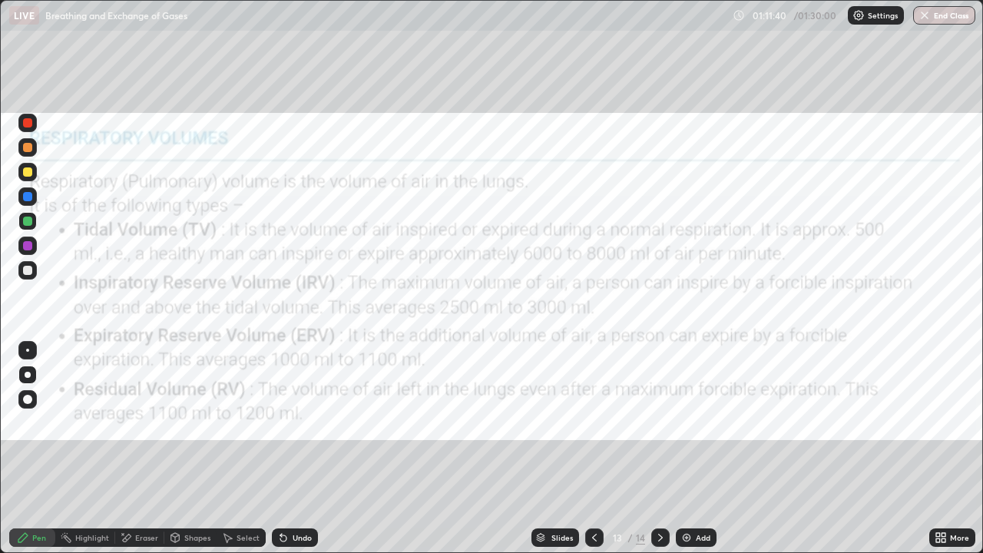
click at [591, 481] on div at bounding box center [594, 537] width 18 height 18
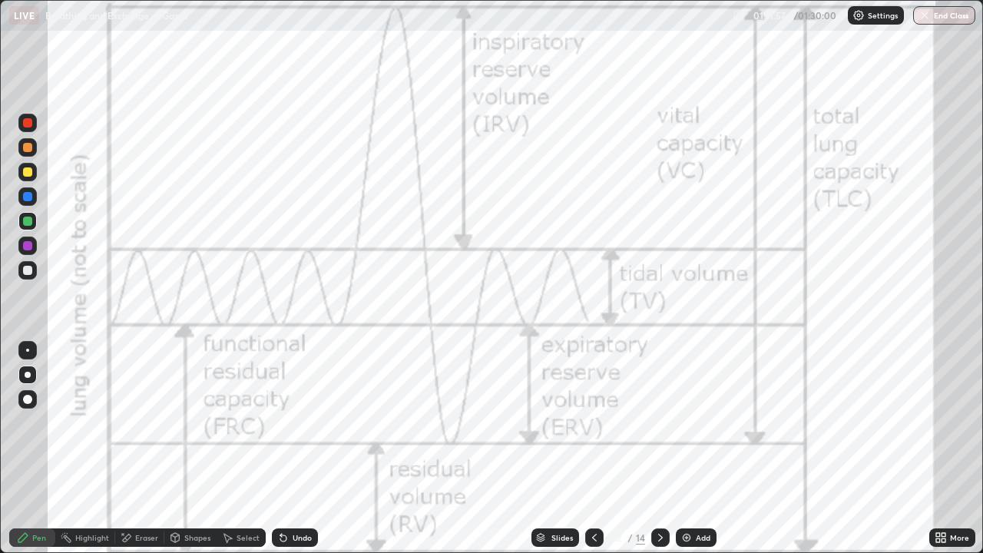
click at [28, 197] on div at bounding box center [27, 196] width 9 height 9
click at [137, 481] on div "Eraser" at bounding box center [146, 538] width 23 height 8
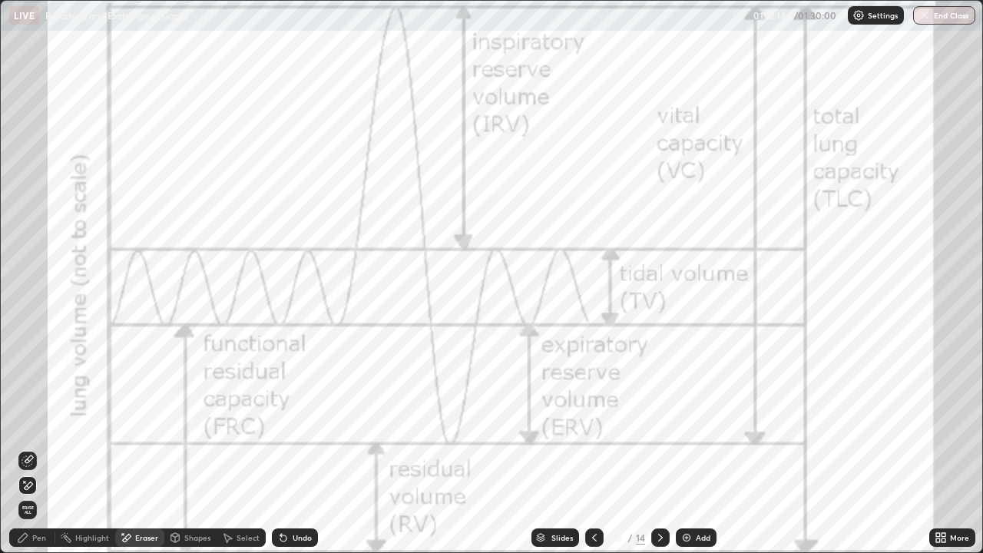
click at [35, 481] on div "Pen" at bounding box center [39, 538] width 14 height 8
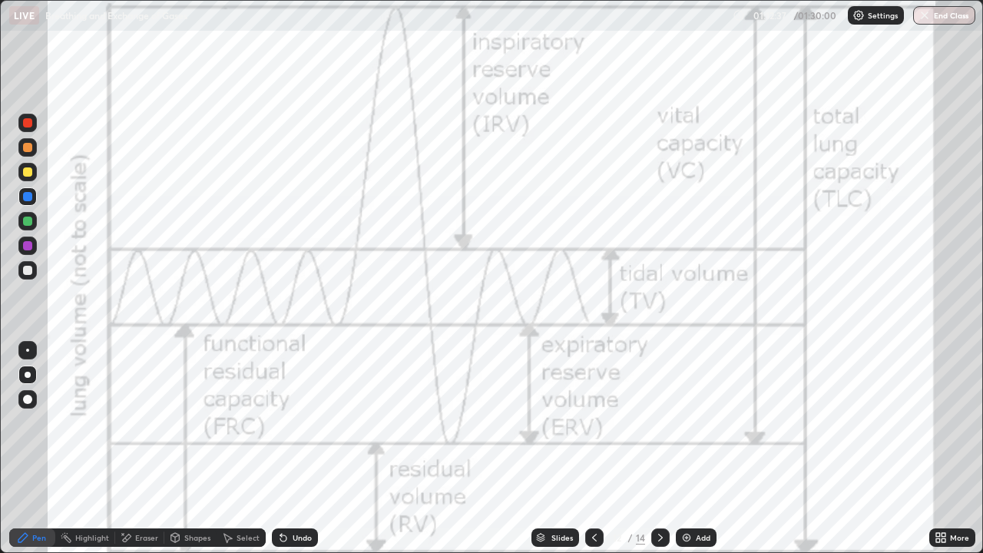
click at [659, 481] on icon at bounding box center [660, 537] width 12 height 12
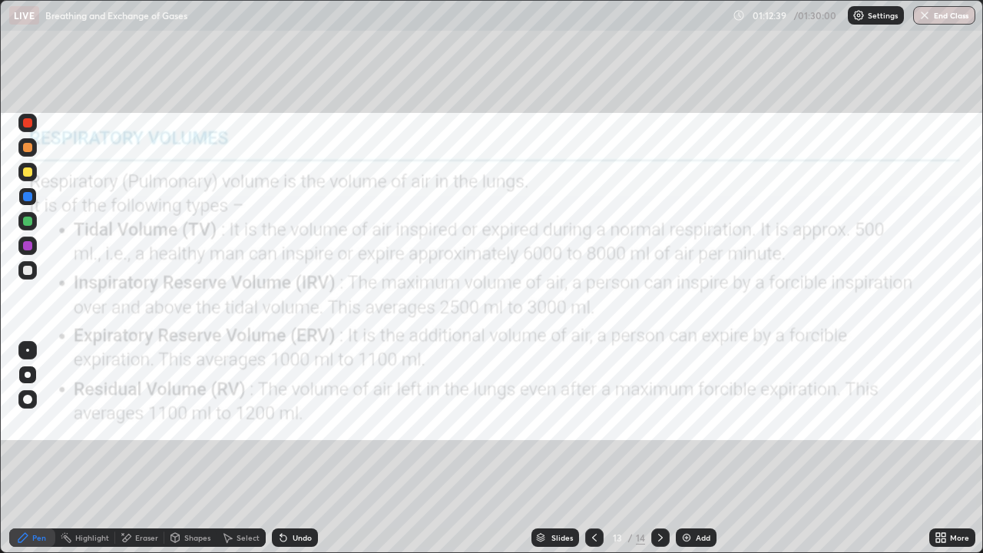
click at [657, 481] on icon at bounding box center [660, 537] width 12 height 12
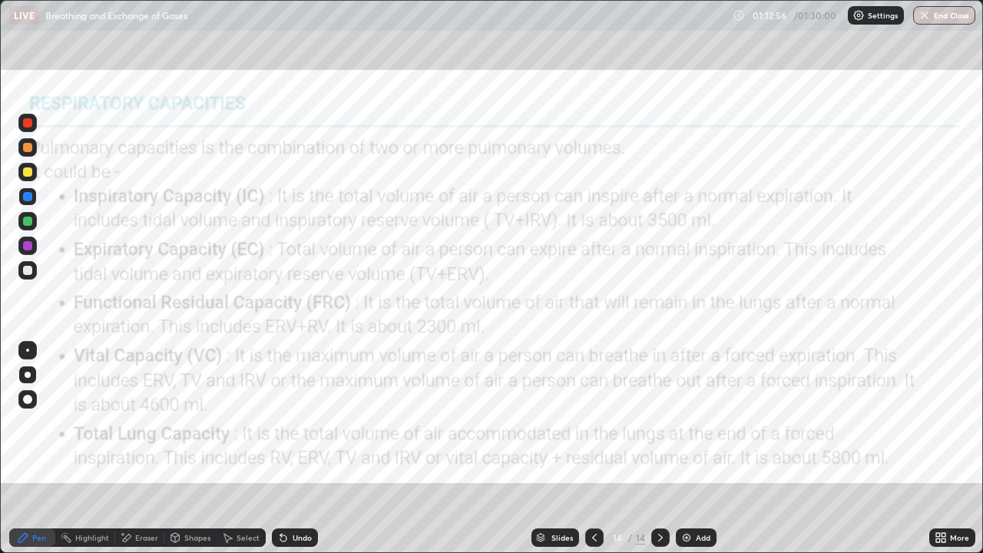
click at [594, 481] on icon at bounding box center [594, 537] width 12 height 12
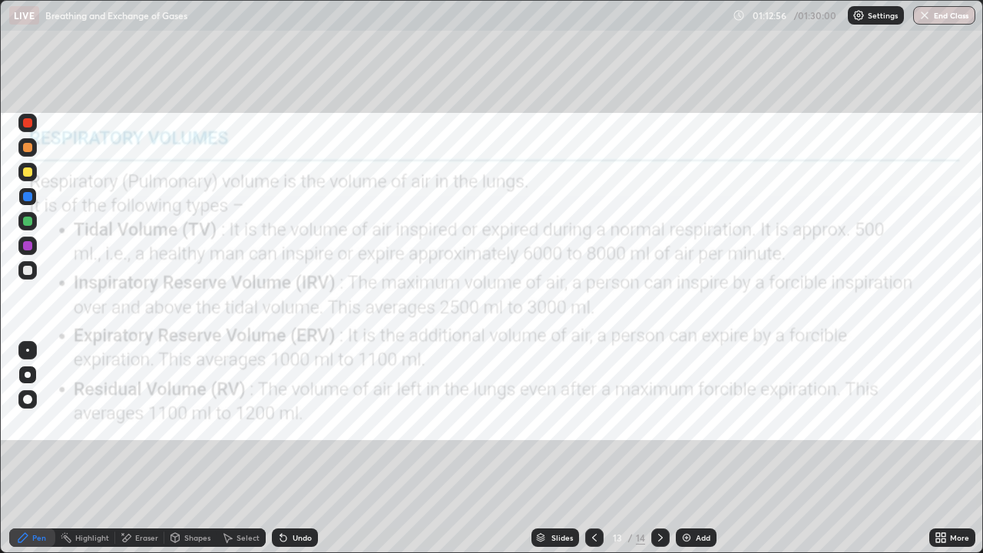
click at [593, 481] on icon at bounding box center [594, 537] width 12 height 12
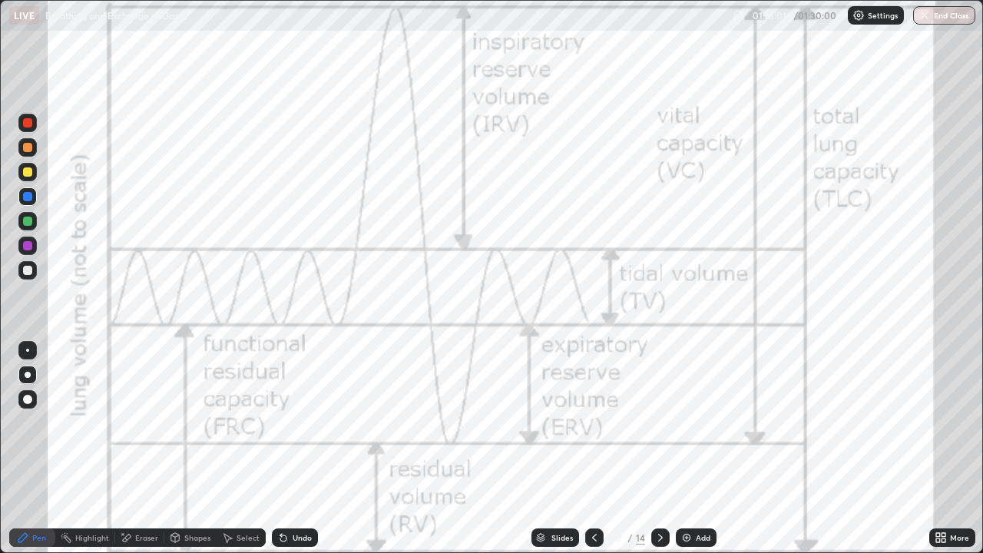
click at [660, 481] on icon at bounding box center [660, 537] width 12 height 12
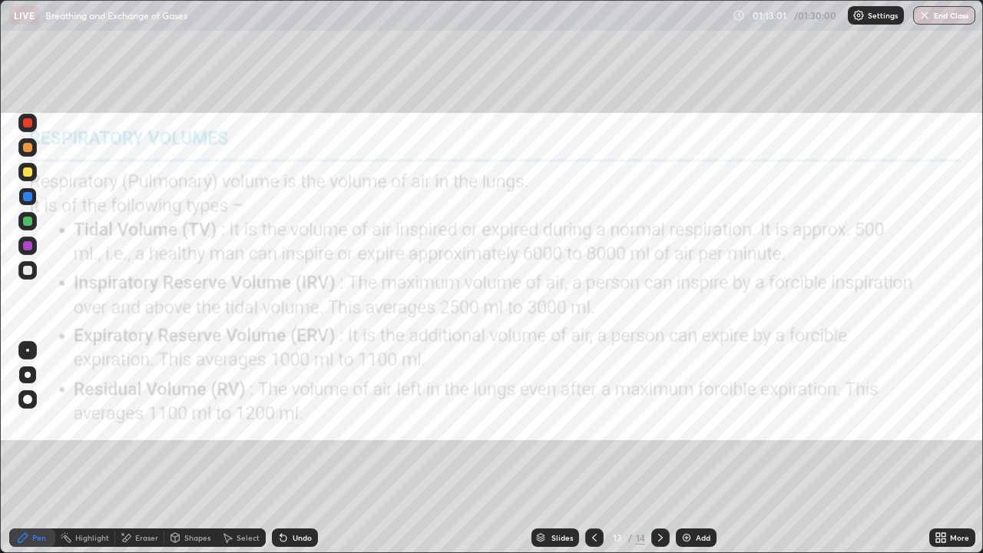
click at [659, 481] on icon at bounding box center [660, 538] width 5 height 8
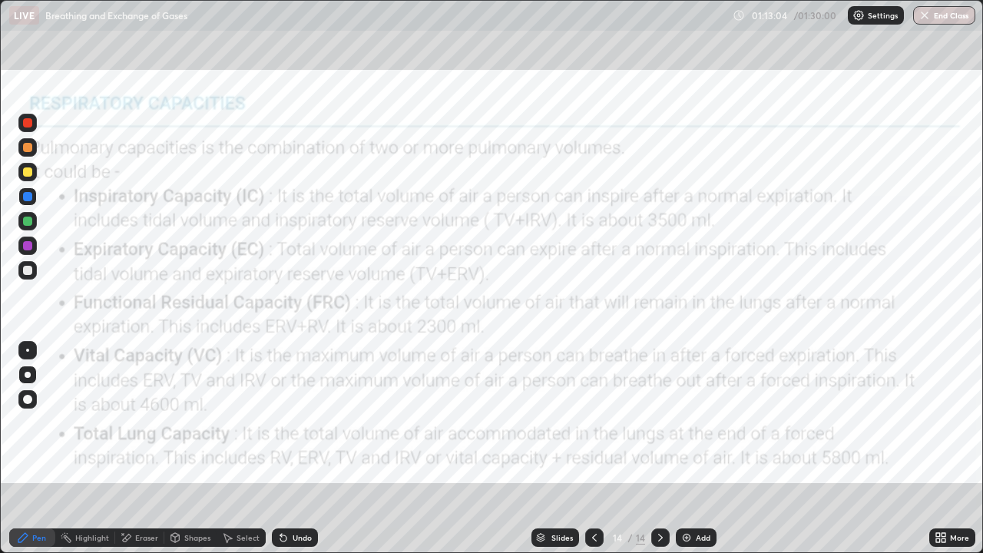
click at [593, 481] on icon at bounding box center [594, 537] width 12 height 12
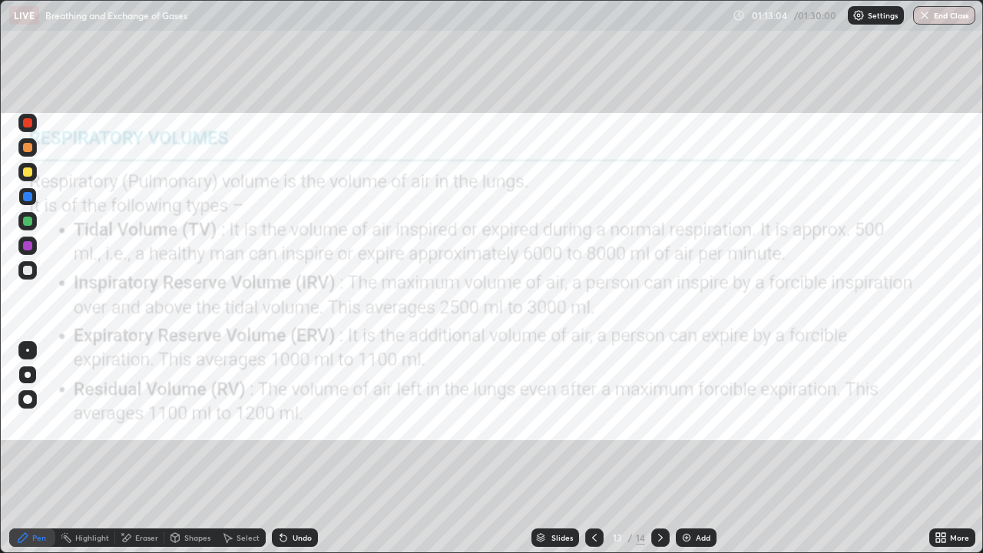
click at [594, 481] on icon at bounding box center [594, 537] width 12 height 12
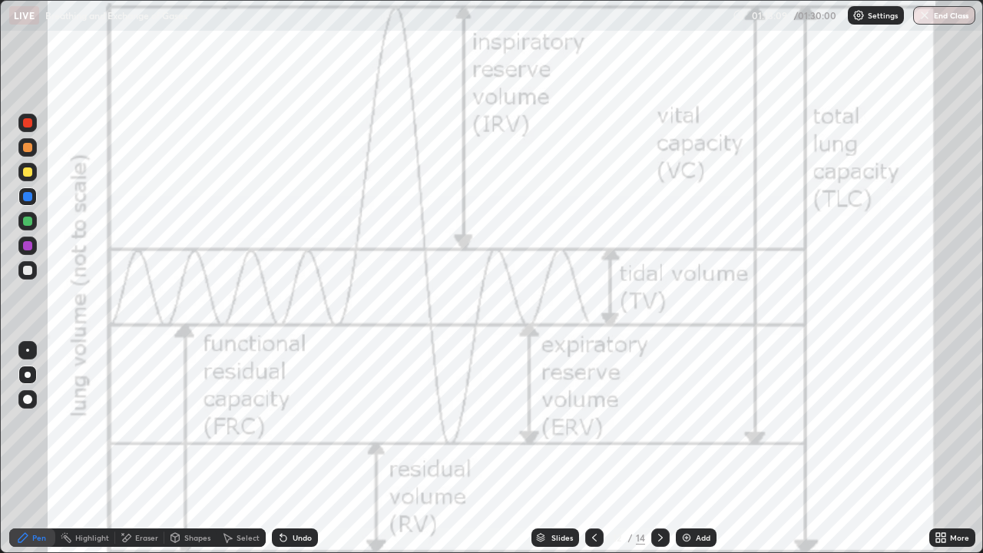
click at [659, 481] on icon at bounding box center [660, 537] width 12 height 12
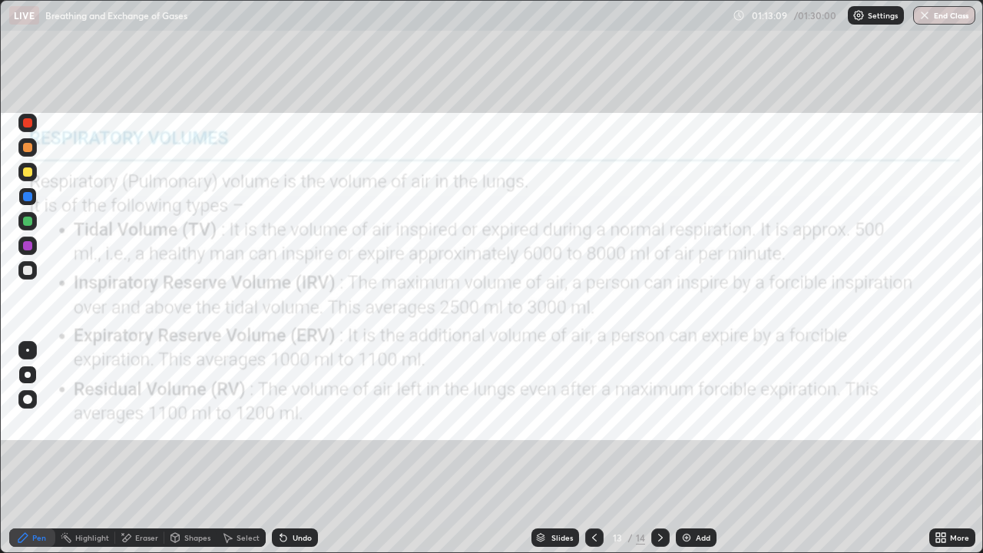
click at [660, 481] on icon at bounding box center [660, 537] width 12 height 12
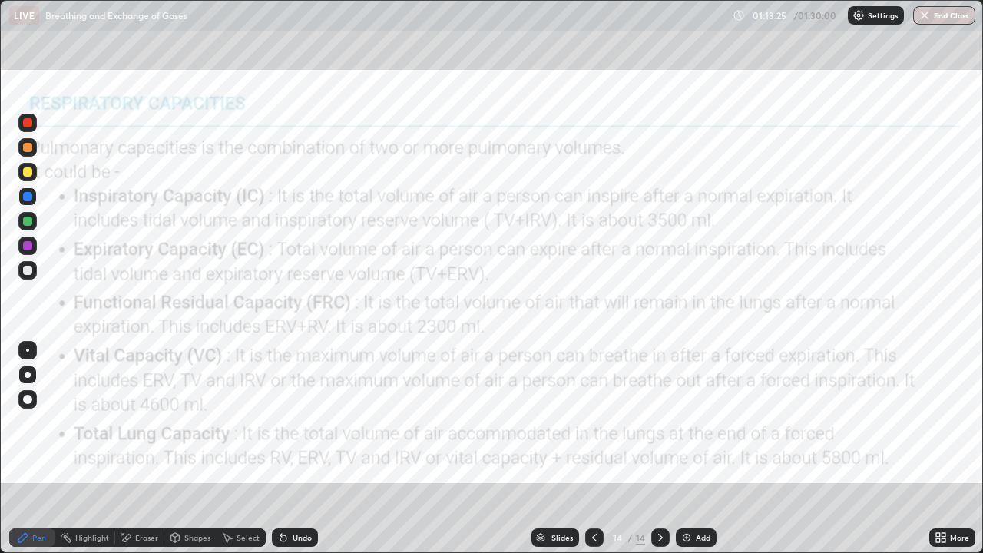
click at [593, 481] on icon at bounding box center [594, 537] width 12 height 12
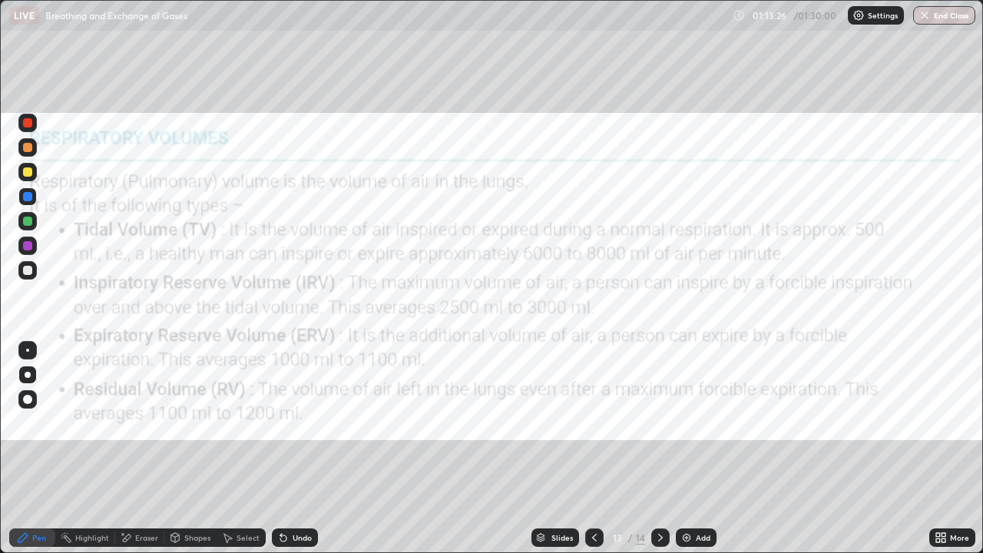
click at [593, 481] on icon at bounding box center [594, 537] width 12 height 12
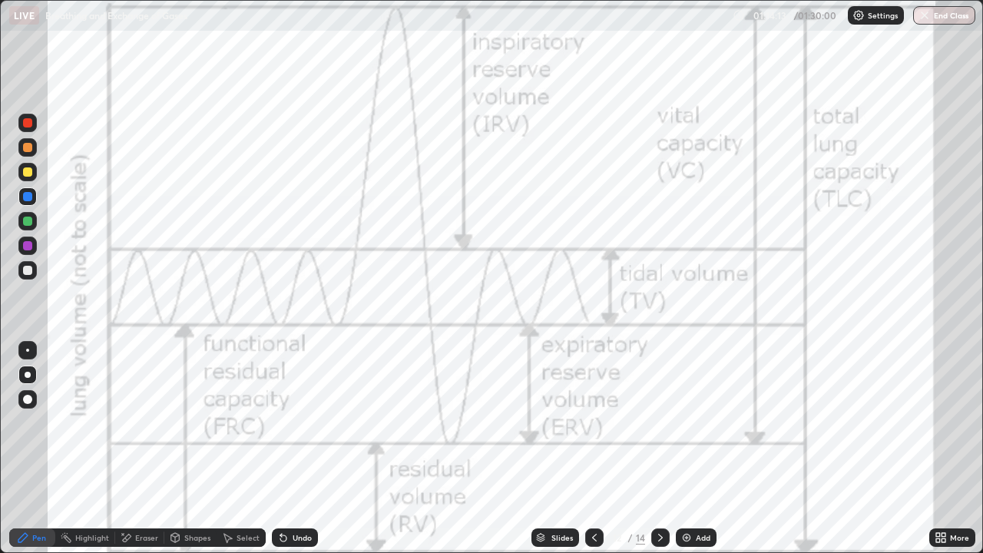
click at [658, 481] on icon at bounding box center [660, 538] width 5 height 8
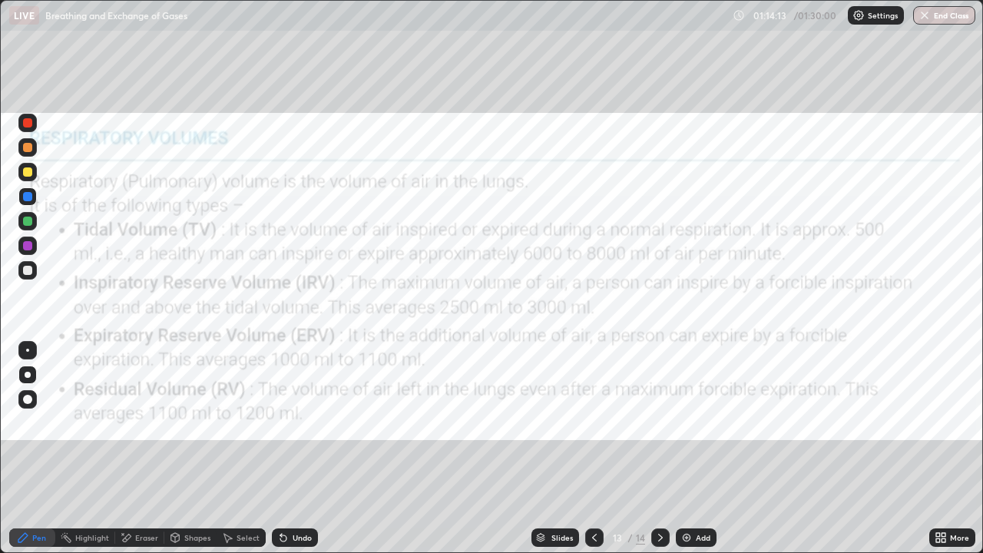
click at [659, 481] on icon at bounding box center [660, 537] width 12 height 12
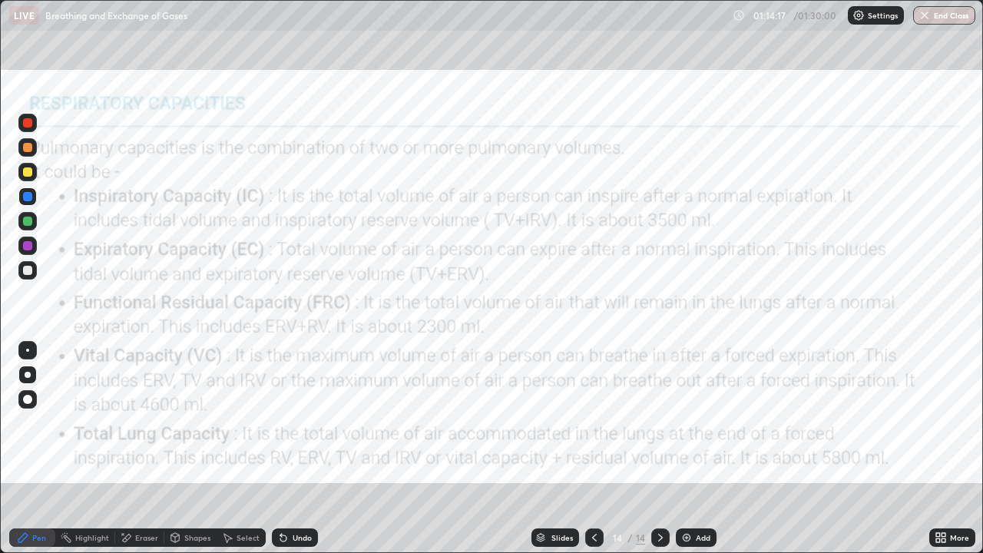
click at [591, 481] on icon at bounding box center [594, 537] width 12 height 12
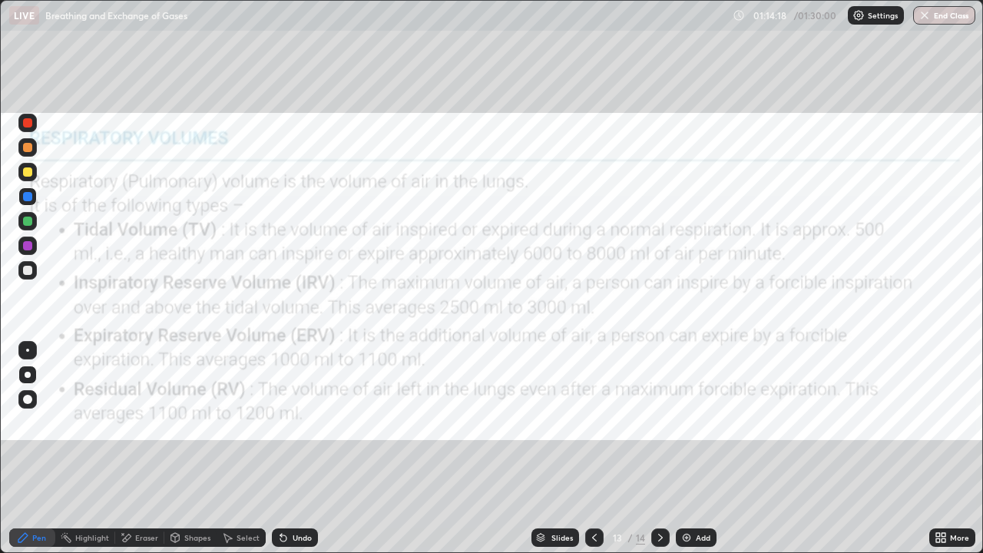
click at [591, 481] on icon at bounding box center [594, 537] width 12 height 12
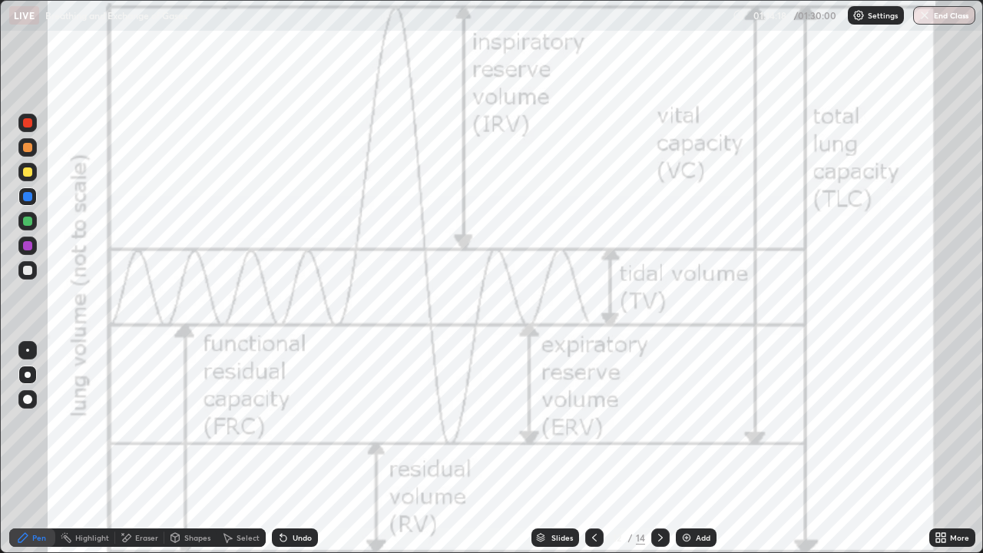
click at [593, 481] on icon at bounding box center [594, 537] width 12 height 12
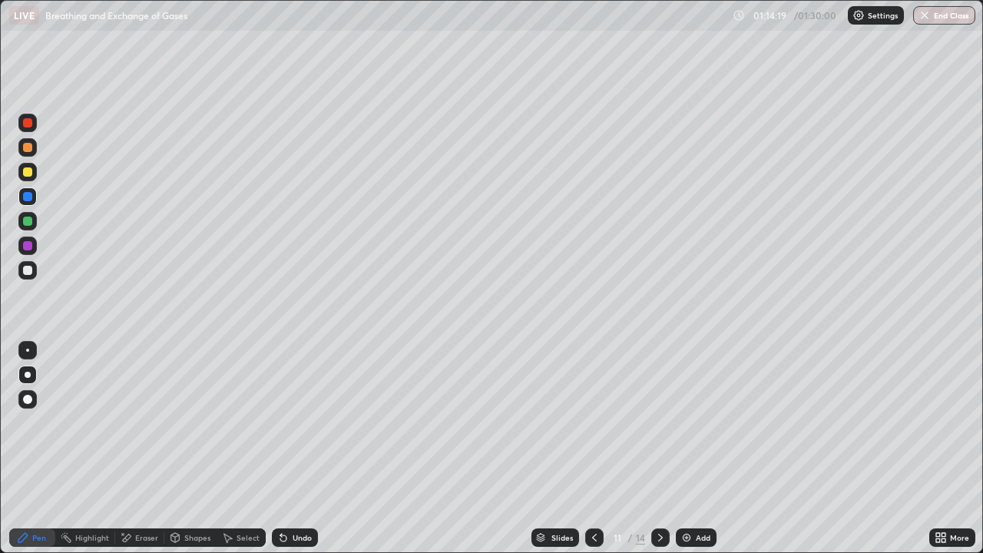
click at [659, 481] on icon at bounding box center [660, 537] width 12 height 12
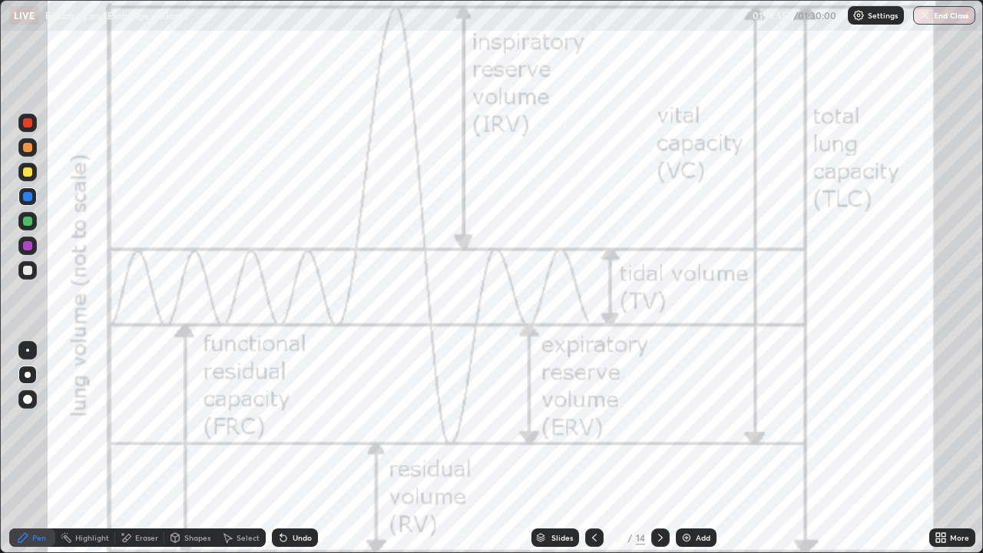
click at [659, 481] on icon at bounding box center [660, 537] width 12 height 12
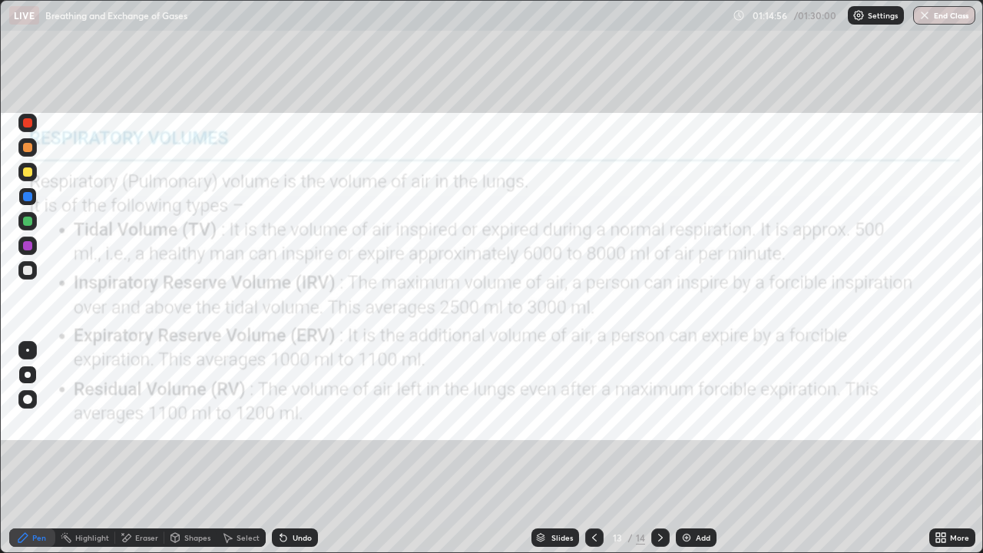
click at [659, 481] on icon at bounding box center [660, 537] width 12 height 12
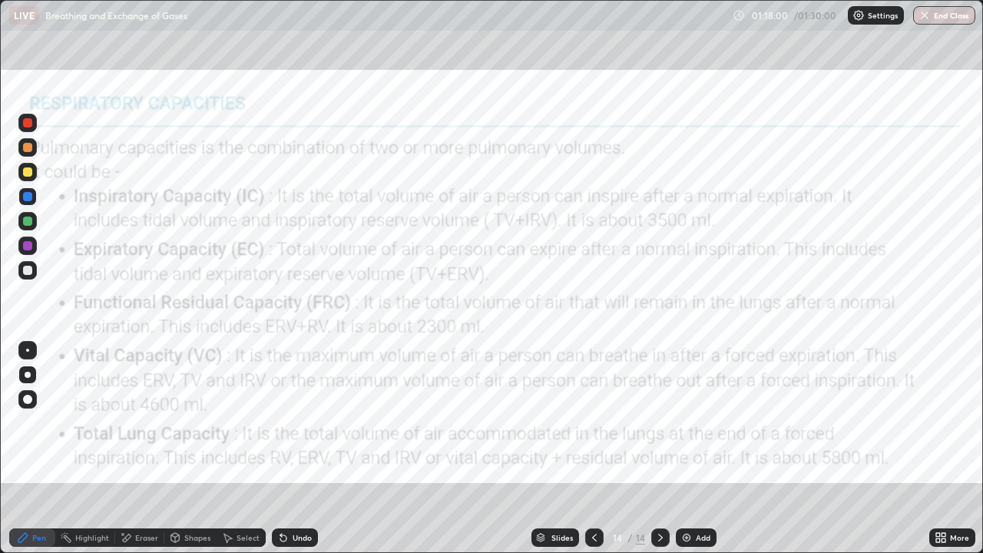
click at [929, 15] on img "button" at bounding box center [924, 15] width 12 height 12
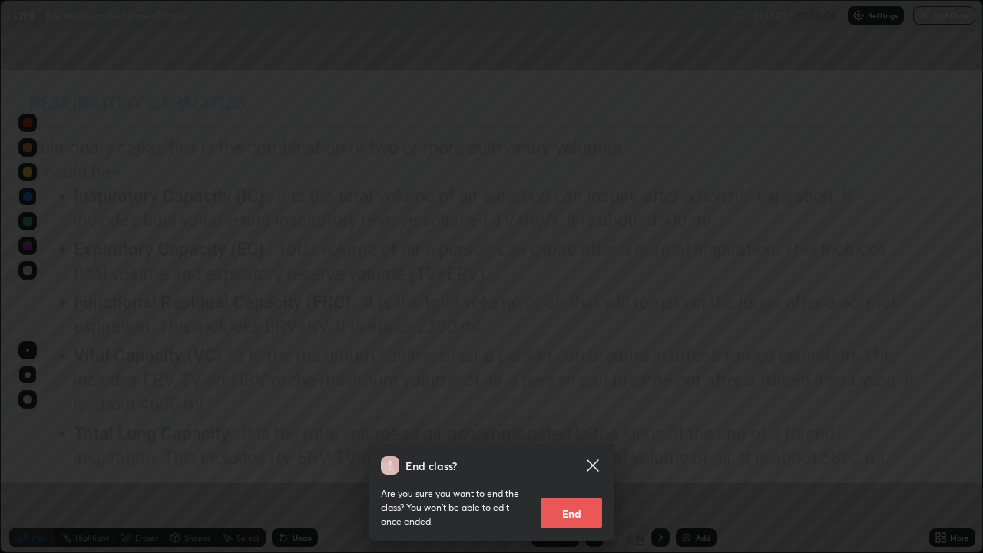
click at [567, 481] on button "End" at bounding box center [571, 513] width 61 height 31
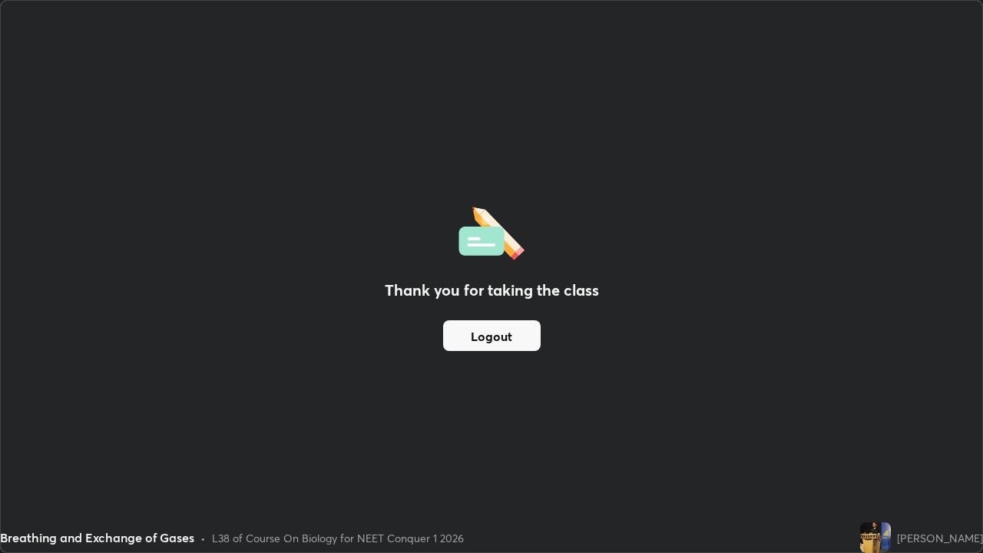
click at [670, 337] on div "Thank you for taking the class Logout" at bounding box center [491, 276] width 981 height 551
click at [759, 257] on div "Thank you for taking the class Logout" at bounding box center [491, 276] width 981 height 551
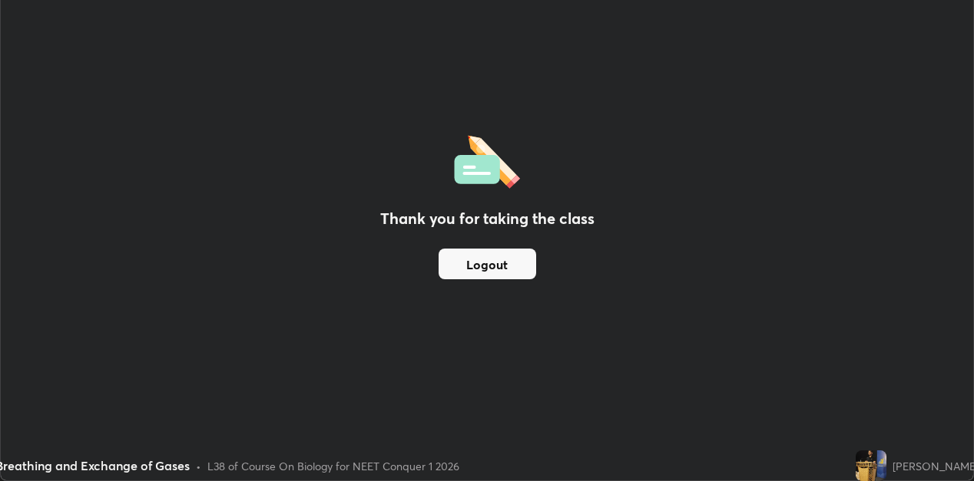
scroll to position [76309, 75817]
